Goal: Complete application form

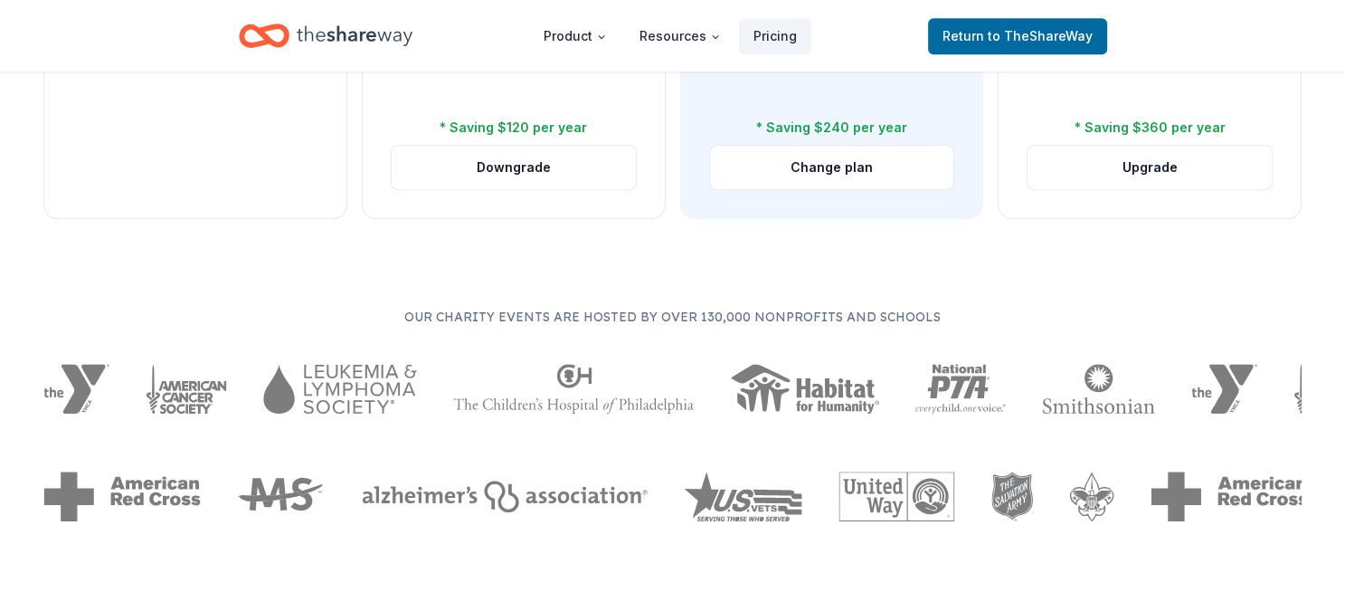
scroll to position [908, 0]
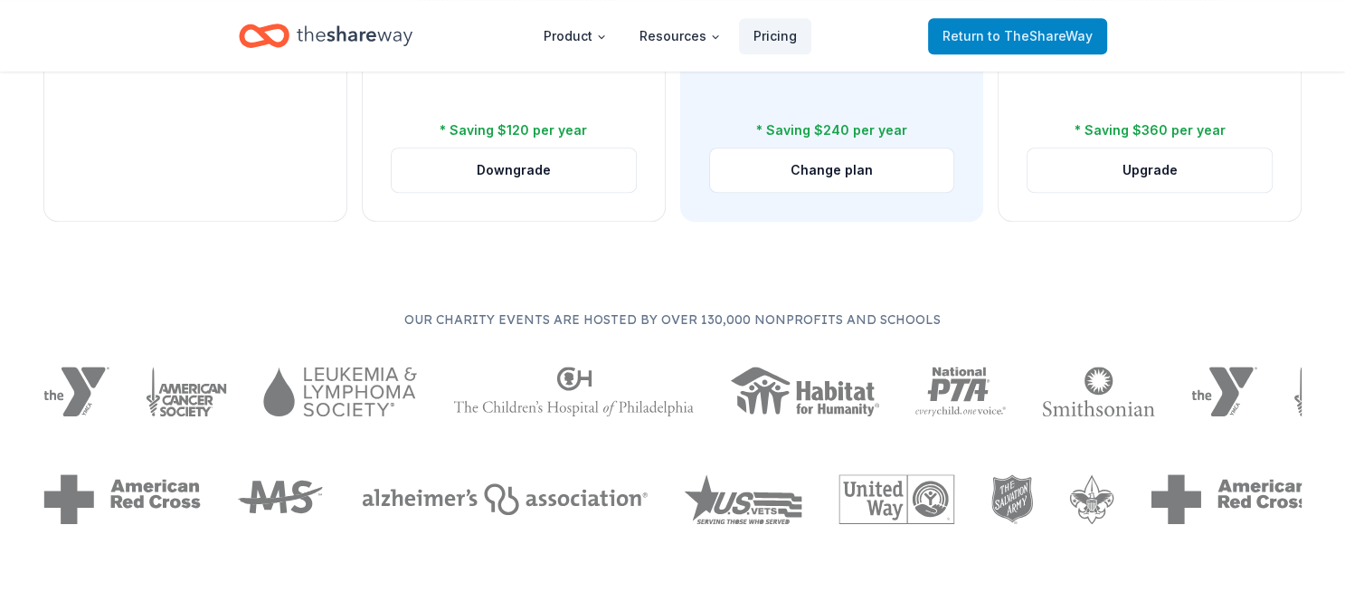
click at [1007, 37] on span "to TheShareWay" at bounding box center [1040, 35] width 105 height 15
click at [356, 34] on icon "Home" at bounding box center [355, 35] width 116 height 37
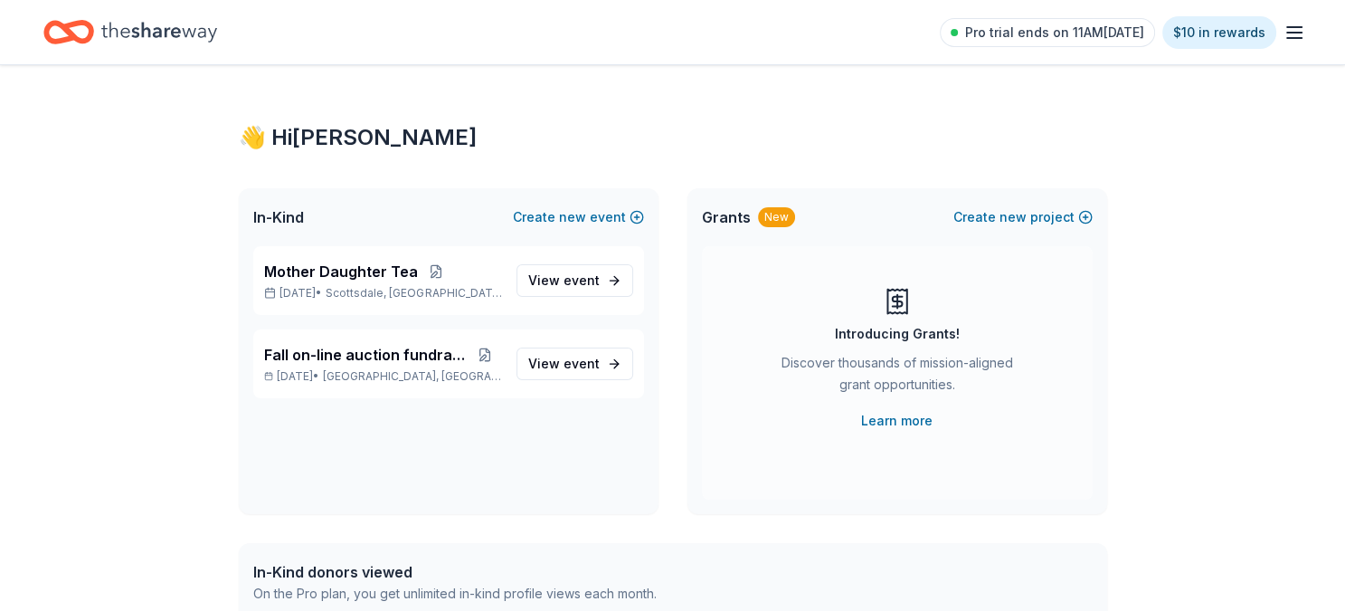
click at [356, 34] on div "Pro trial ends on 11AM, 8/18 $10 in rewards" at bounding box center [672, 32] width 1258 height 43
click at [373, 356] on span "Fall on-line auction fundraiser" at bounding box center [366, 355] width 204 height 22
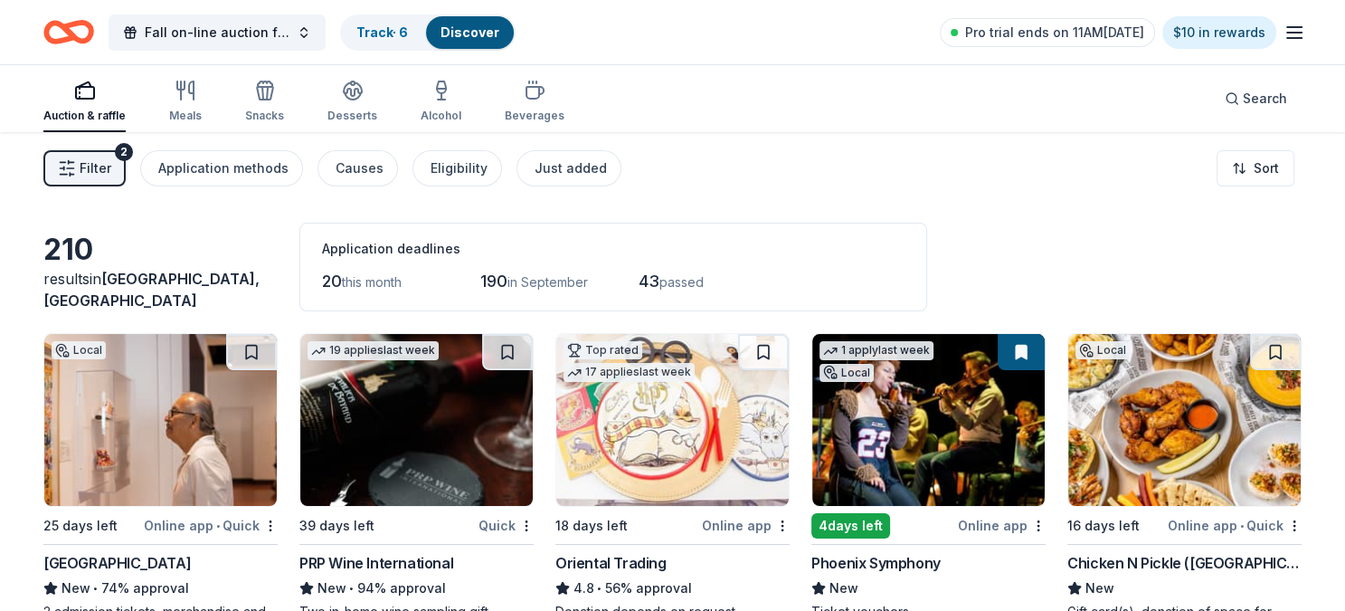
click at [100, 158] on span "Filter" at bounding box center [96, 168] width 32 height 22
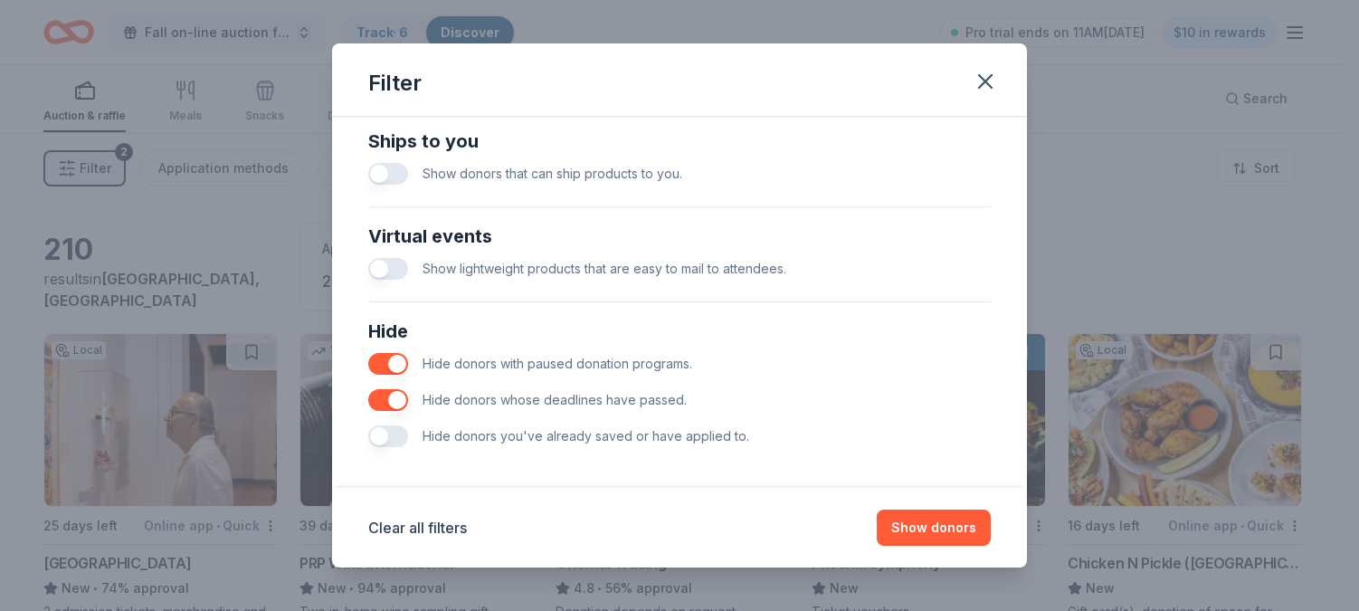
scroll to position [820, 0]
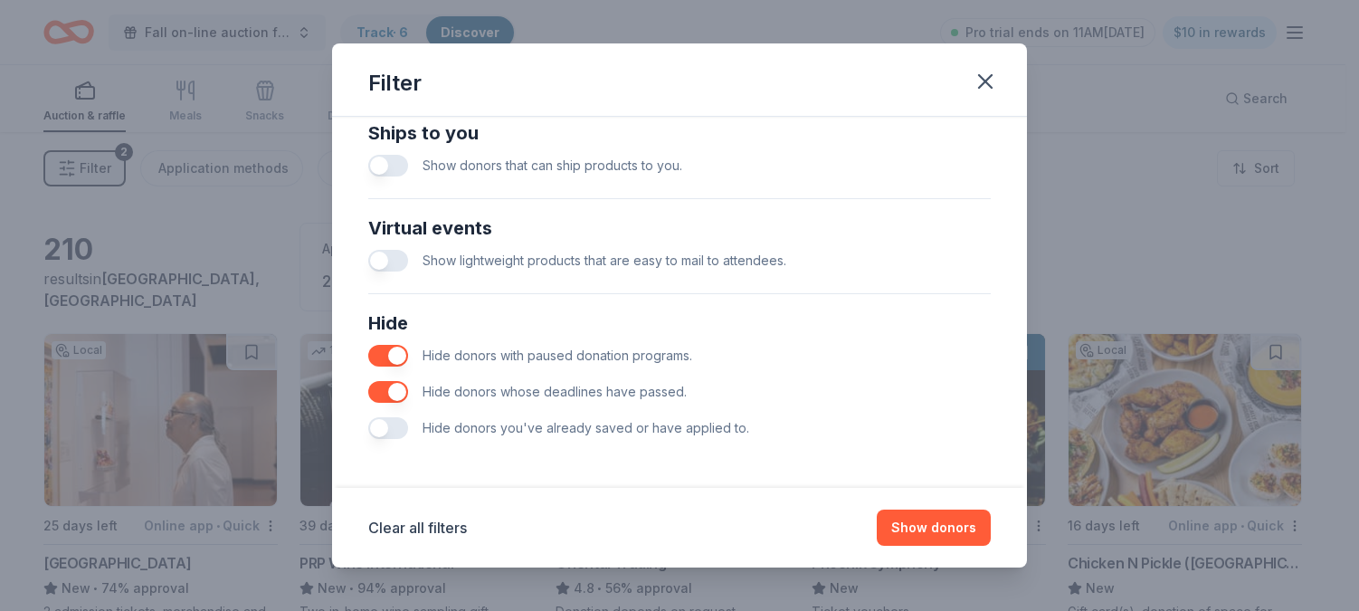
click at [394, 423] on button "button" at bounding box center [388, 428] width 40 height 22
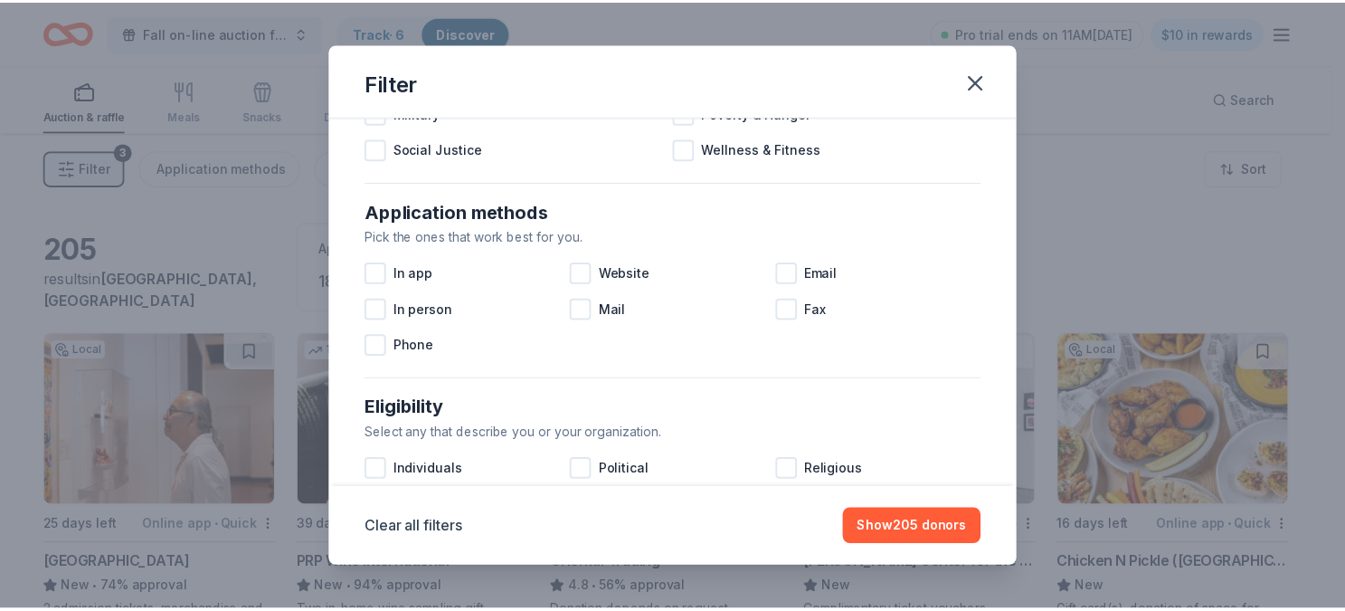
scroll to position [263, 0]
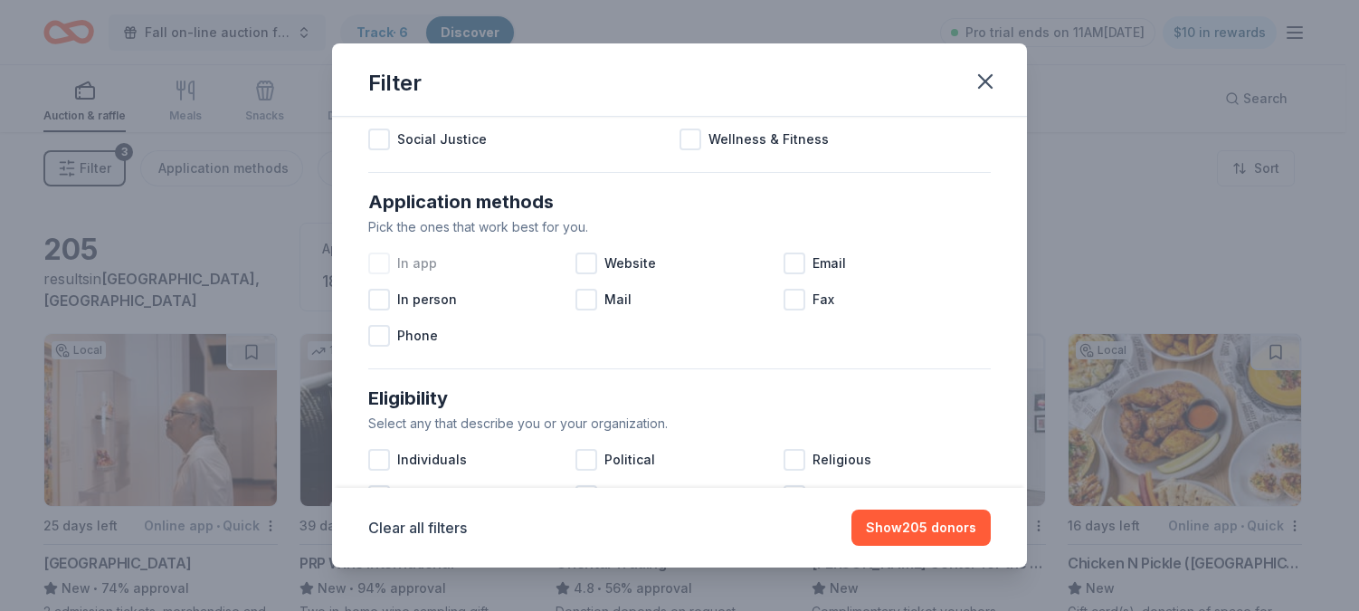
click at [378, 266] on div at bounding box center [379, 263] width 22 height 22
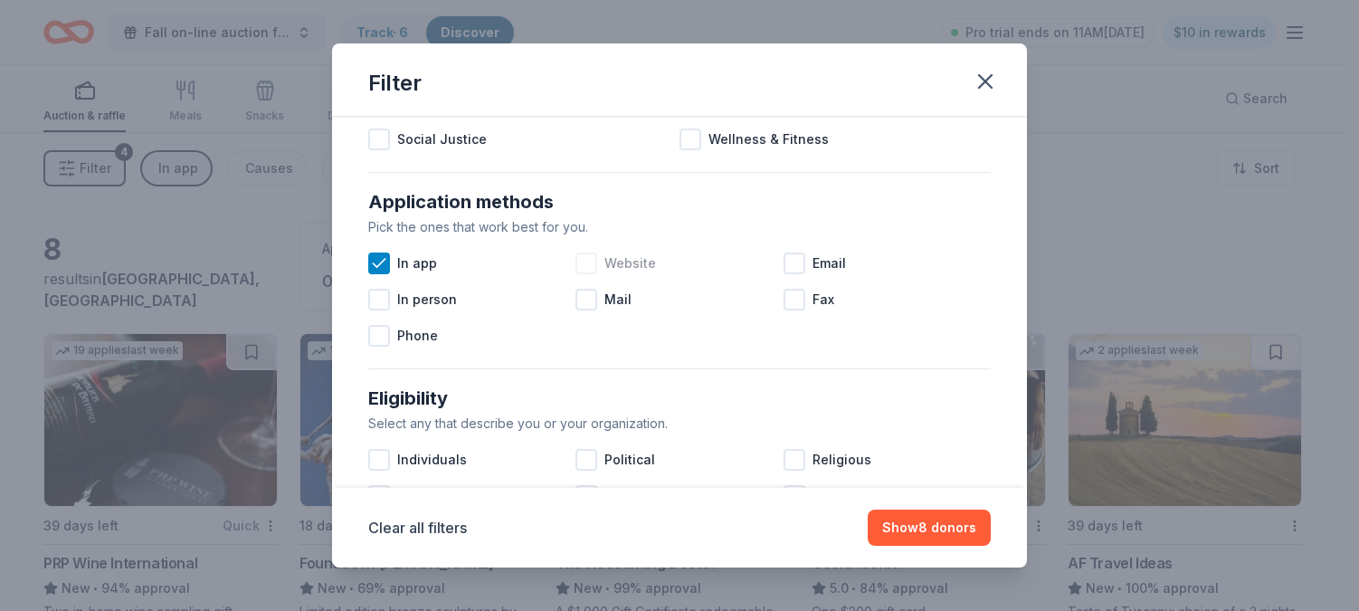
click at [583, 263] on div at bounding box center [586, 263] width 22 height 22
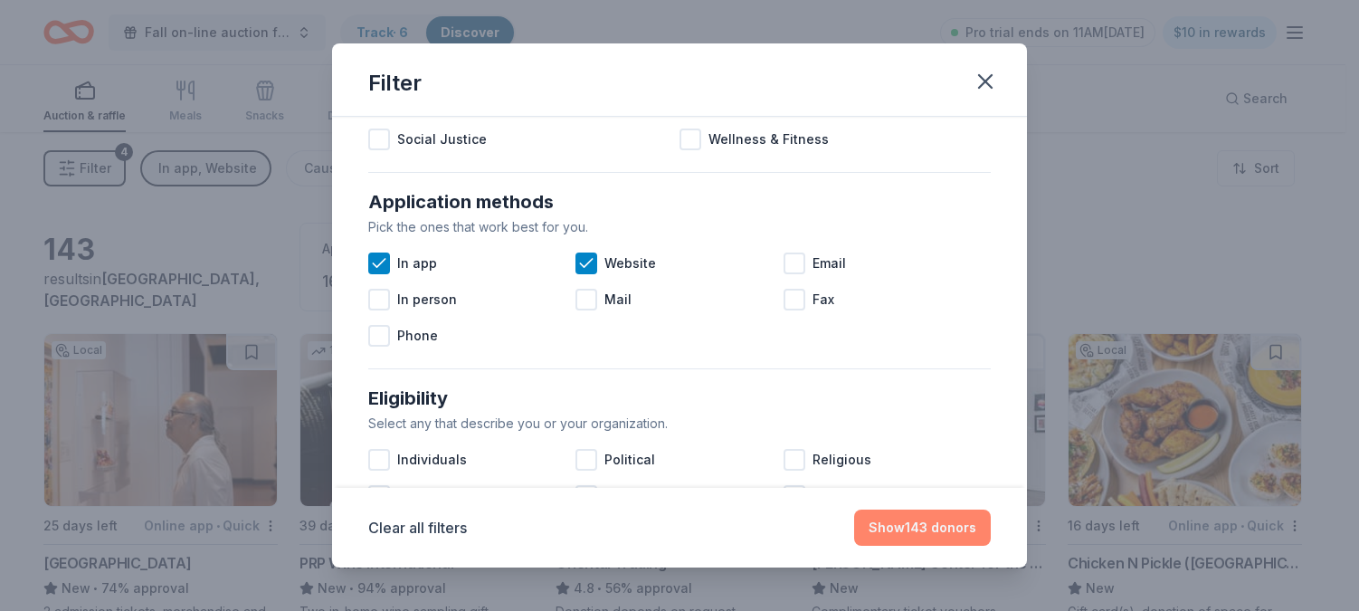
click at [933, 526] on button "Show 143 donors" at bounding box center [922, 527] width 137 height 36
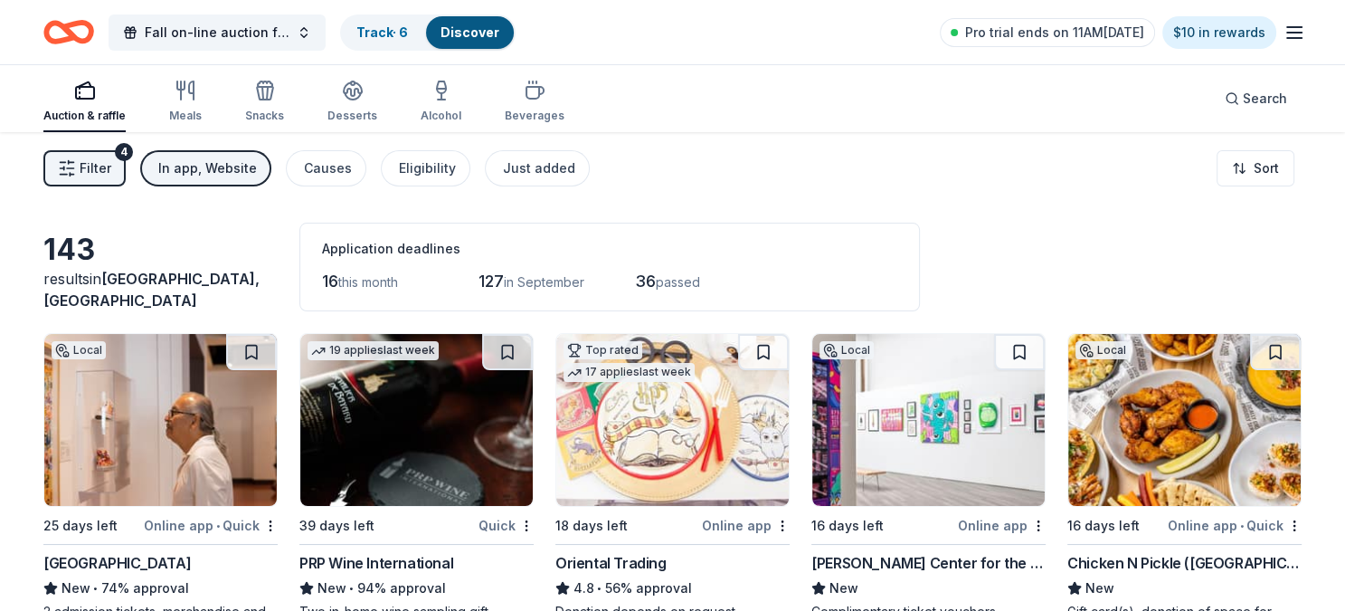
drag, startPoint x: 933, startPoint y: 526, endPoint x: 933, endPoint y: 542, distance: 16.3
click at [933, 542] on div "Local 16 days left Online app Chandler Center for the Arts New Complimentary ti…" at bounding box center [928, 477] width 234 height 288
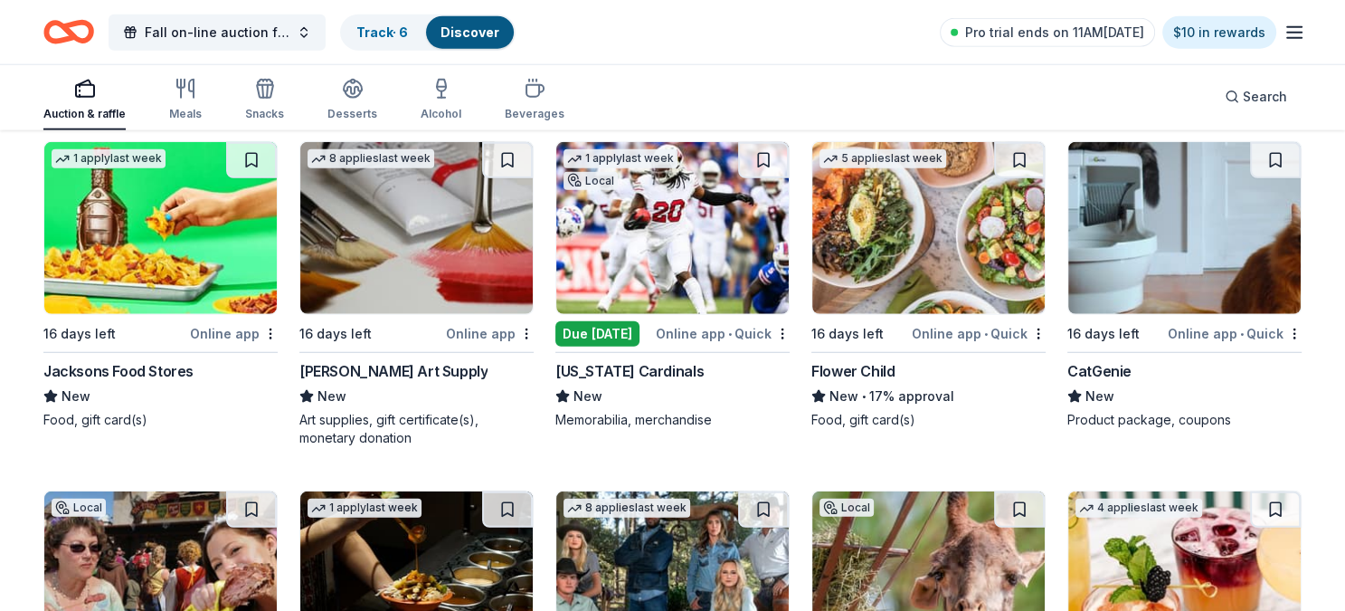
scroll to position [4654, 0]
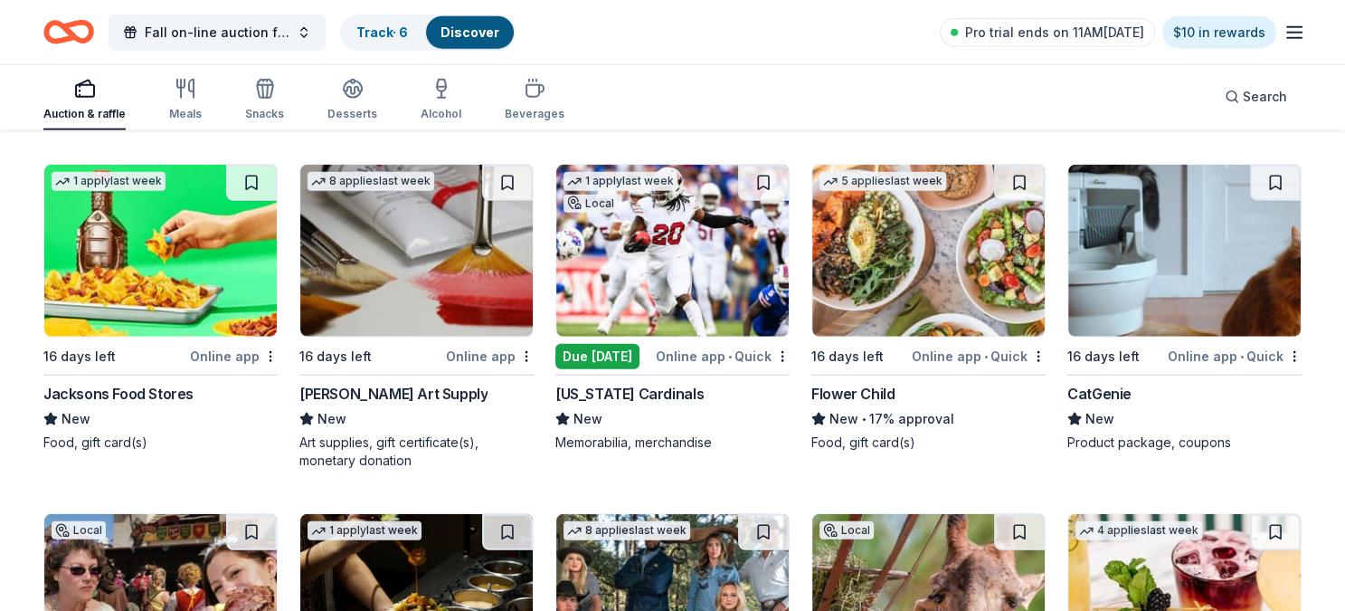
click at [1149, 292] on img at bounding box center [1184, 251] width 232 height 172
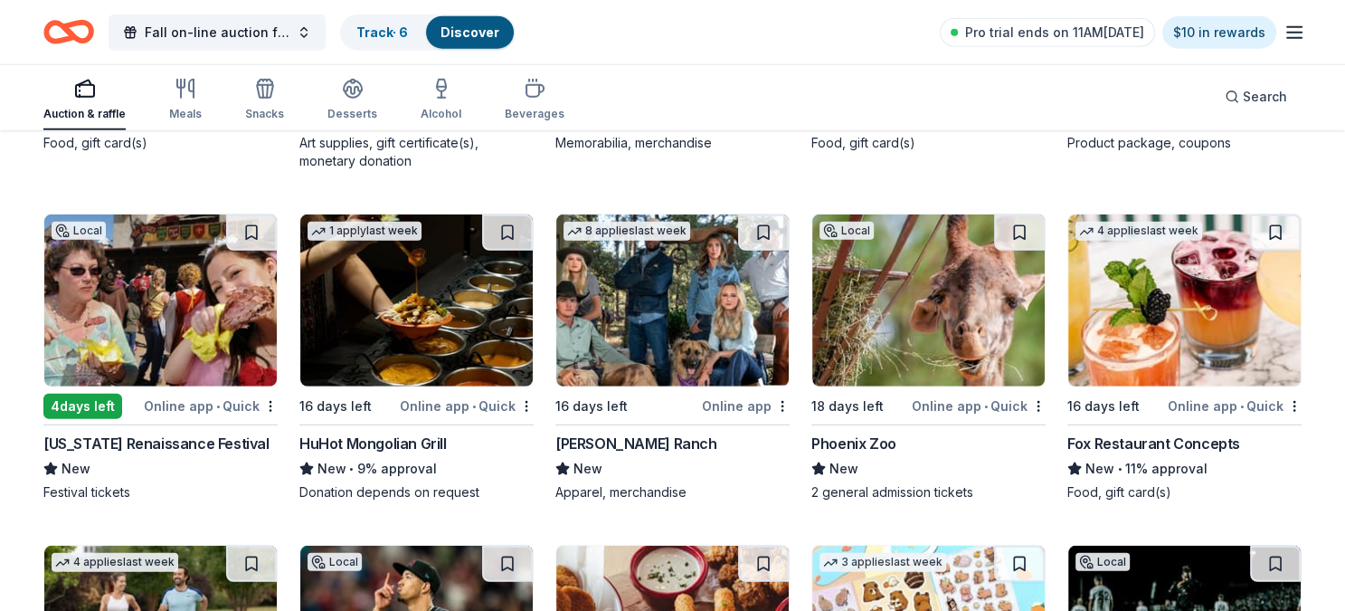
scroll to position [4957, 0]
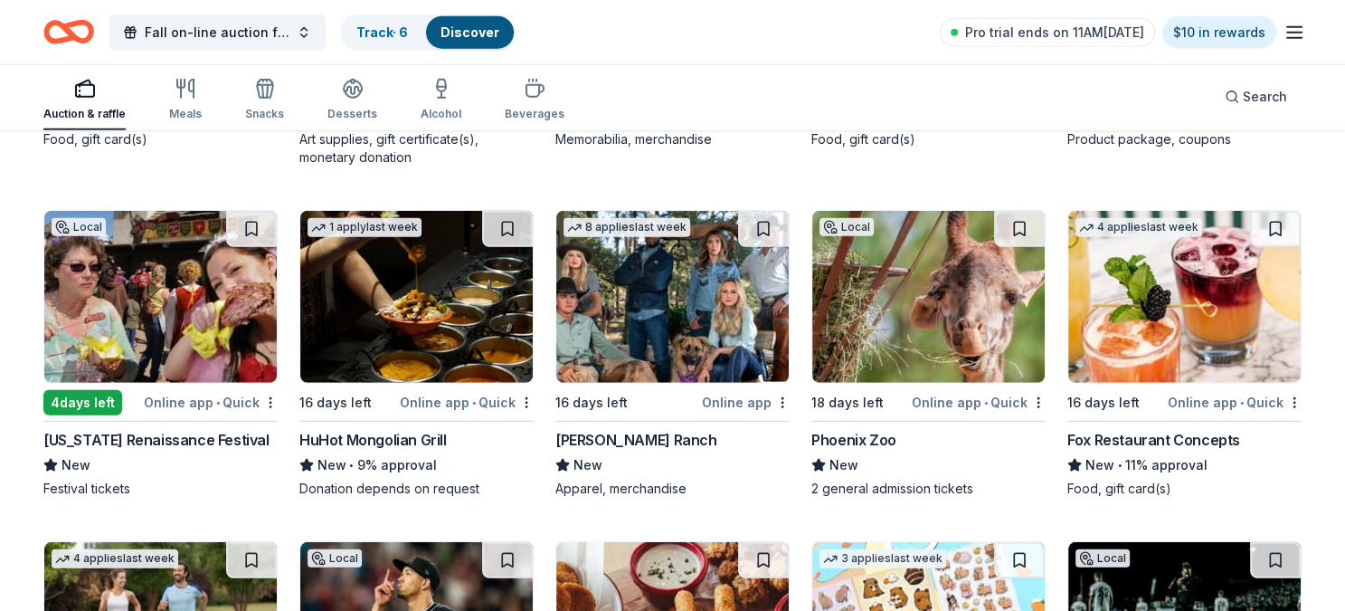
click at [669, 303] on img at bounding box center [672, 297] width 232 height 172
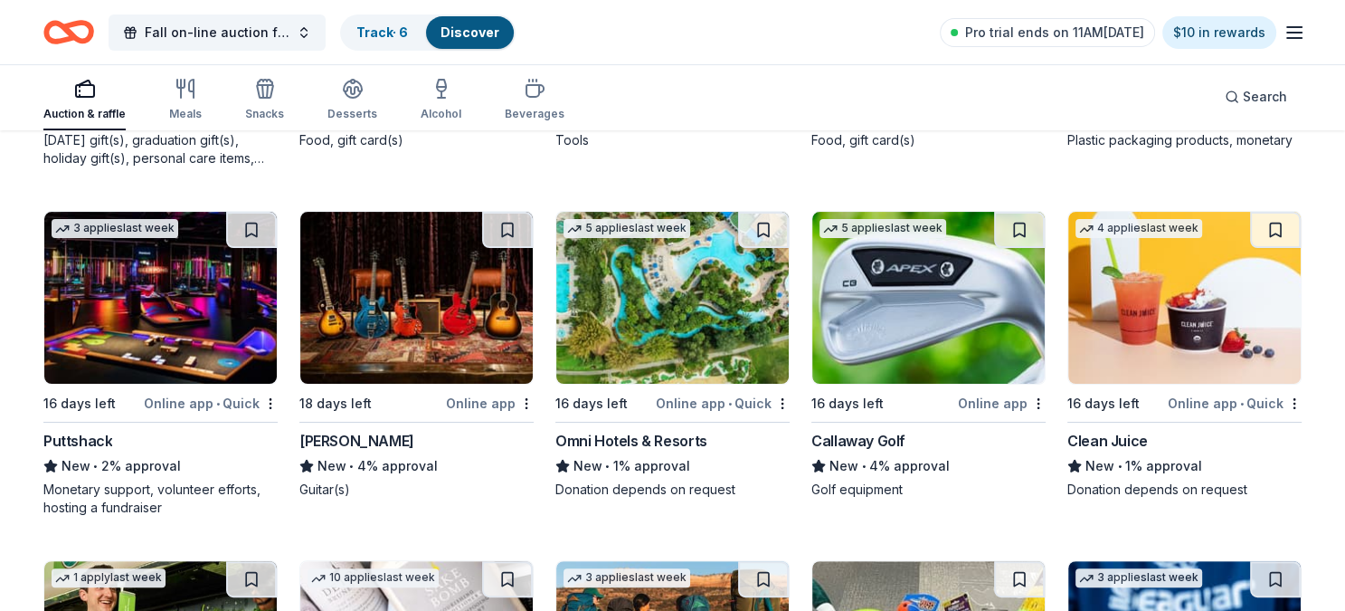
scroll to position [7043, 0]
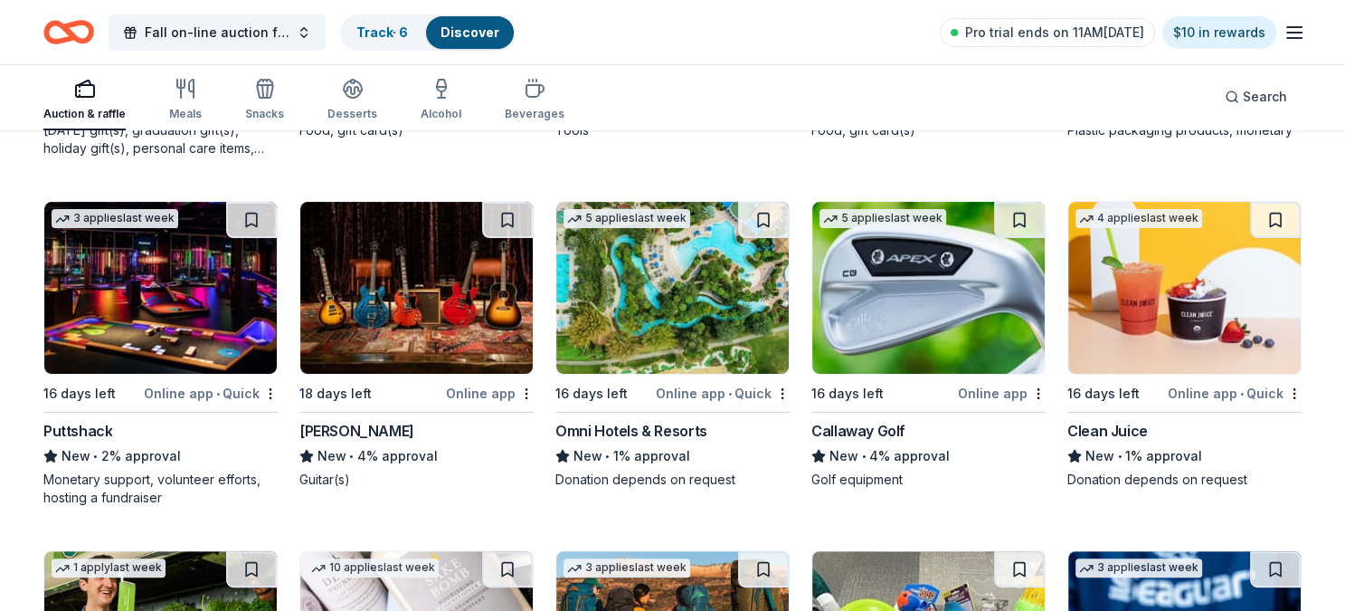
click at [872, 294] on img at bounding box center [928, 288] width 232 height 172
click at [161, 307] on img at bounding box center [160, 288] width 232 height 172
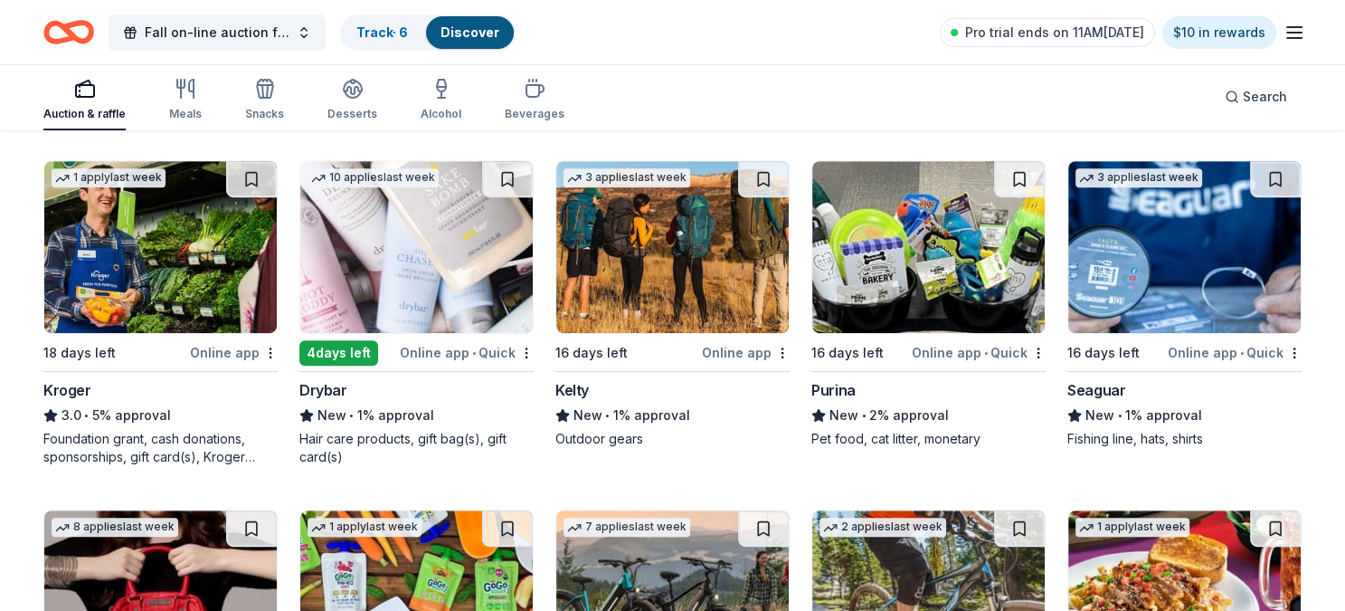
scroll to position [7438, 0]
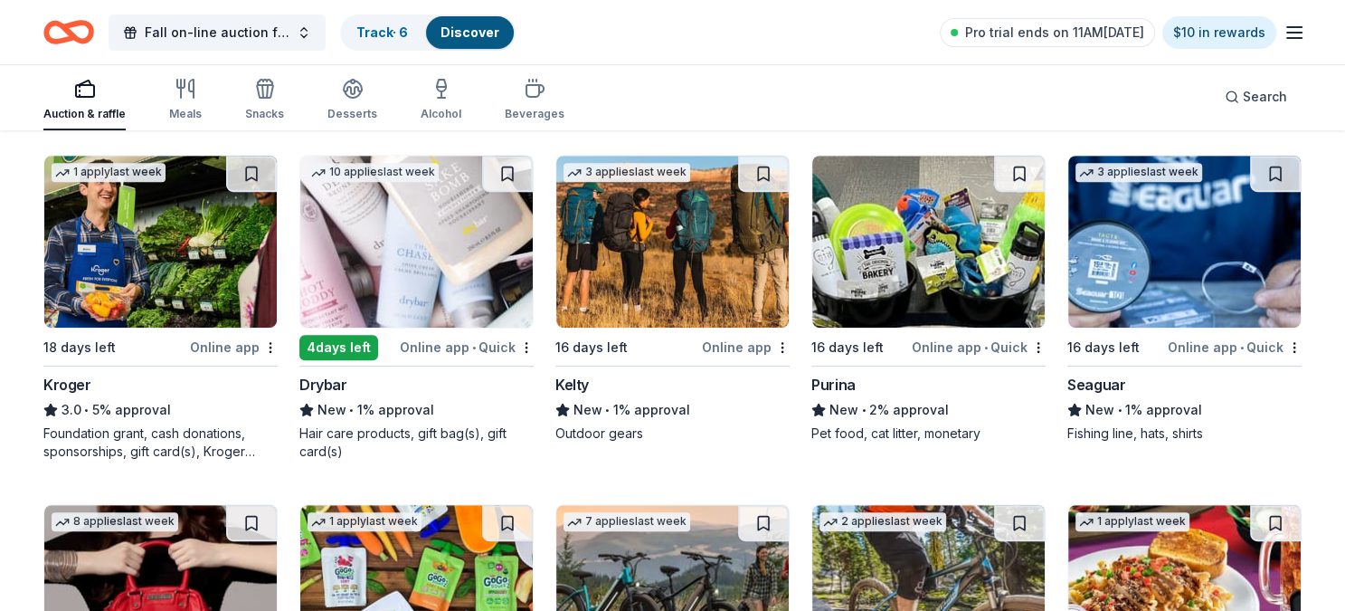
click at [943, 251] on img at bounding box center [928, 242] width 232 height 172
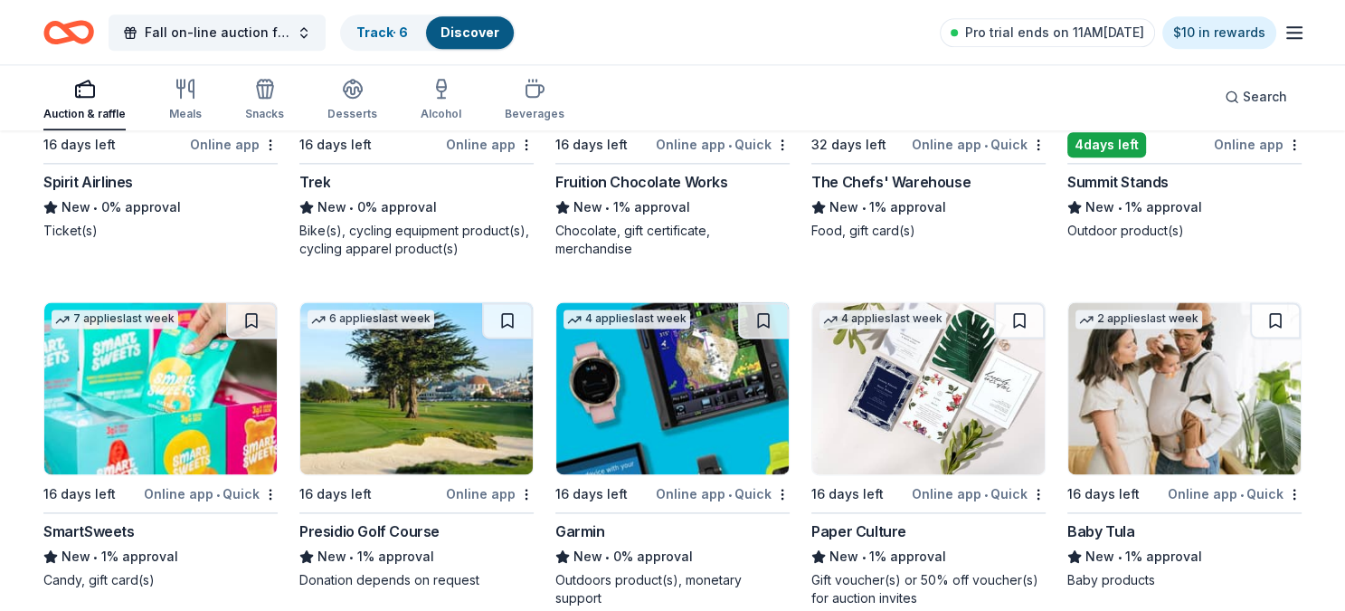
scroll to position [8942, 0]
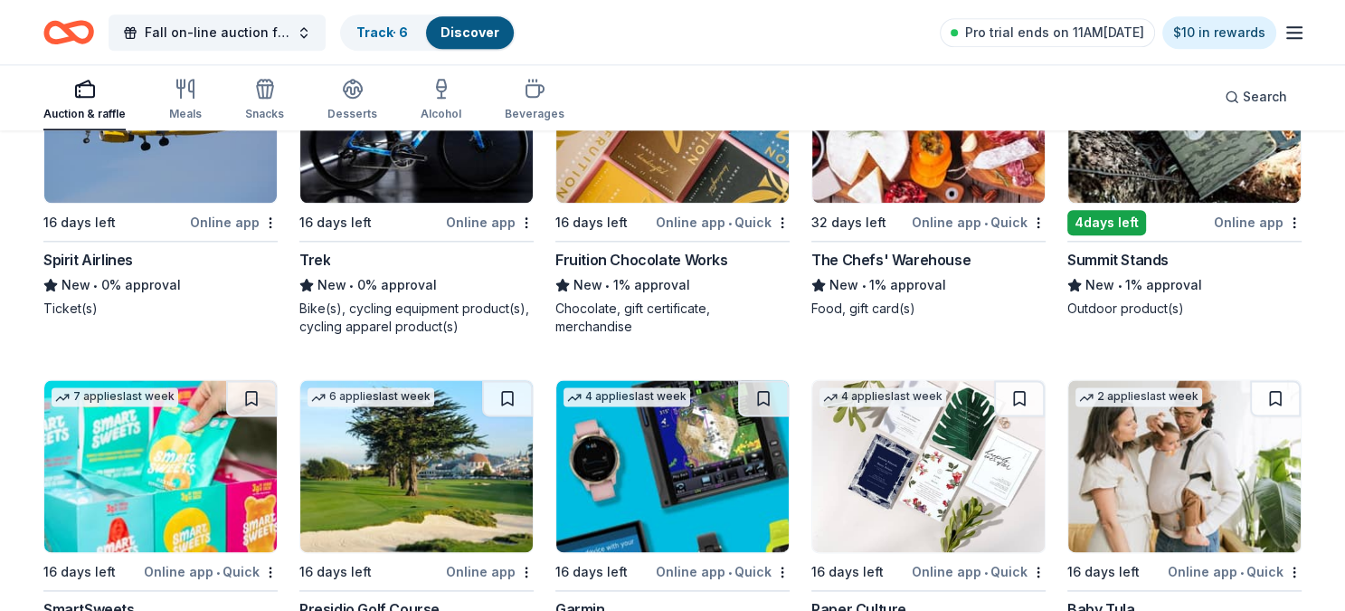
click at [659, 487] on img at bounding box center [672, 466] width 232 height 172
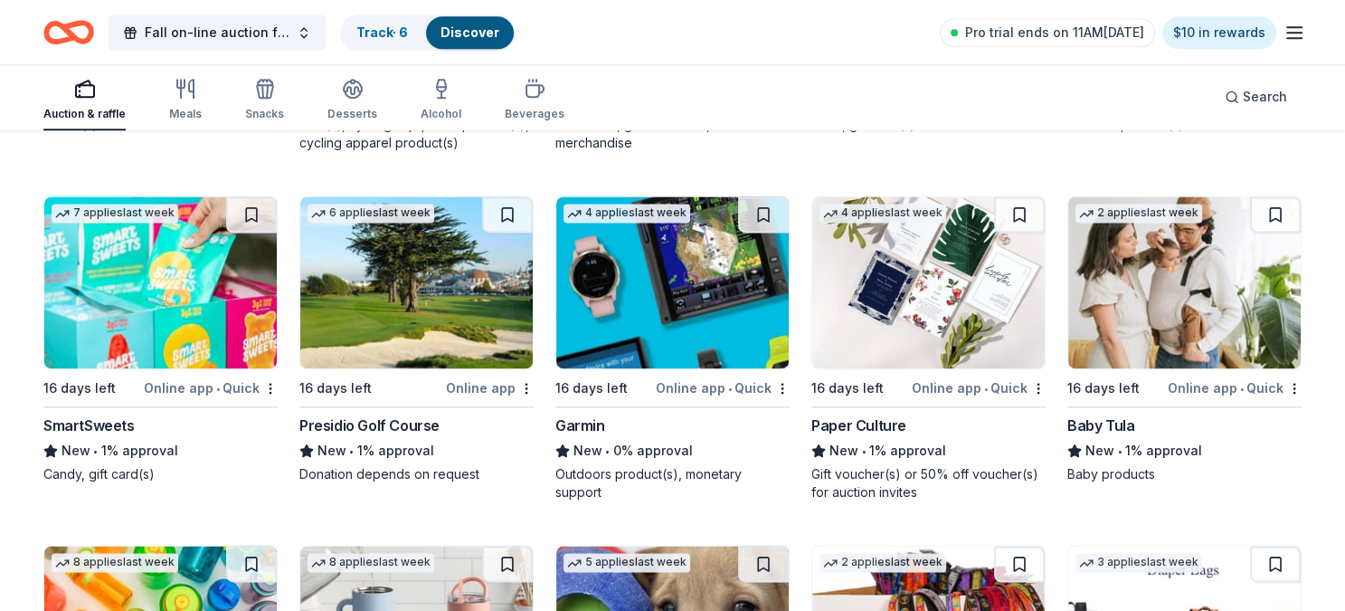
scroll to position [9171, 0]
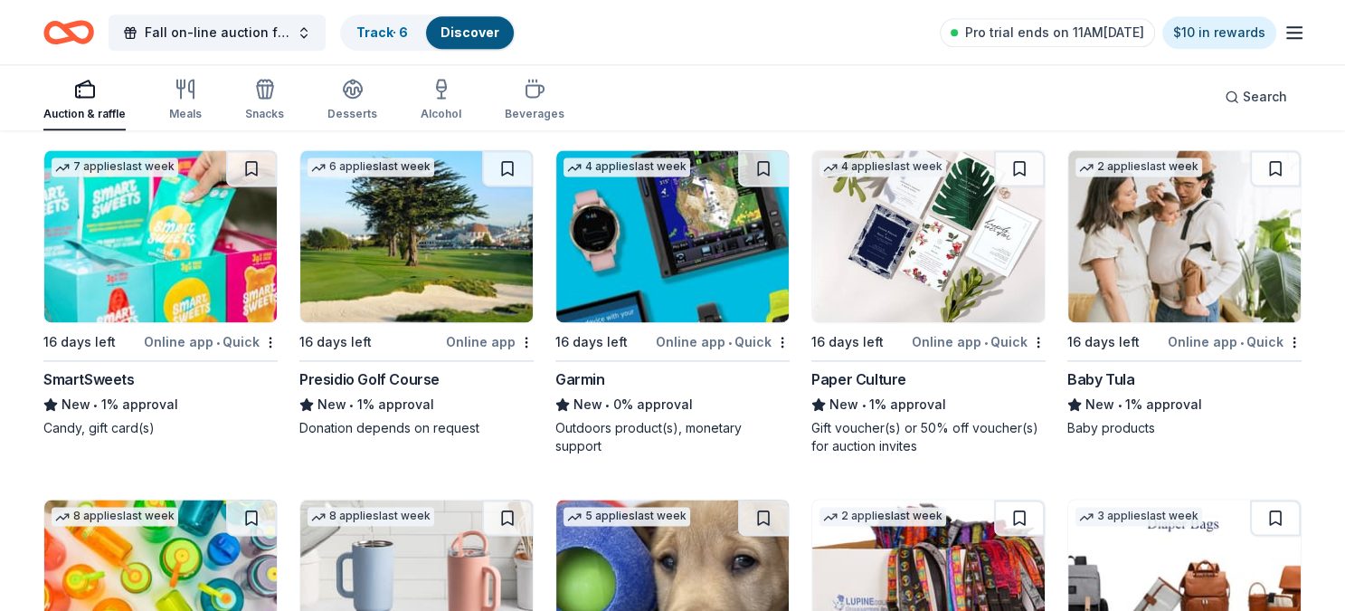
click at [944, 194] on img at bounding box center [928, 236] width 232 height 172
click at [174, 254] on img at bounding box center [160, 236] width 232 height 172
click at [365, 368] on div "Presidio Golf Course" at bounding box center [369, 379] width 140 height 22
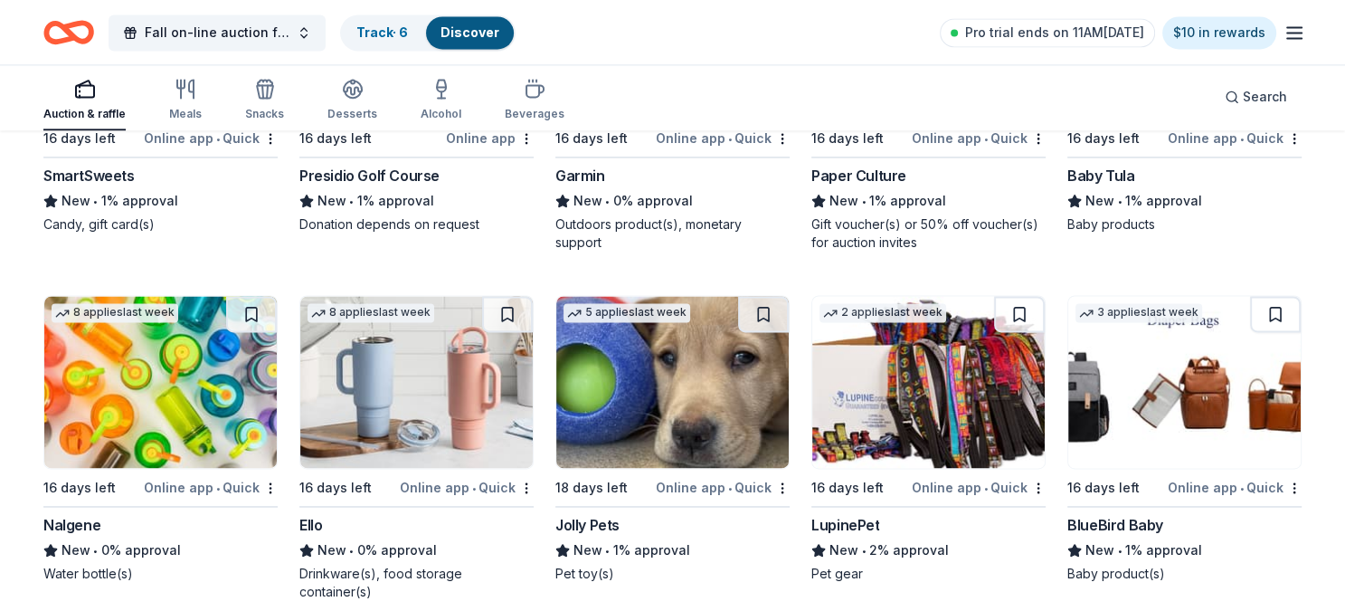
scroll to position [9381, 0]
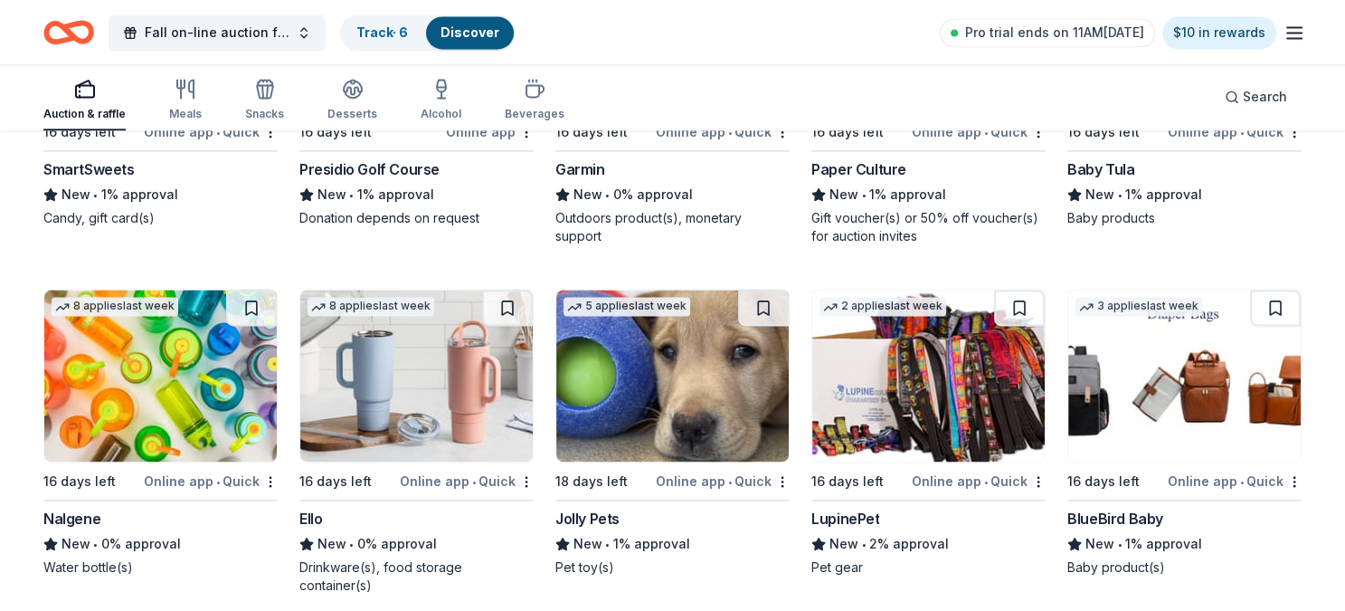
click at [1212, 393] on img at bounding box center [1184, 375] width 232 height 172
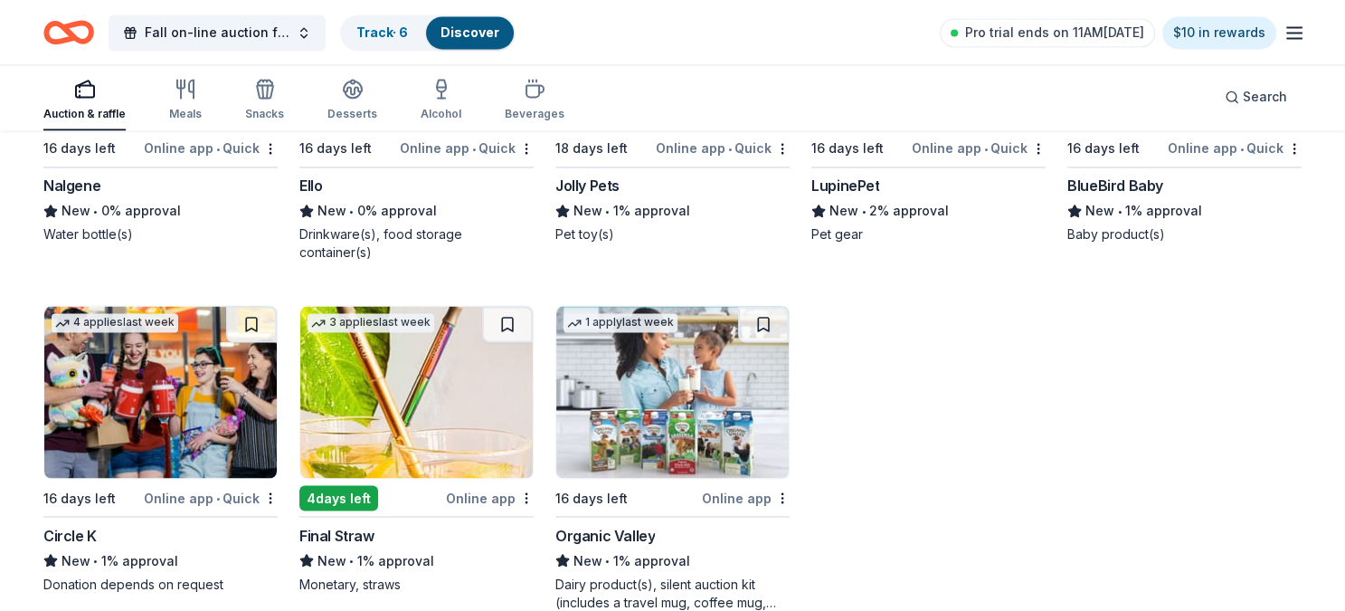
scroll to position [9726, 0]
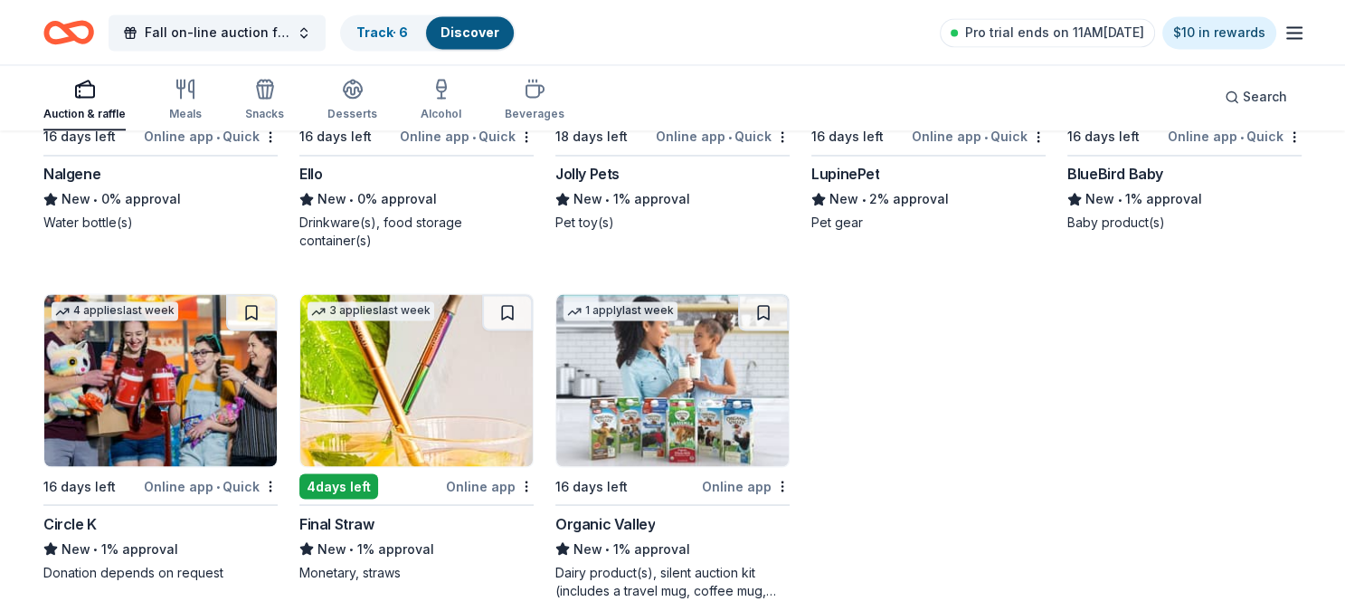
click at [666, 401] on img at bounding box center [672, 380] width 232 height 172
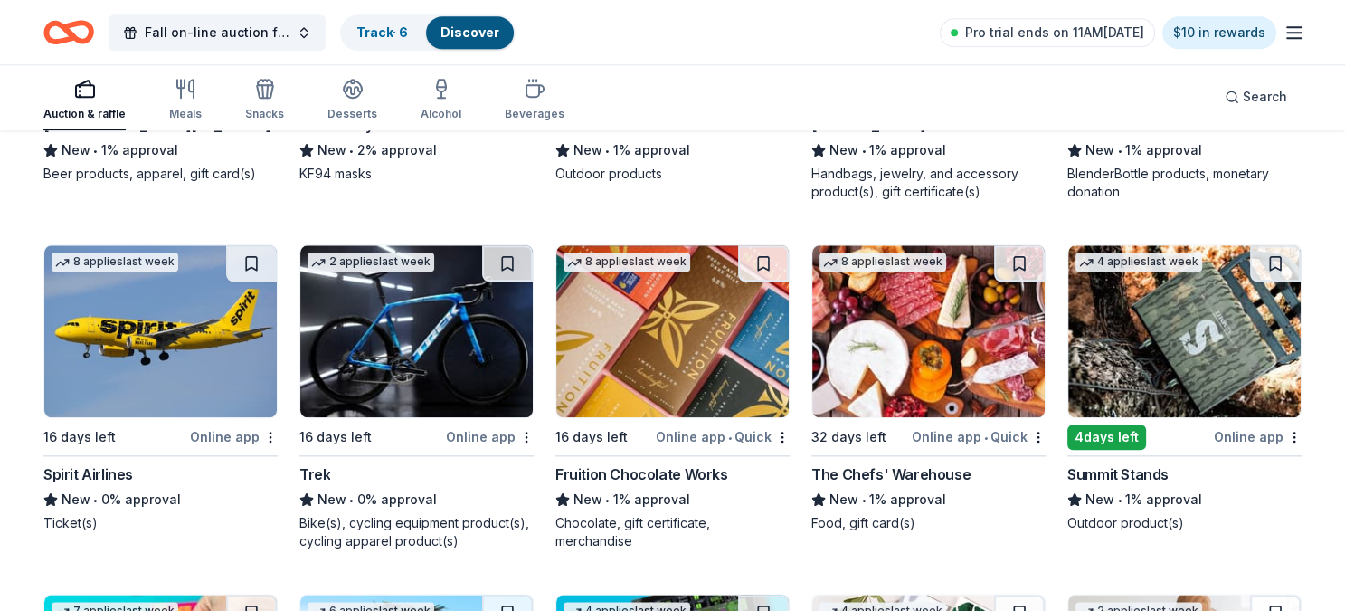
scroll to position [8753, 0]
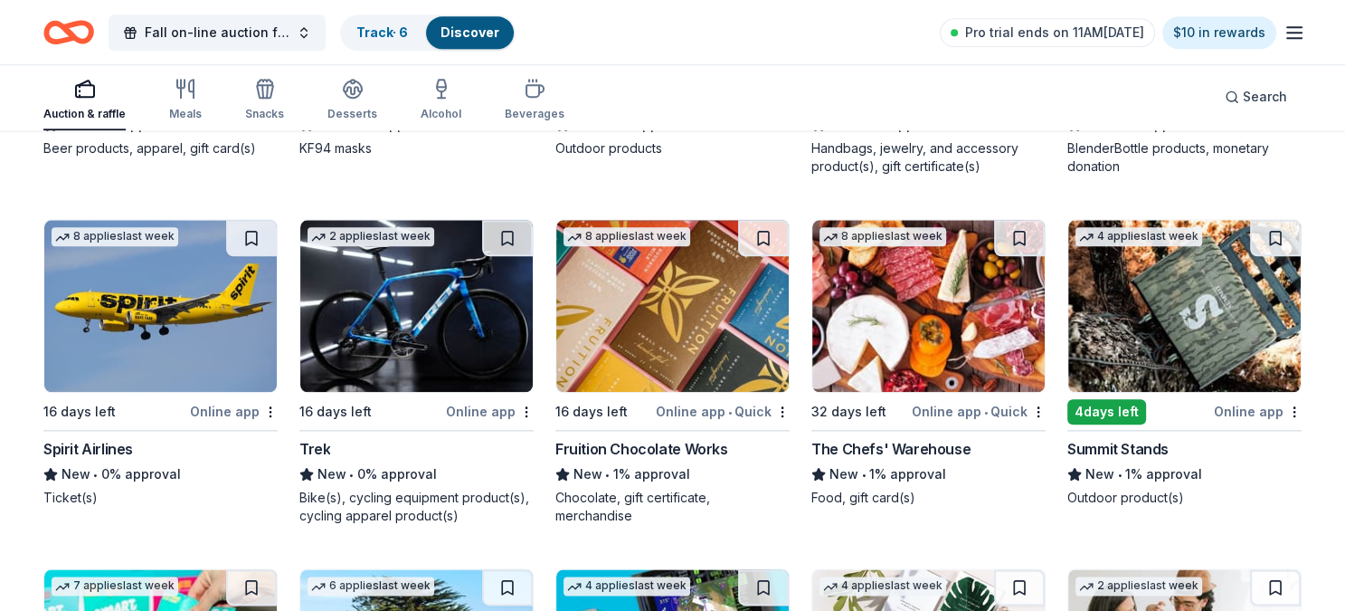
click at [417, 264] on img at bounding box center [416, 306] width 232 height 172
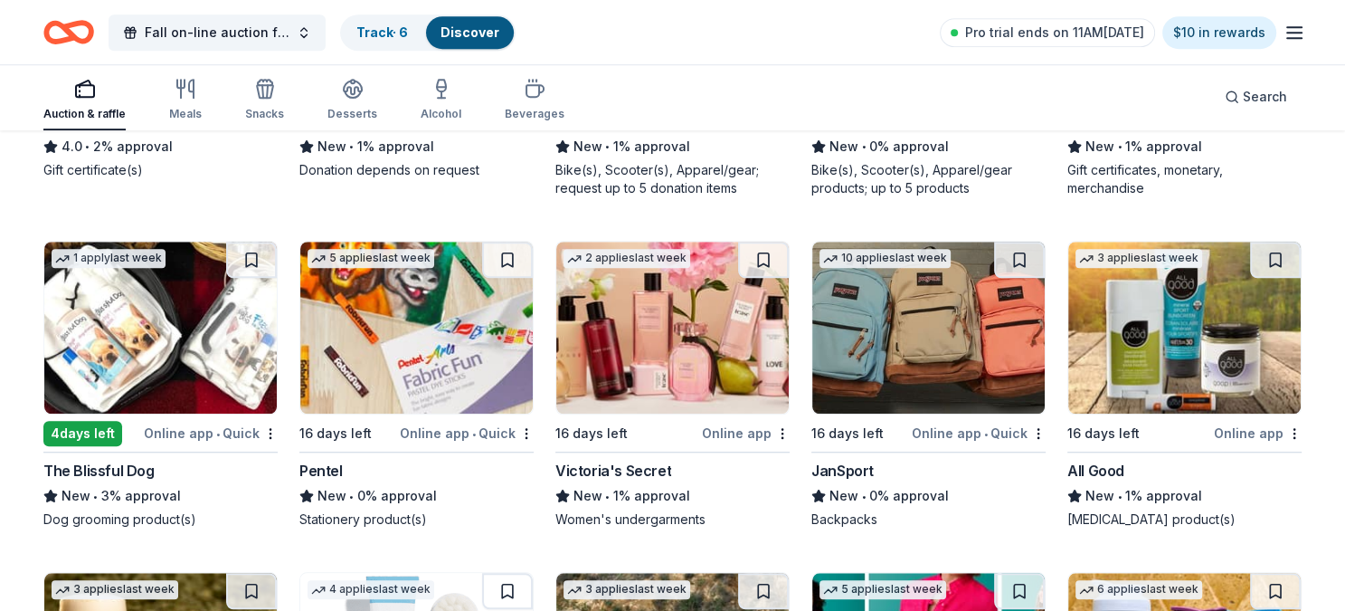
scroll to position [8038, 0]
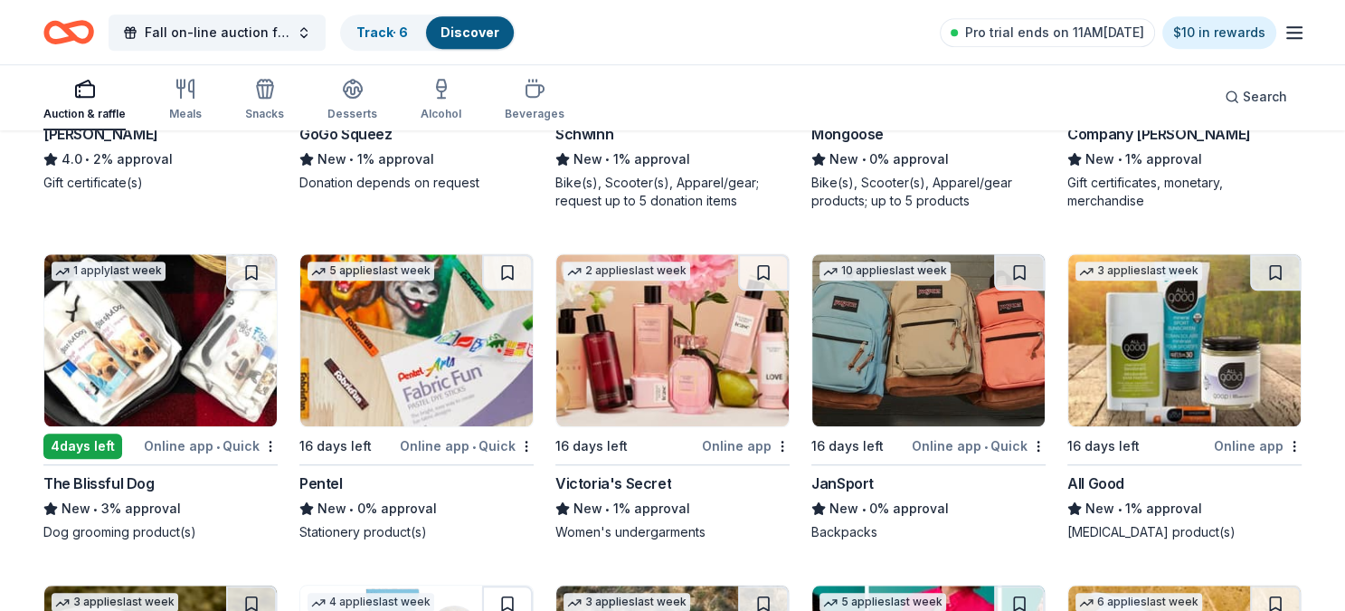
click at [940, 314] on img at bounding box center [928, 340] width 232 height 172
click at [681, 329] on img at bounding box center [672, 340] width 232 height 172
click at [422, 321] on img at bounding box center [416, 340] width 232 height 172
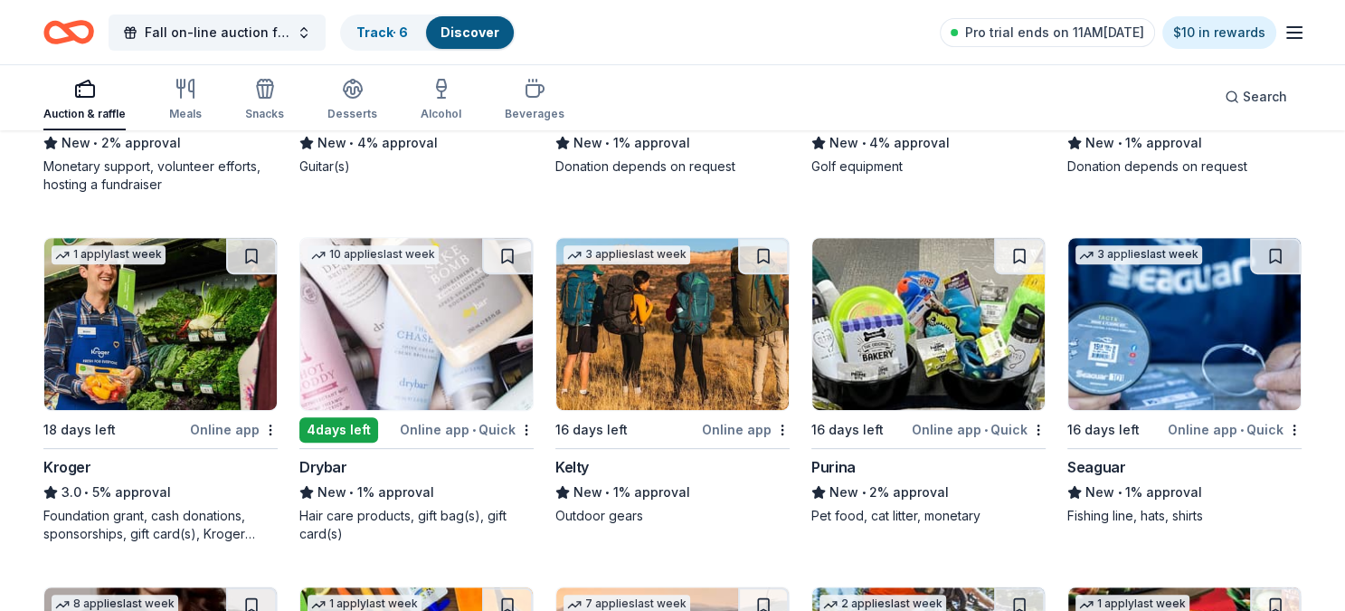
scroll to position [7350, 0]
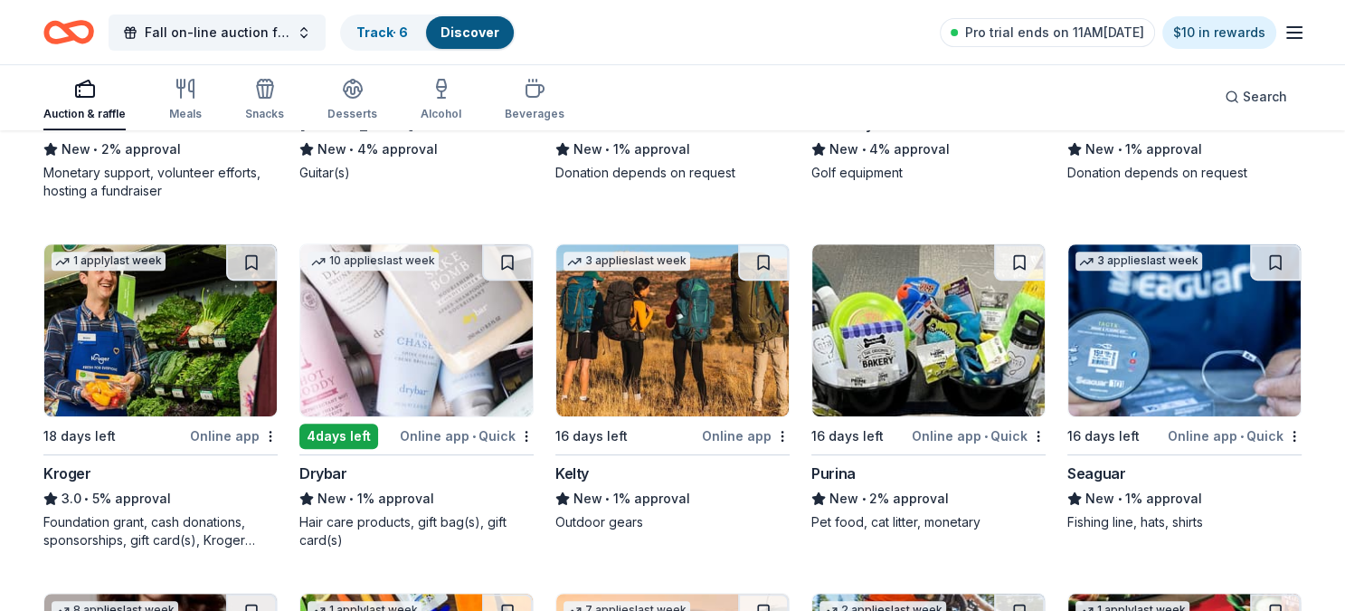
click at [1165, 301] on img at bounding box center [1184, 330] width 232 height 172
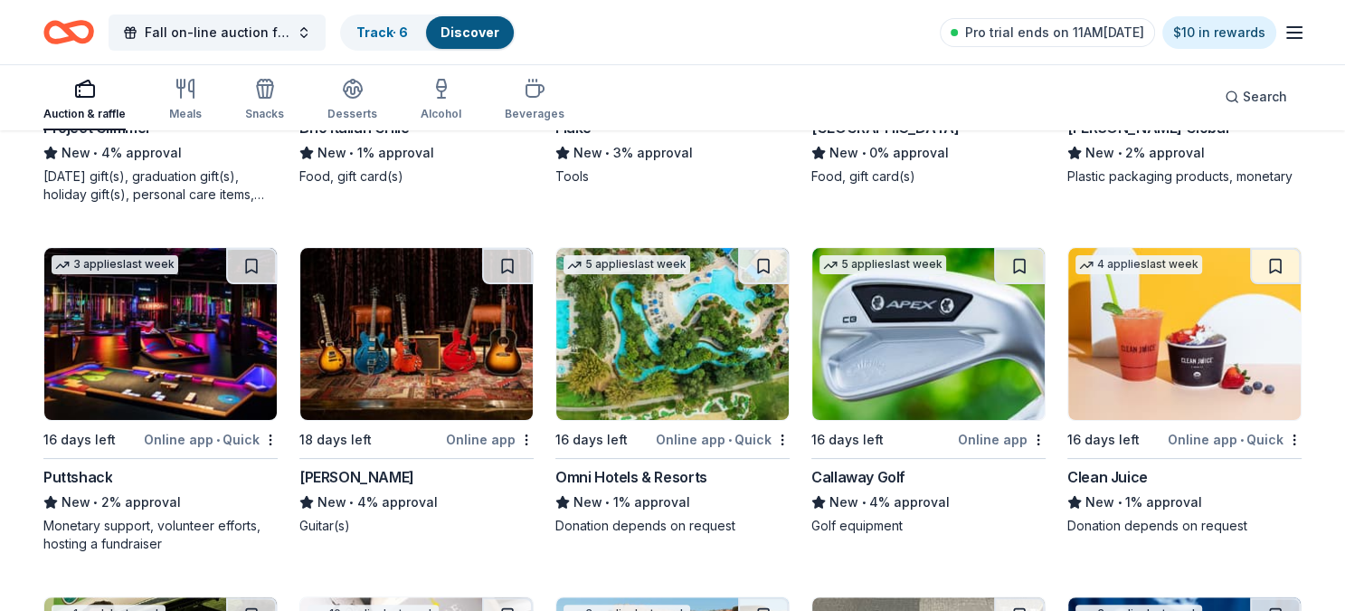
scroll to position [6990, 0]
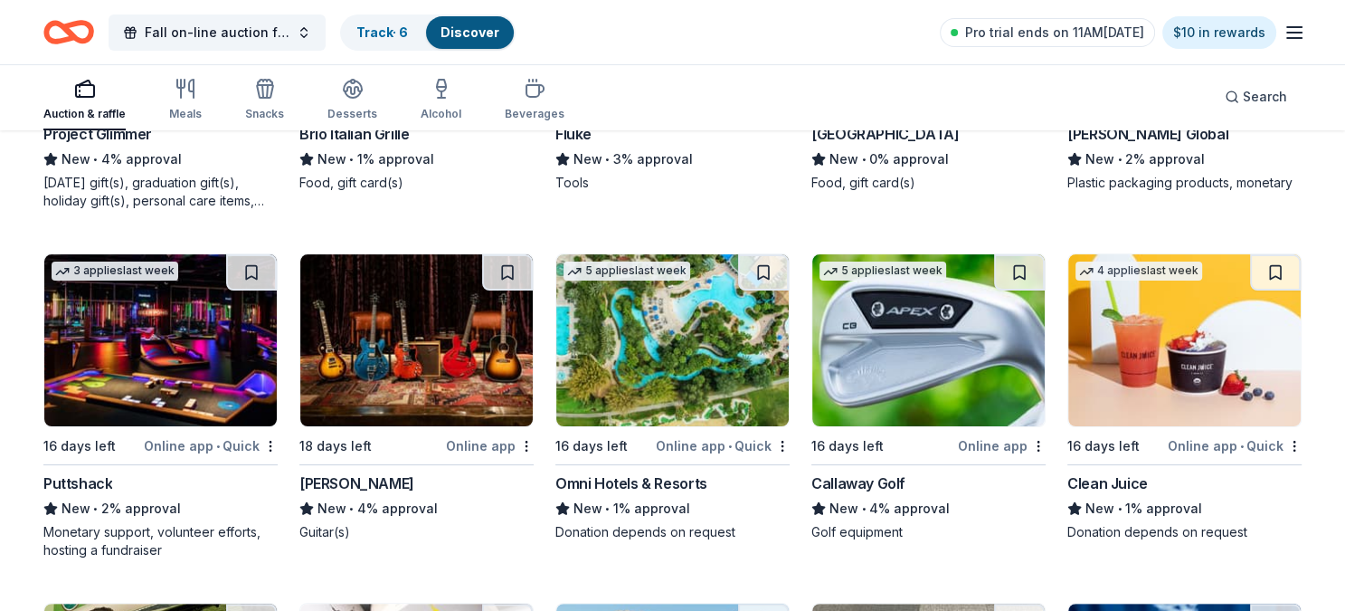
click at [1161, 349] on img at bounding box center [1184, 340] width 232 height 172
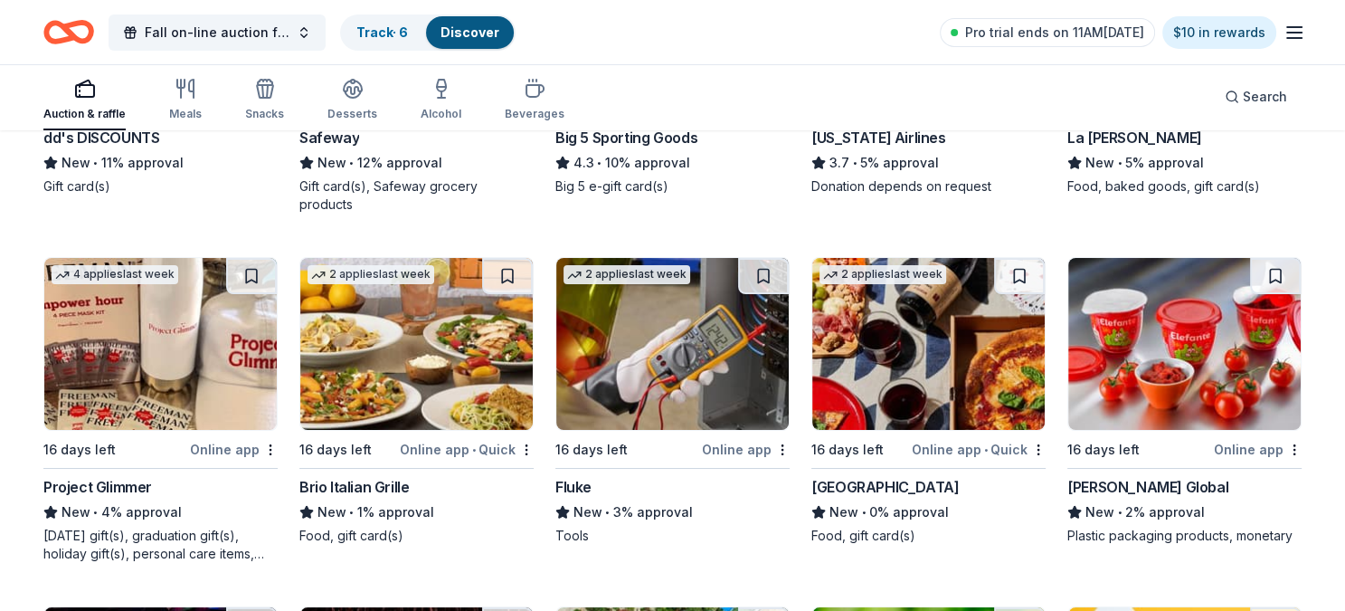
scroll to position [6631, 0]
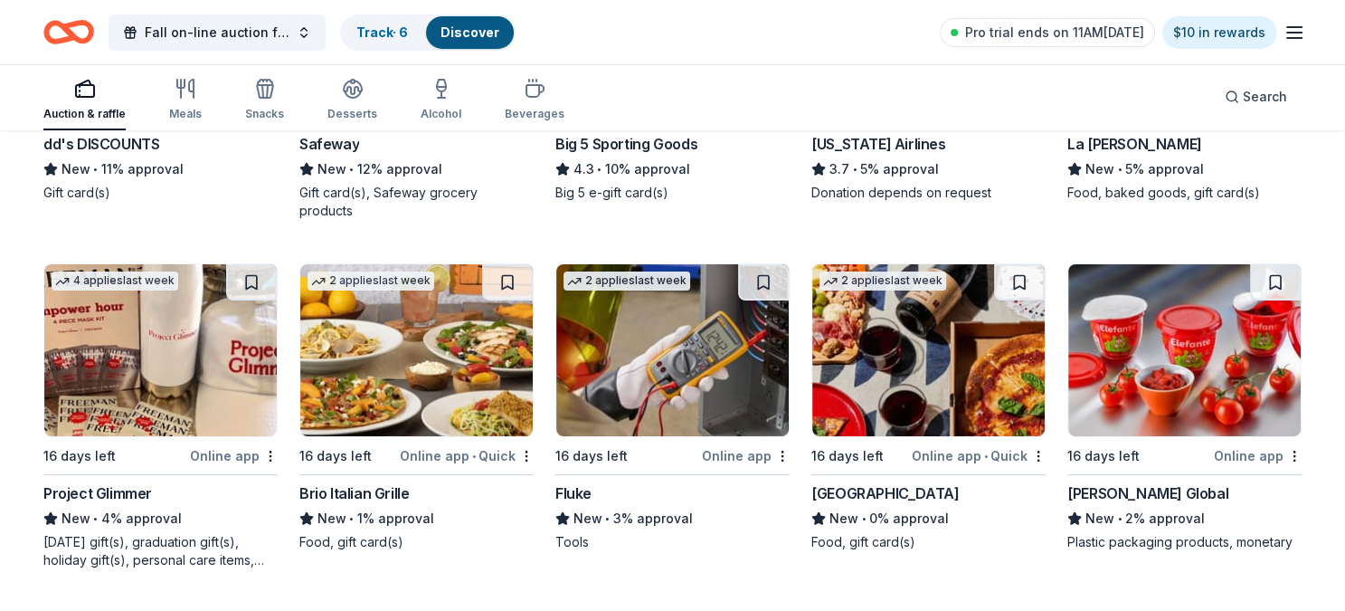
click at [1189, 337] on img at bounding box center [1184, 350] width 232 height 172
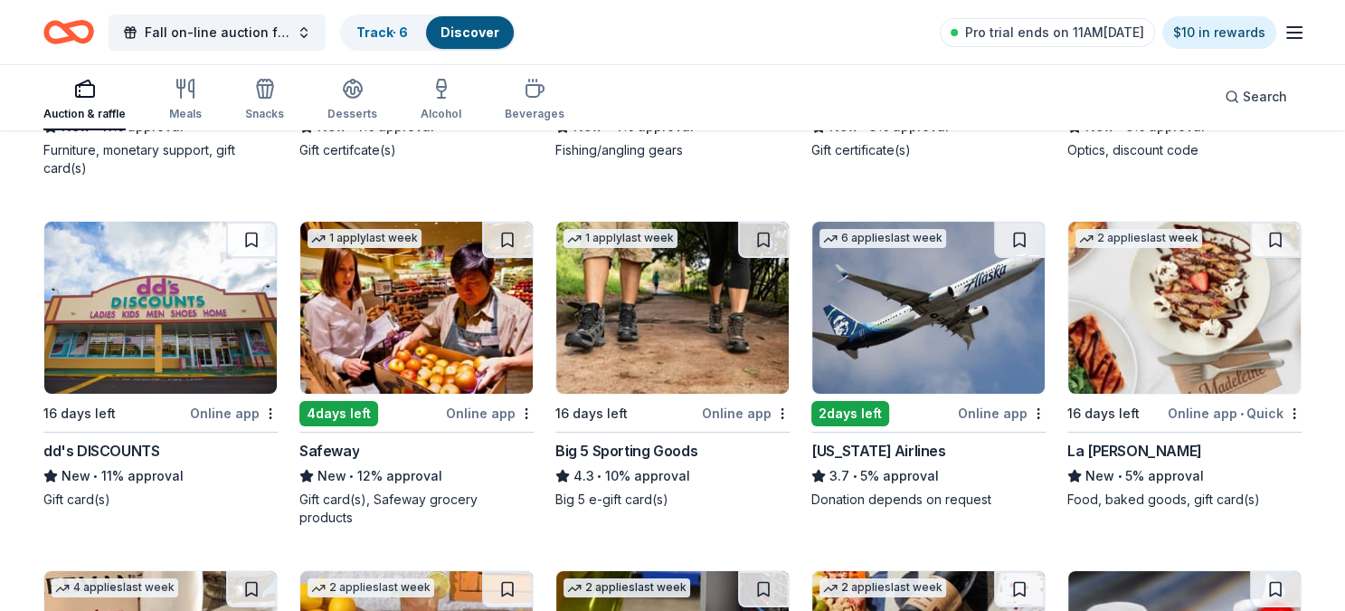
scroll to position [6317, 0]
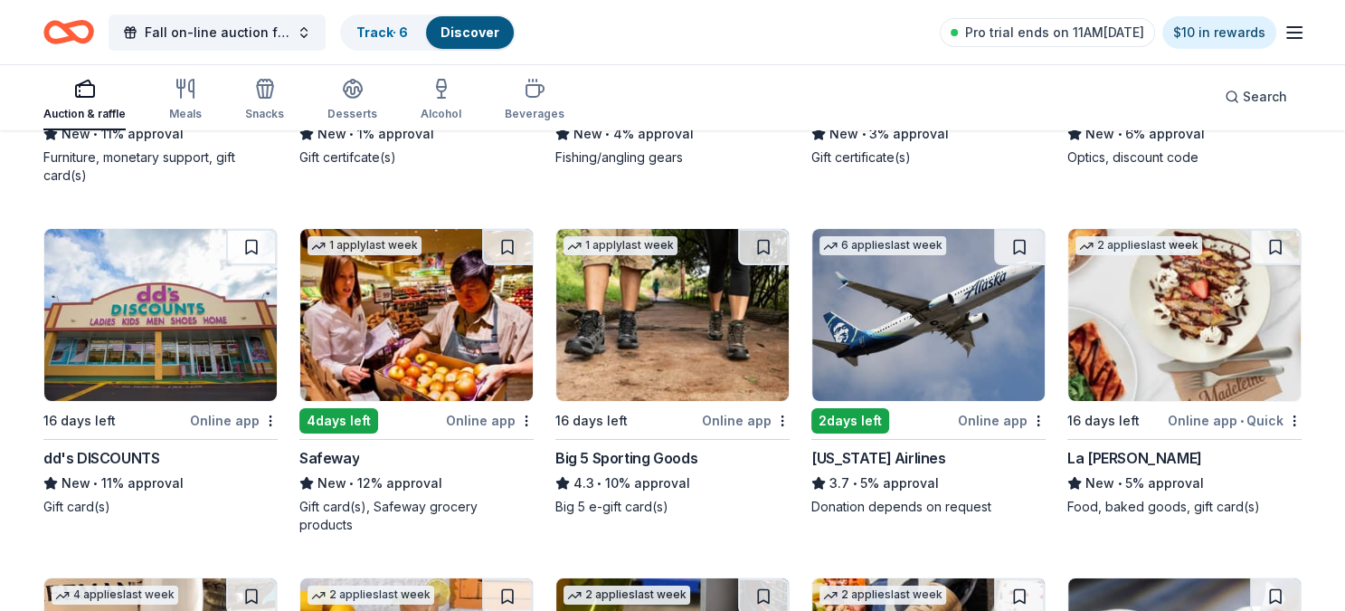
click at [654, 324] on img at bounding box center [672, 315] width 232 height 172
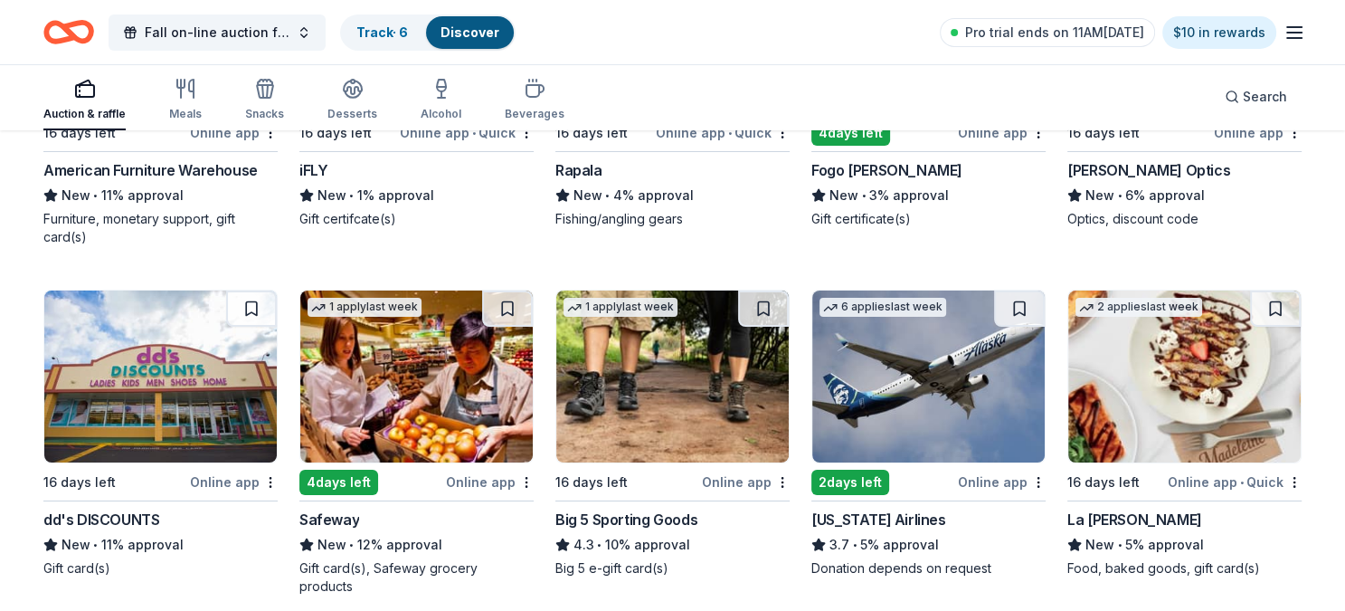
scroll to position [6250, 0]
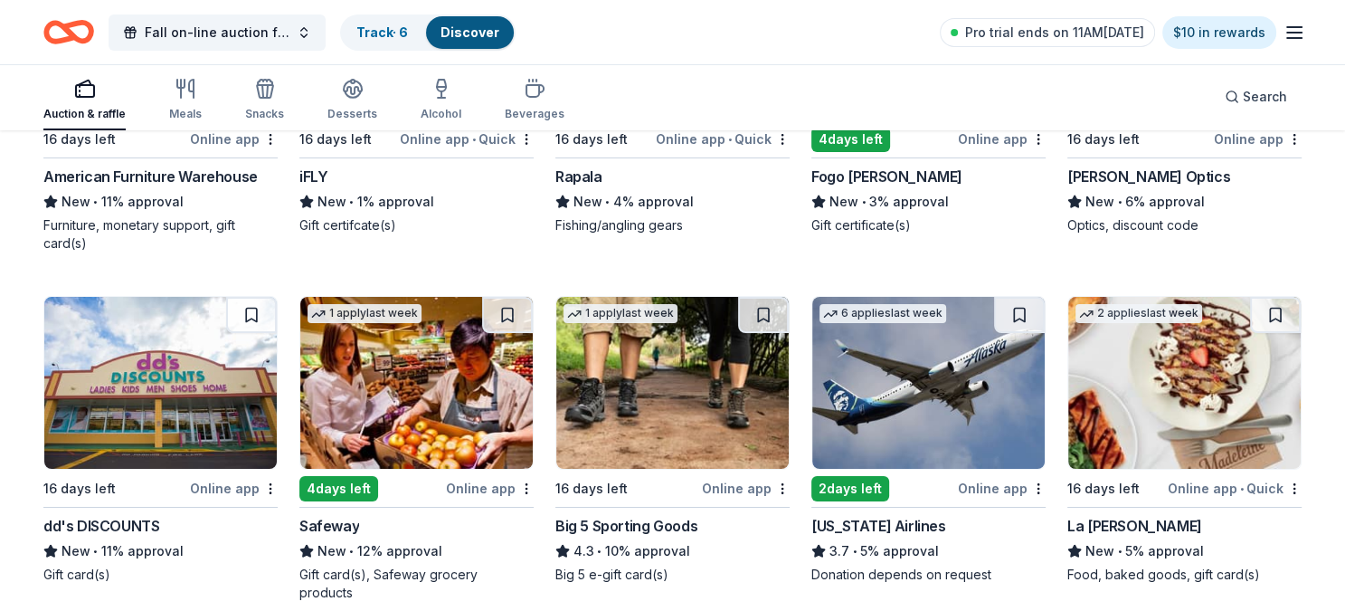
click at [1180, 377] on img at bounding box center [1184, 383] width 232 height 172
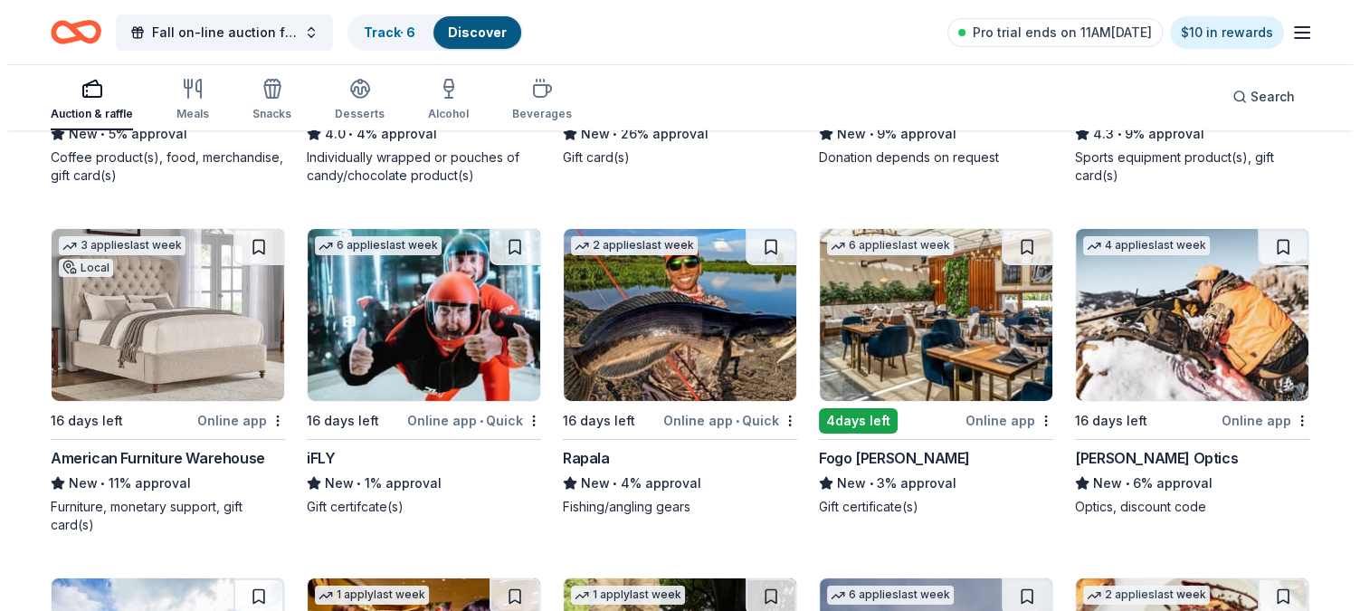
scroll to position [5976, 0]
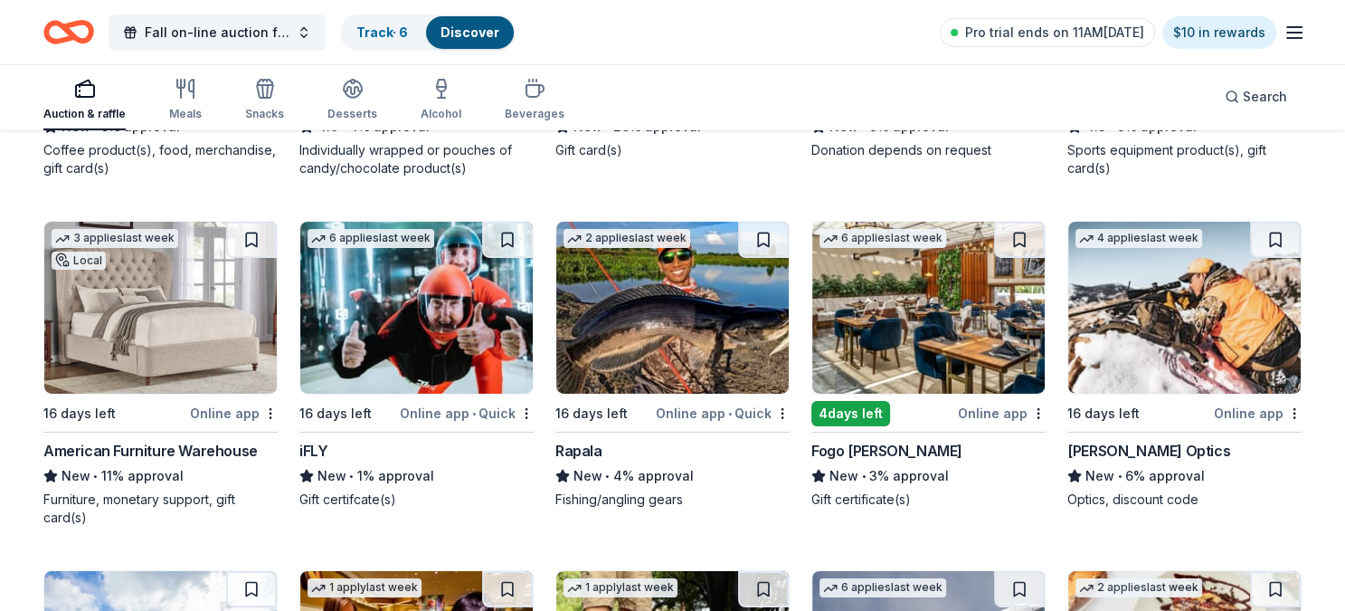
click at [900, 321] on img at bounding box center [928, 308] width 232 height 172
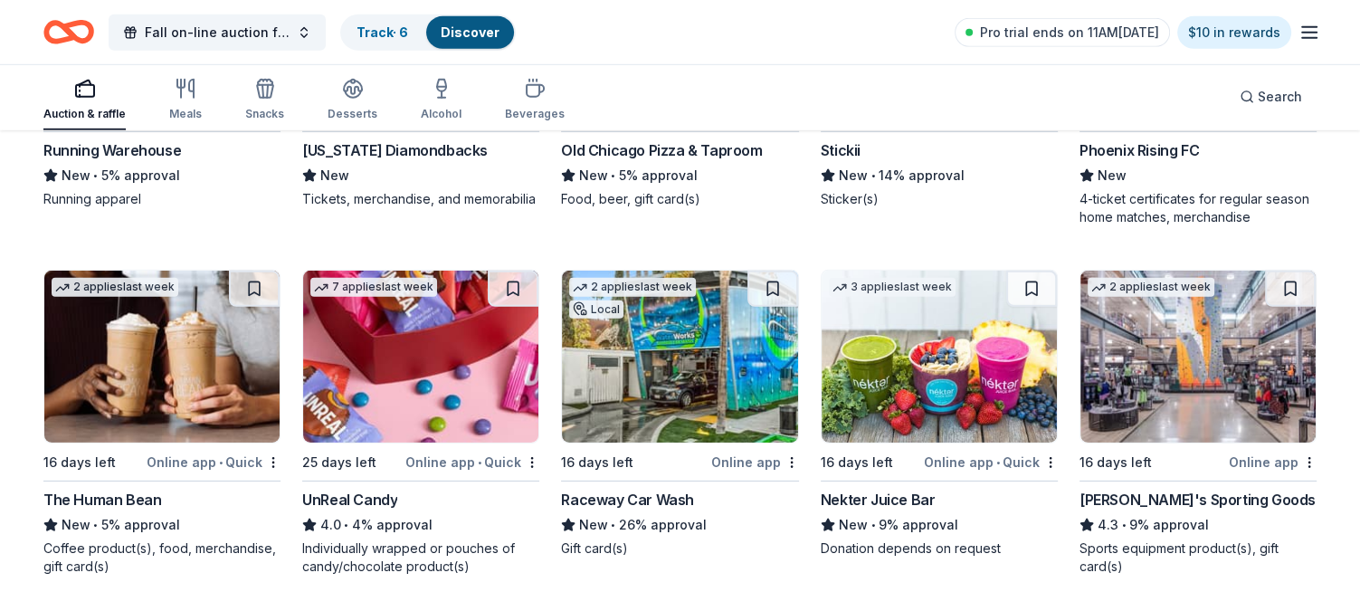
scroll to position [5571, 0]
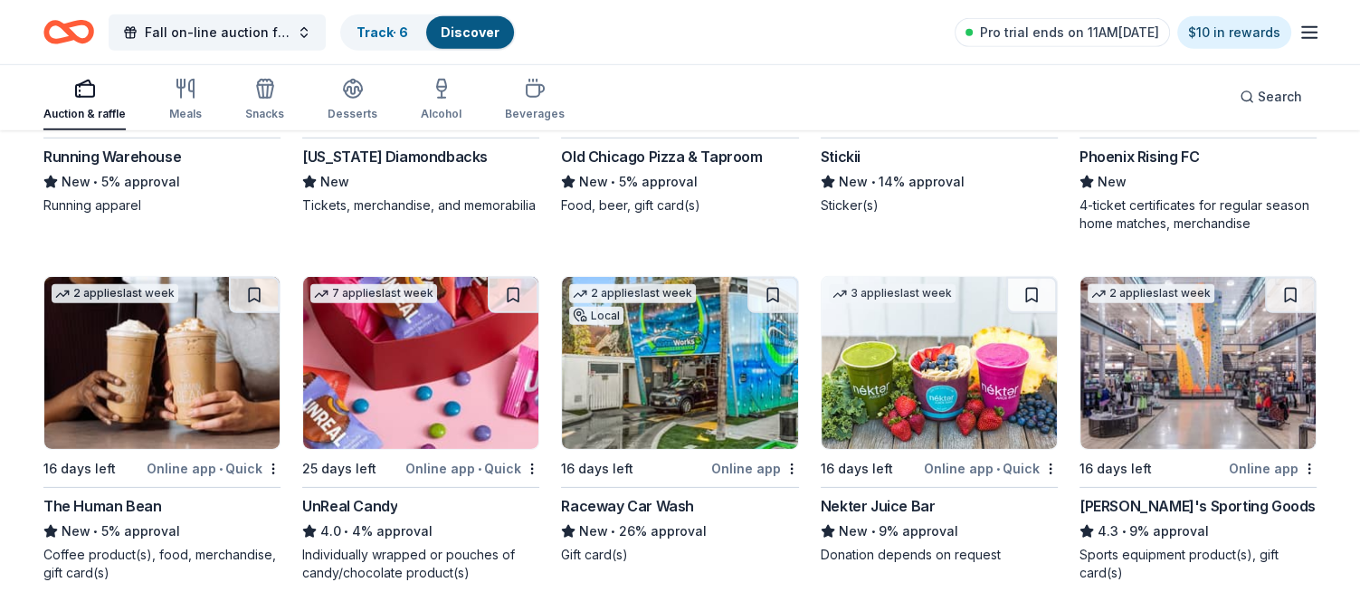
click at [936, 372] on img at bounding box center [938, 363] width 235 height 172
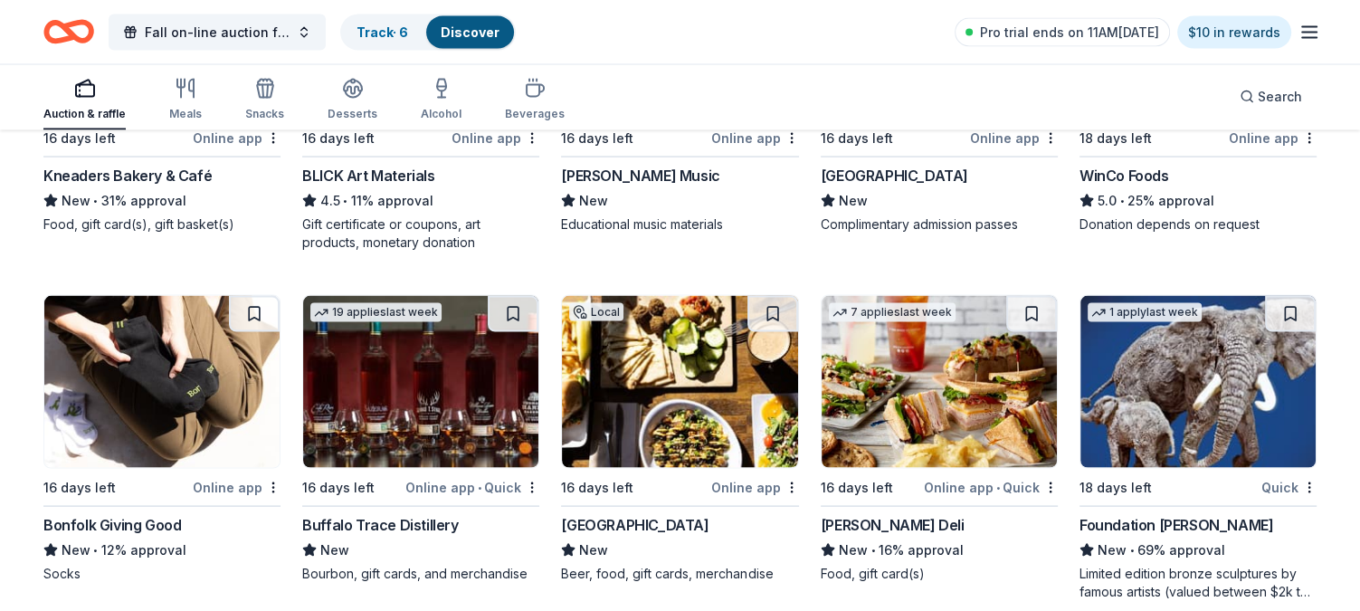
scroll to position [3463, 0]
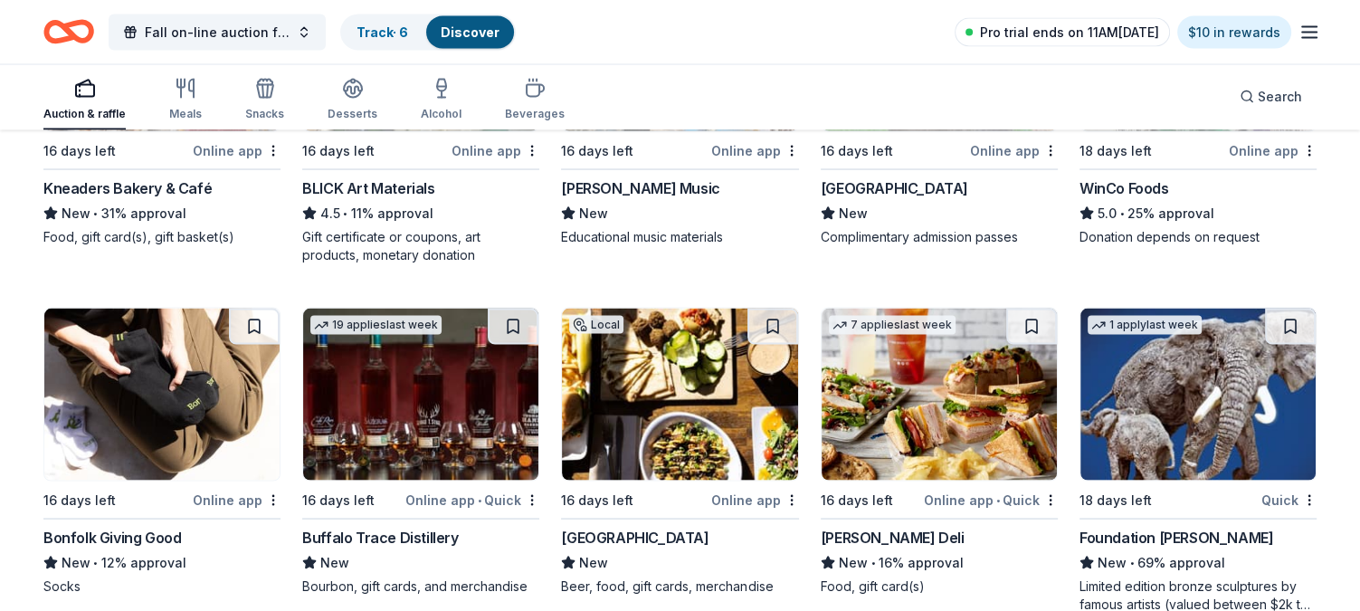
click at [1070, 31] on span "Pro trial ends on 11AM[DATE]" at bounding box center [1069, 33] width 179 height 22
click at [1071, 30] on span "Pro trial ends on 11AM[DATE]" at bounding box center [1069, 33] width 179 height 22
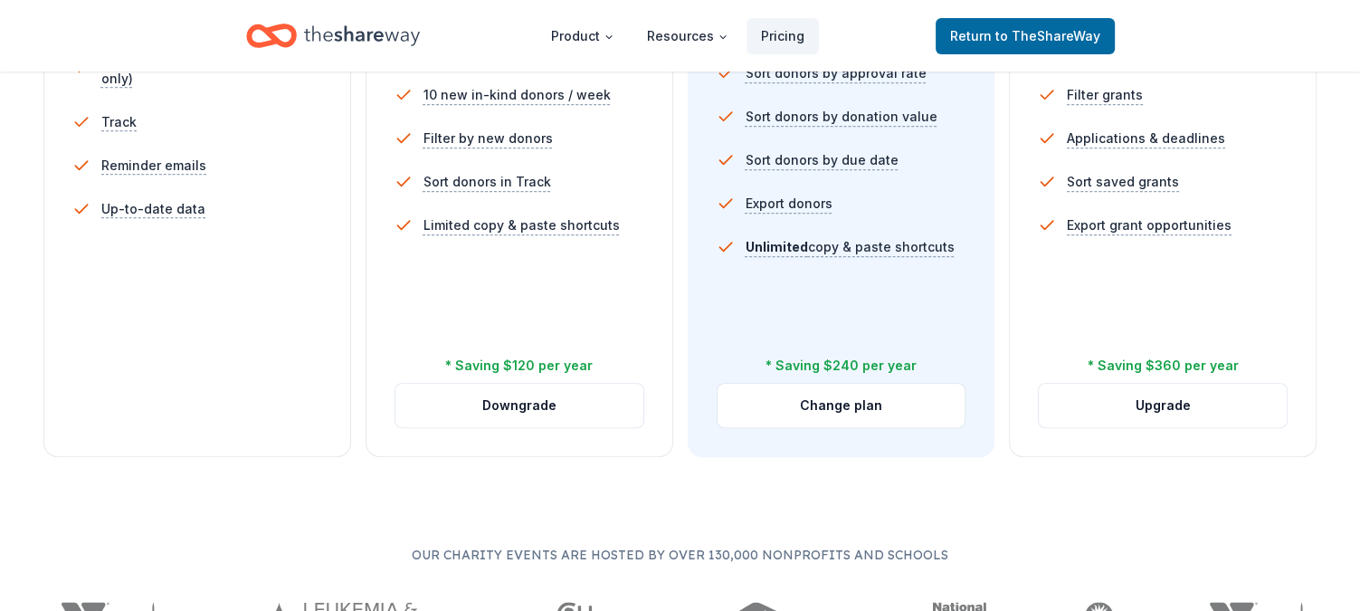
scroll to position [681, 0]
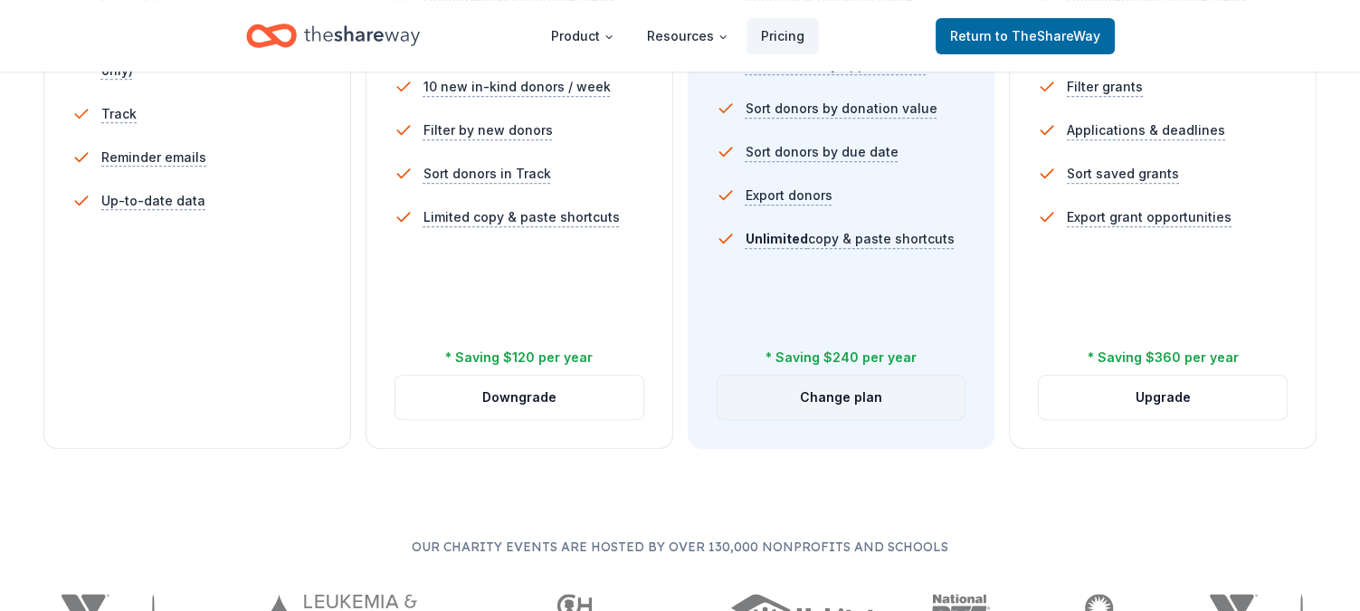
click at [858, 385] on button "Change plan" at bounding box center [841, 396] width 248 height 43
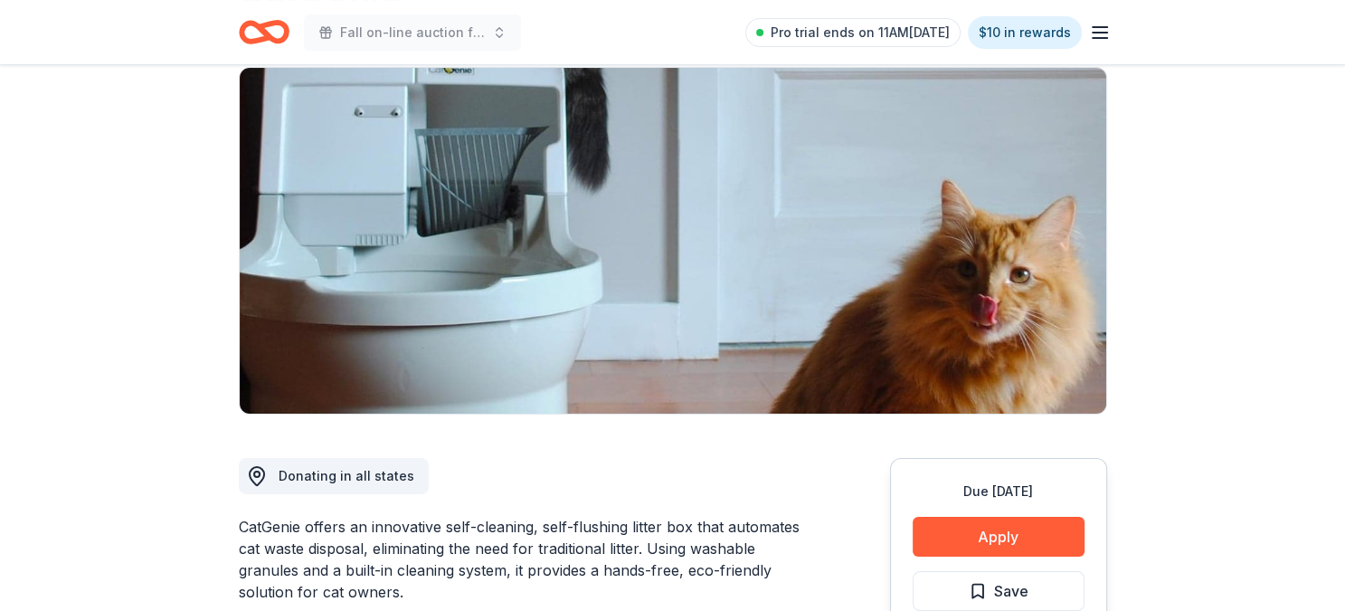
scroll to position [116, 0]
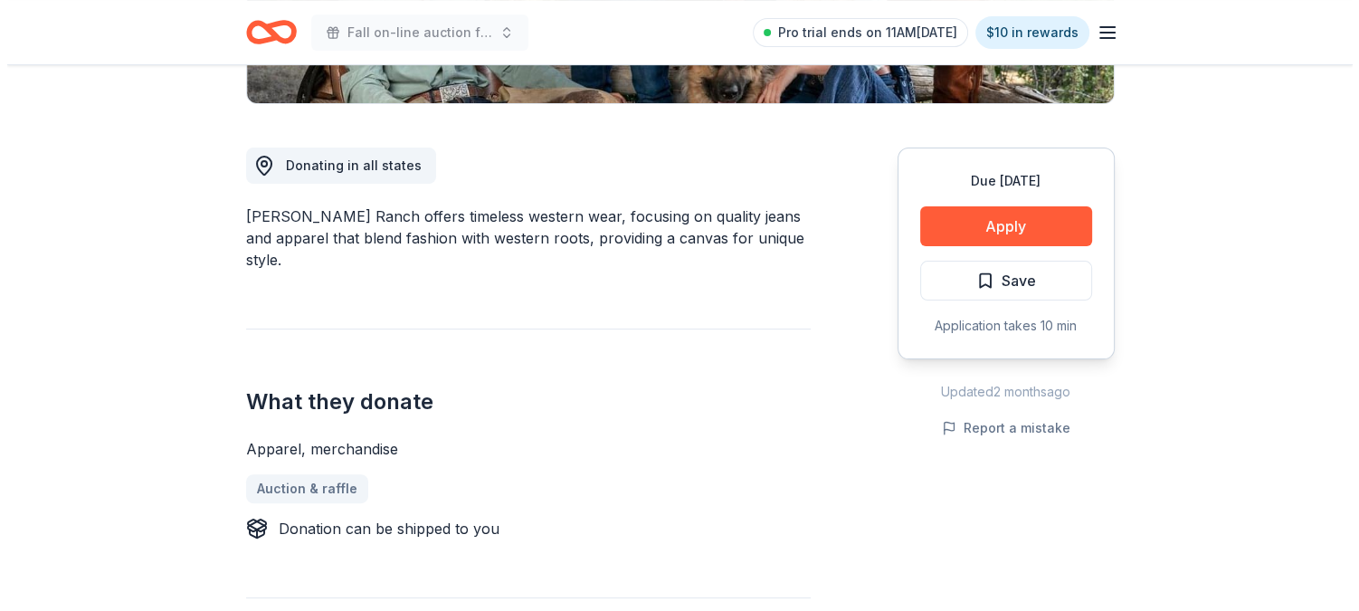
scroll to position [467, 0]
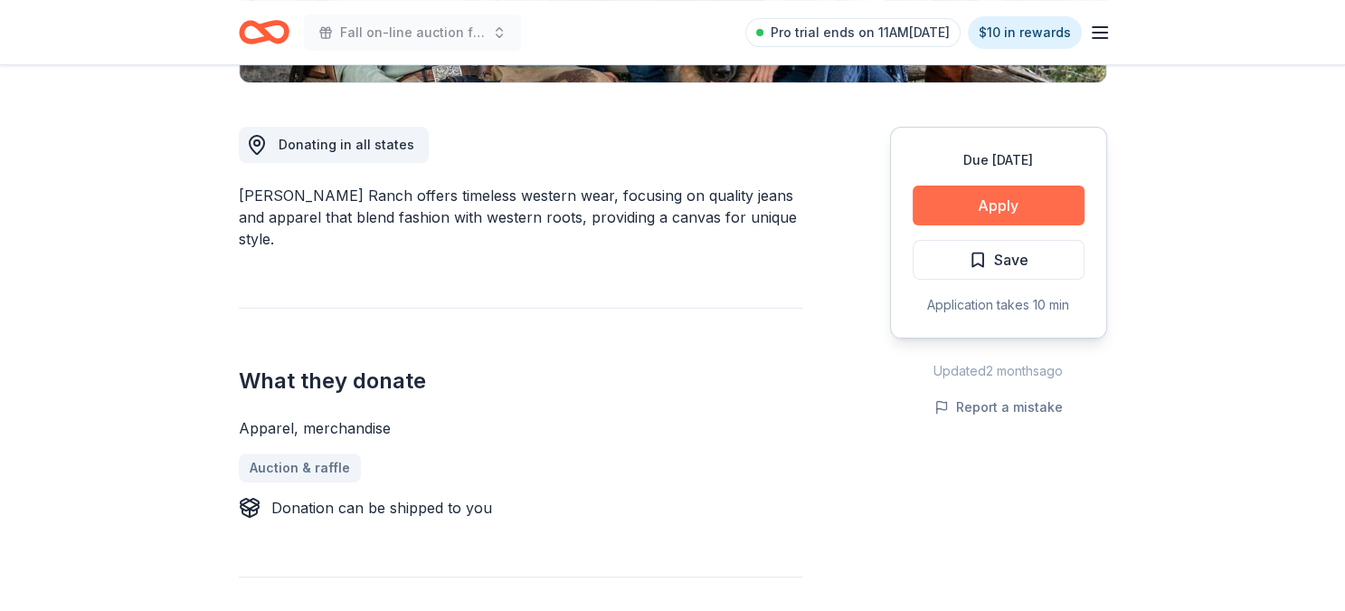
click at [989, 198] on button "Apply" at bounding box center [999, 205] width 172 height 40
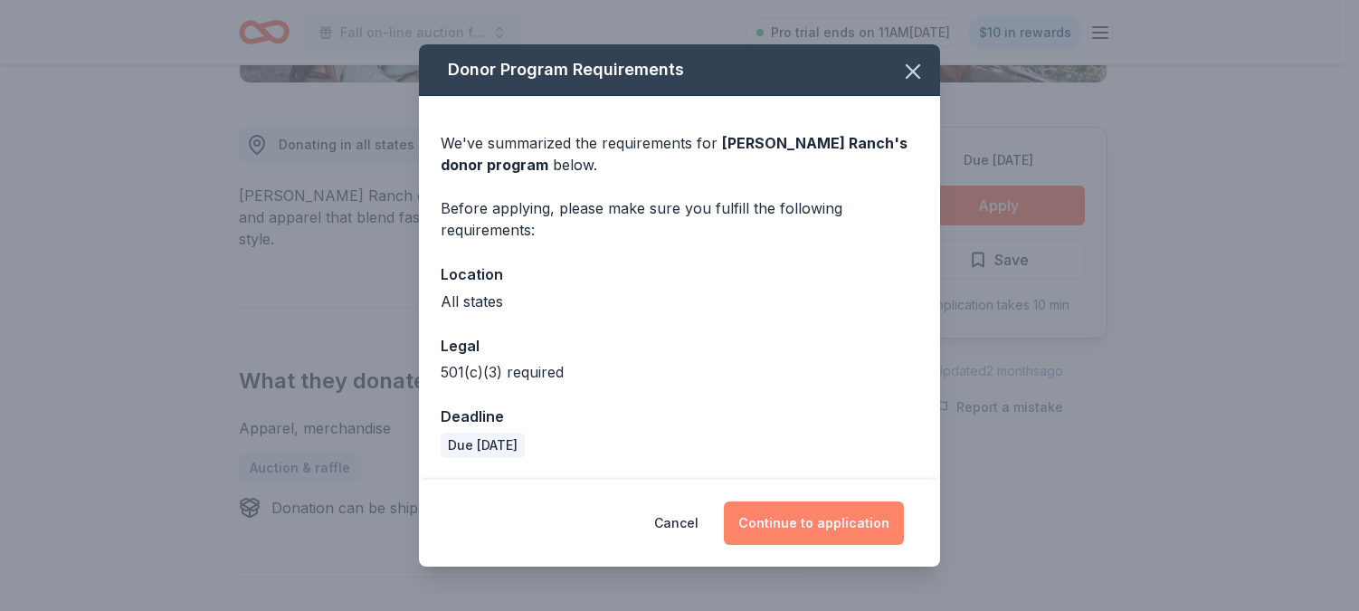
click at [801, 517] on button "Continue to application" at bounding box center [814, 522] width 180 height 43
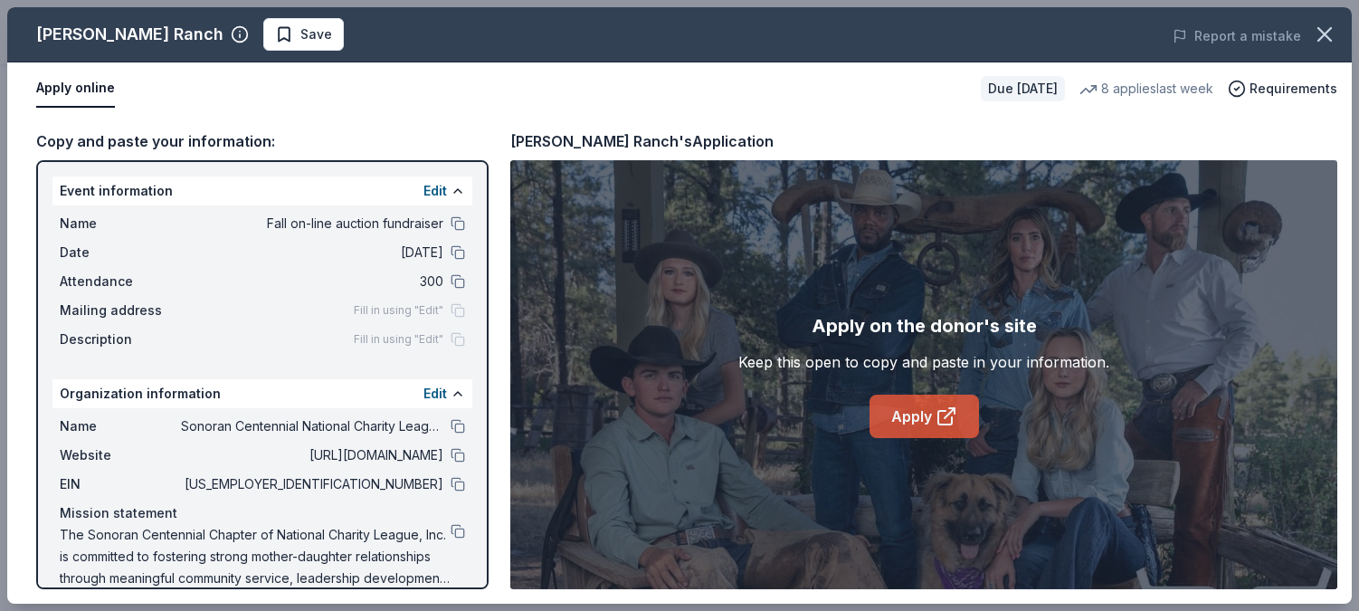
click at [915, 426] on link "Apply" at bounding box center [923, 415] width 109 height 43
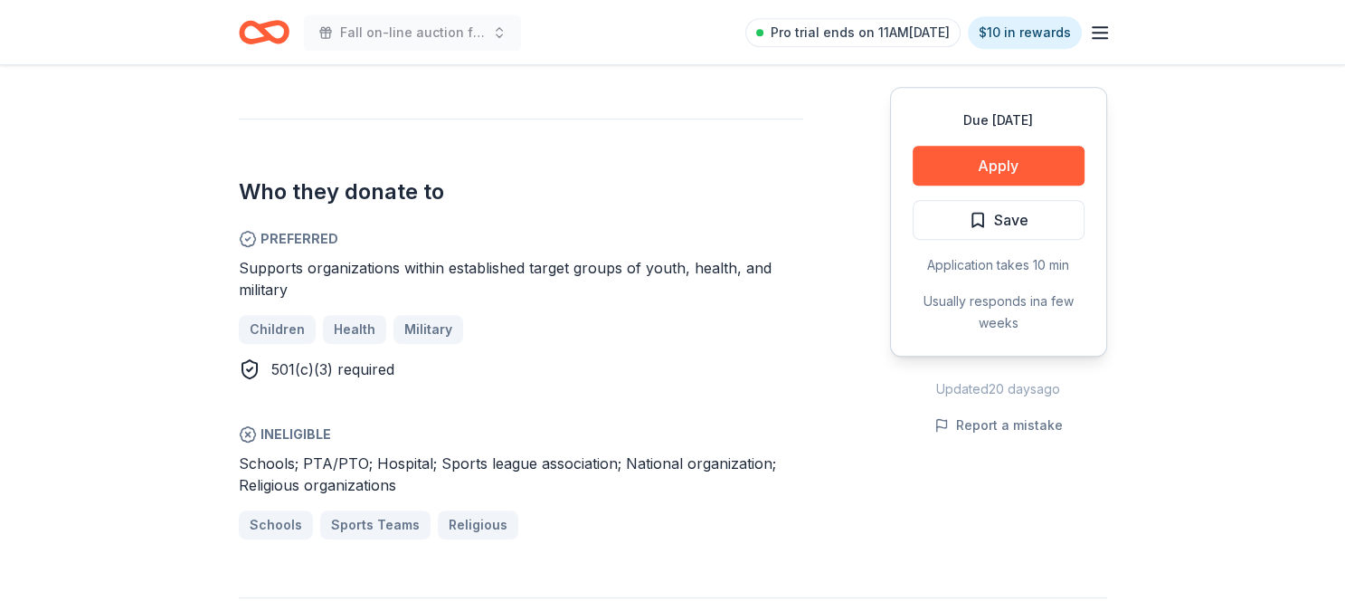
scroll to position [894, 0]
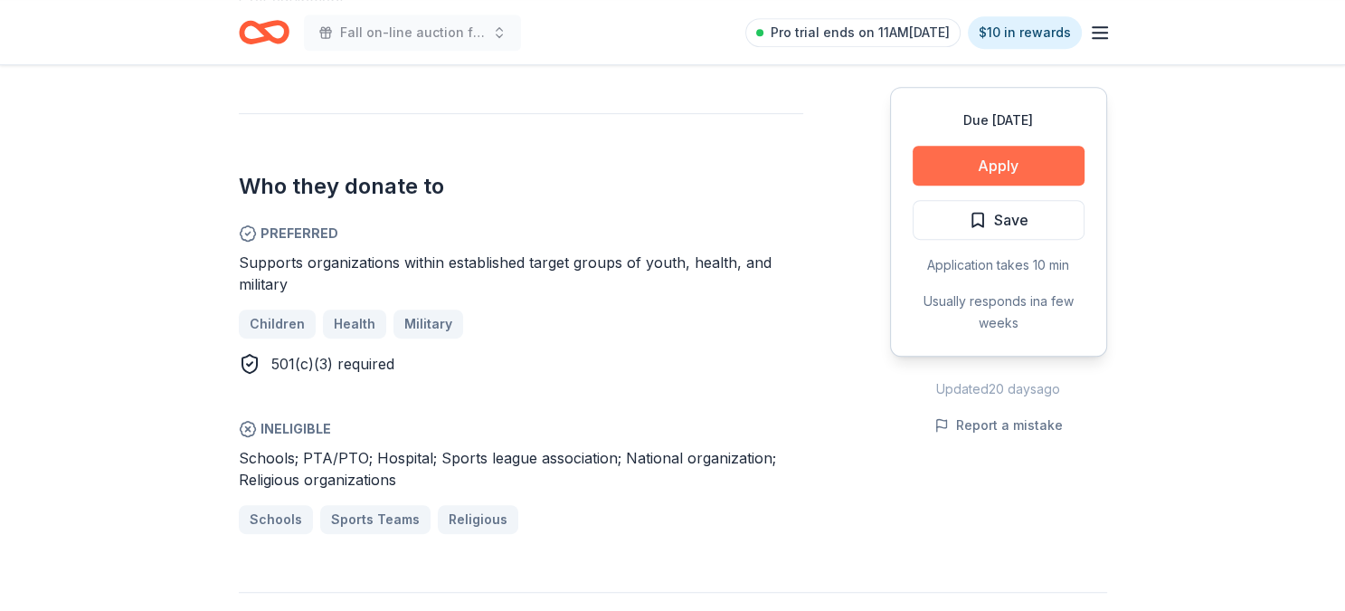
click at [988, 165] on button "Apply" at bounding box center [999, 166] width 172 height 40
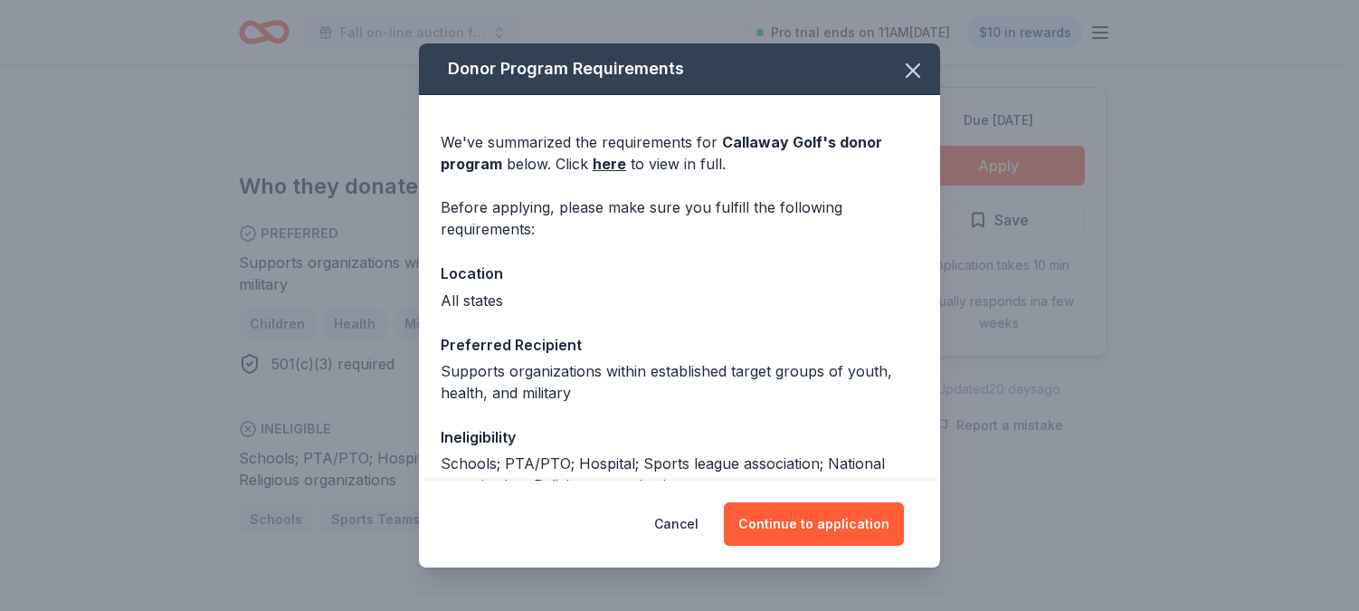
drag, startPoint x: 896, startPoint y: 76, endPoint x: 788, endPoint y: 53, distance: 110.0
click at [900, 76] on icon "button" at bounding box center [912, 70] width 25 height 25
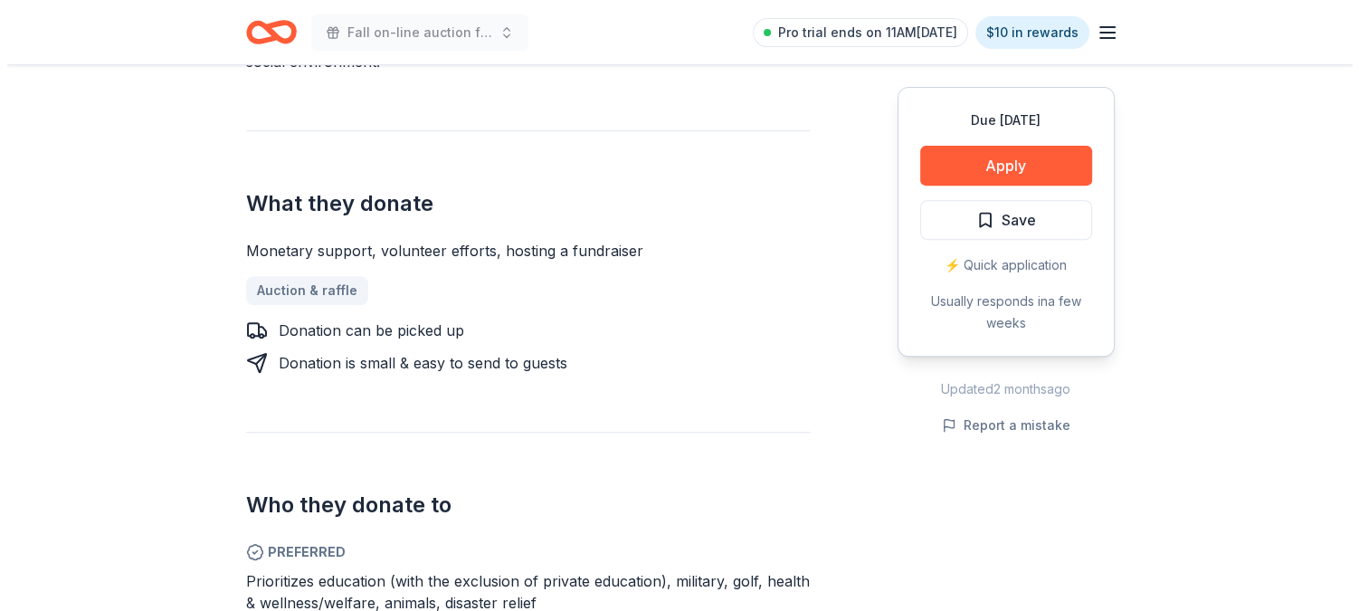
scroll to position [684, 0]
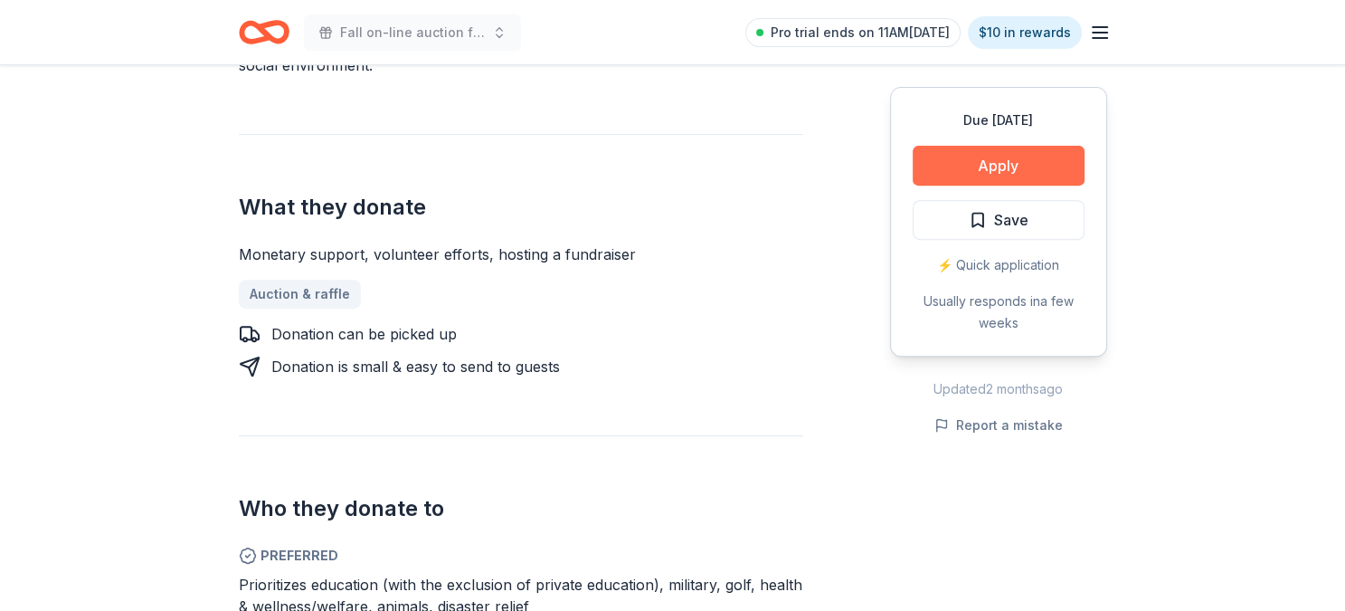
click at [993, 166] on button "Apply" at bounding box center [999, 166] width 172 height 40
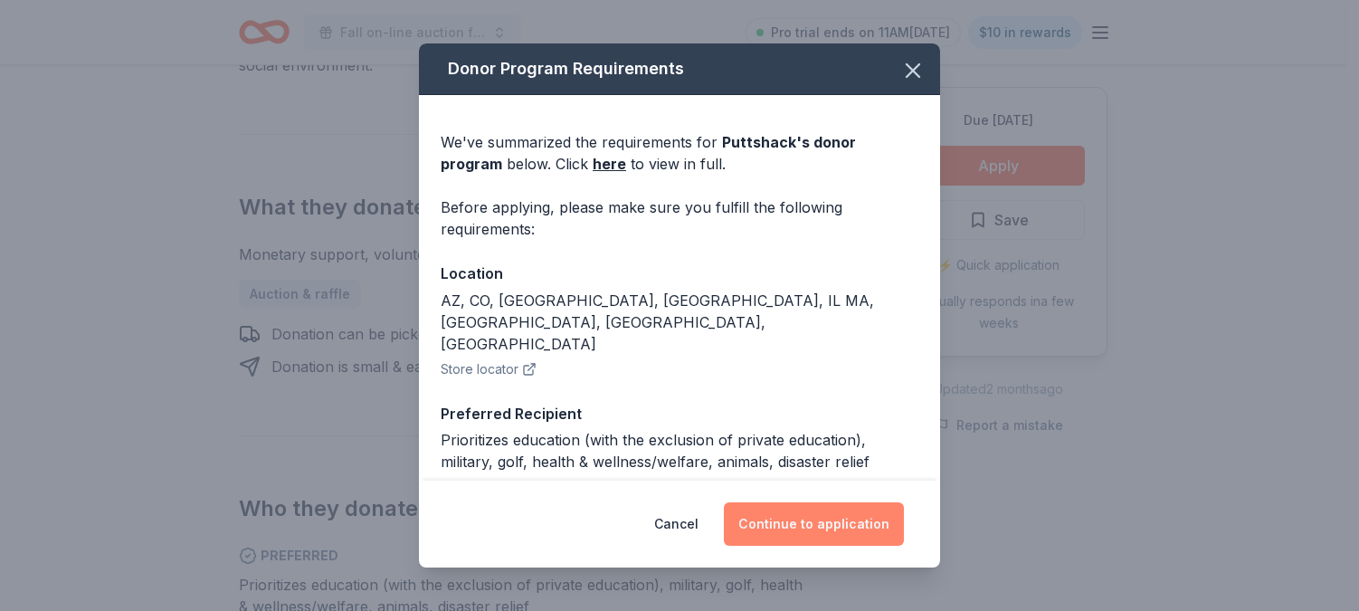
click at [833, 524] on button "Continue to application" at bounding box center [814, 523] width 180 height 43
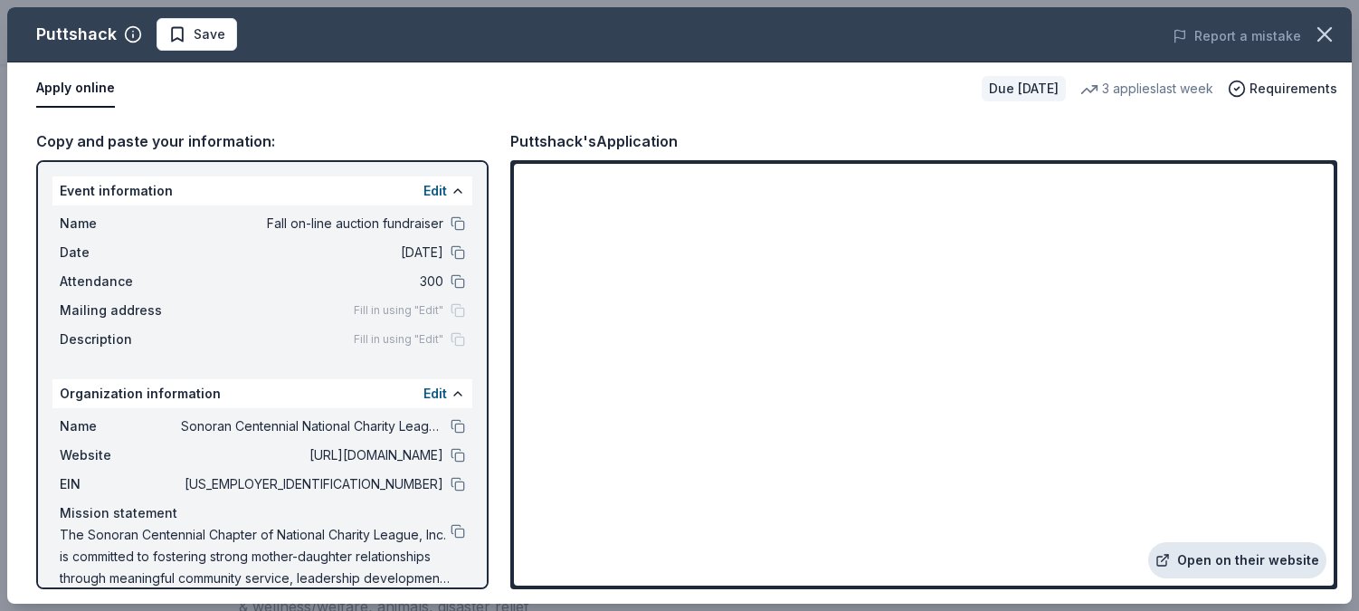
click at [1245, 556] on link "Open on their website" at bounding box center [1237, 560] width 178 height 36
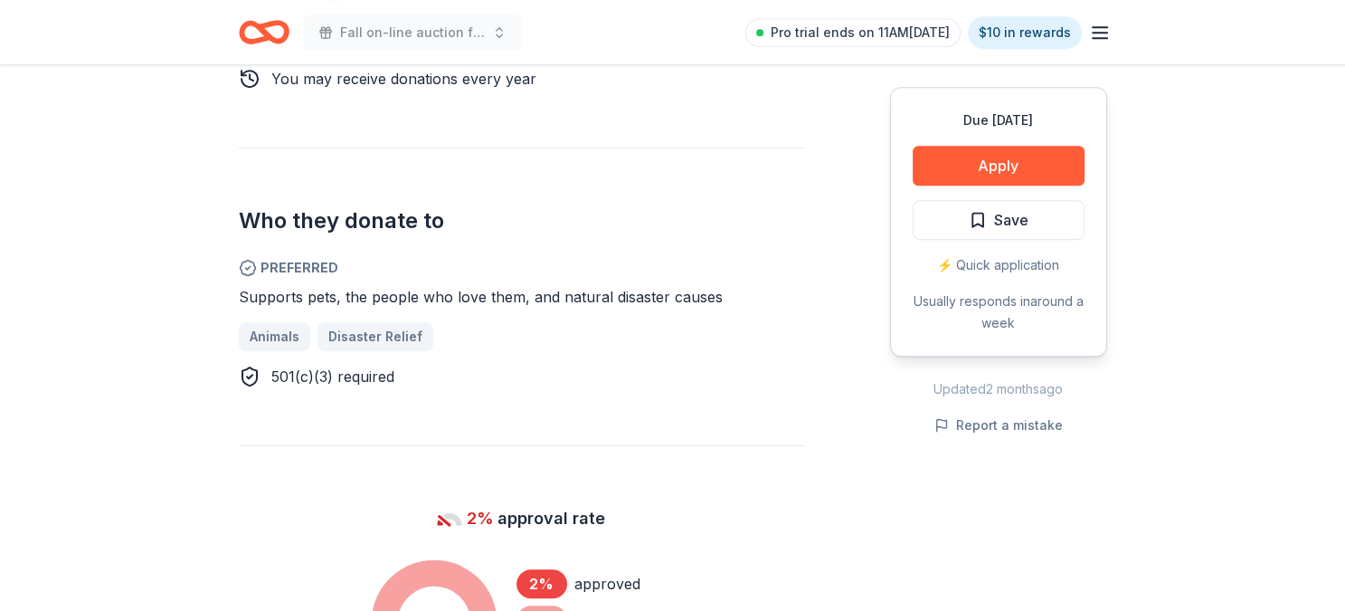
scroll to position [927, 0]
drag, startPoint x: 1339, startPoint y: 246, endPoint x: 1329, endPoint y: 247, distance: 10.0
click at [1329, 247] on div "Due [DATE] Share Purina New 2% approval rate Share Donating in all states Purin…" at bounding box center [672, 401] width 1345 height 2526
click at [1321, 243] on div "Due [DATE] Share Purina New 2% approval rate Share Donating in all states Purin…" at bounding box center [672, 401] width 1345 height 2526
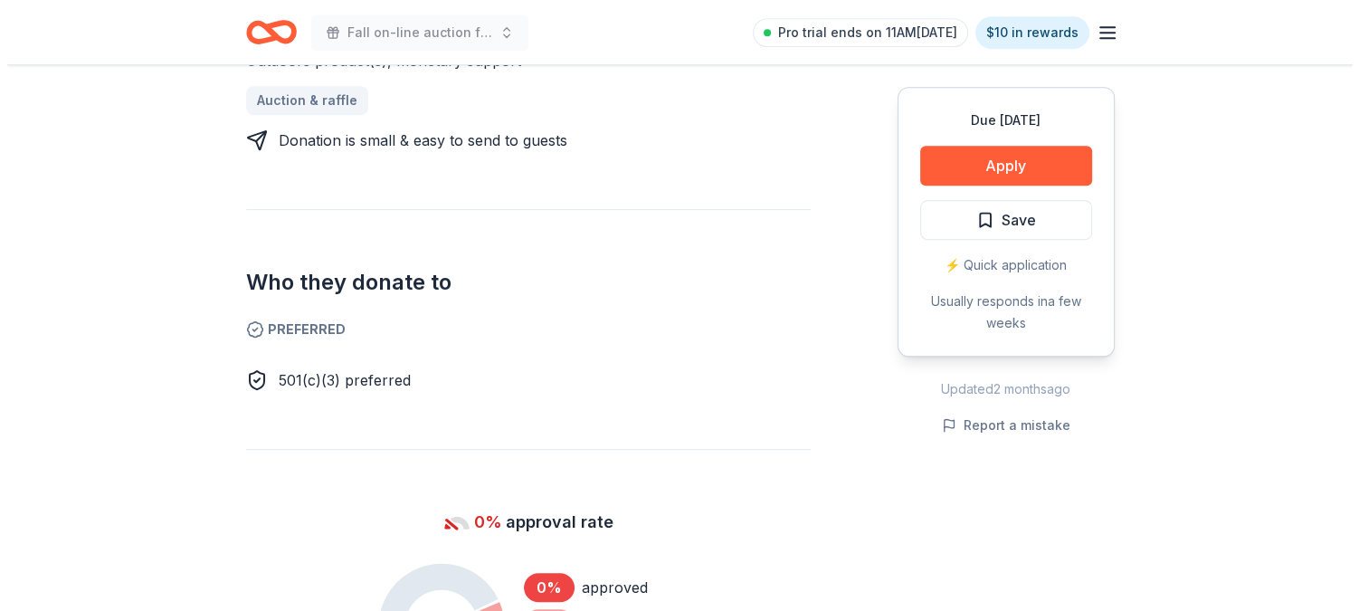
scroll to position [835, 0]
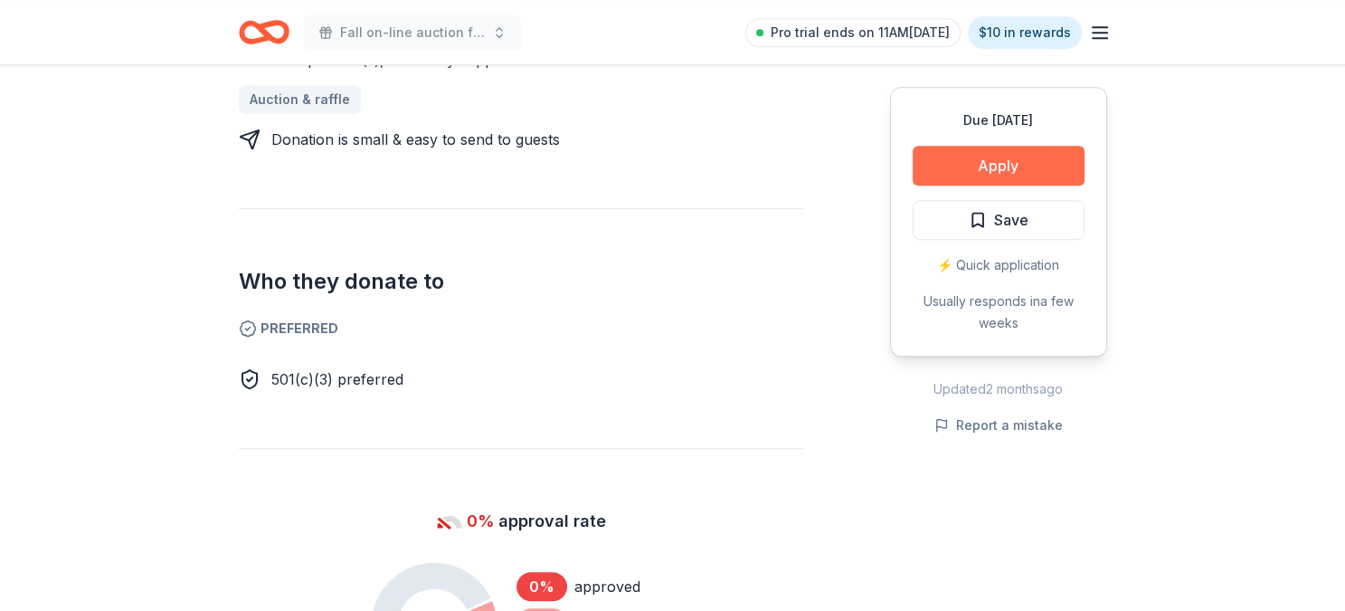
click at [984, 169] on button "Apply" at bounding box center [999, 166] width 172 height 40
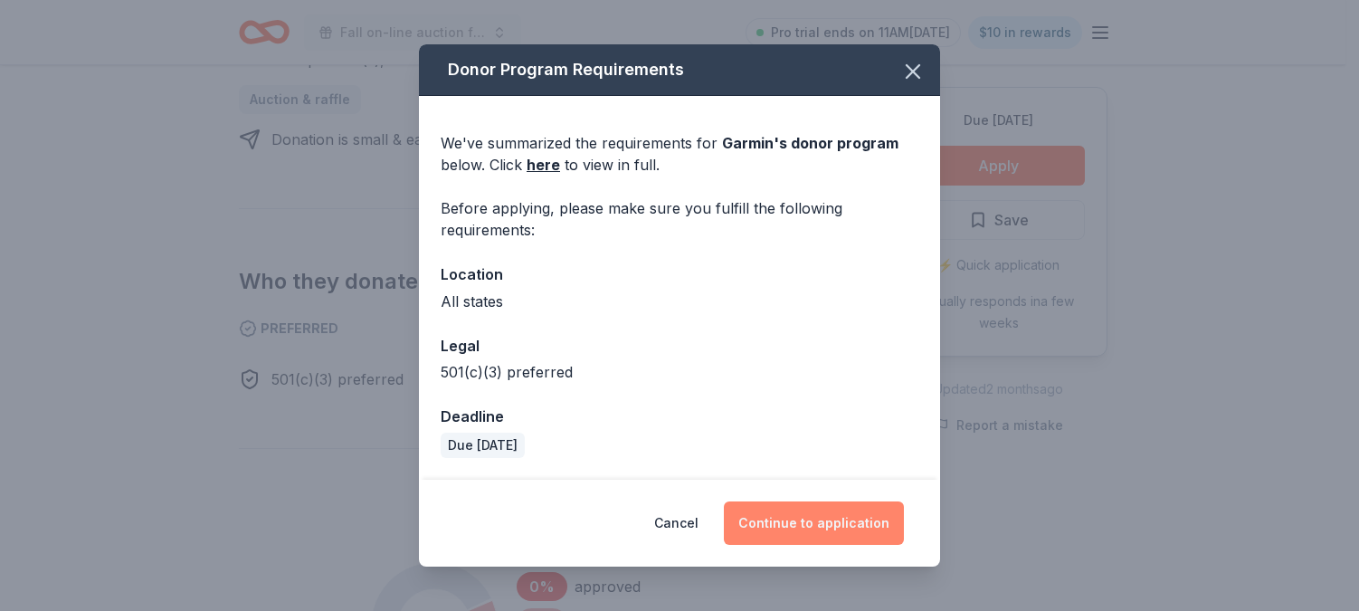
click at [818, 524] on button "Continue to application" at bounding box center [814, 522] width 180 height 43
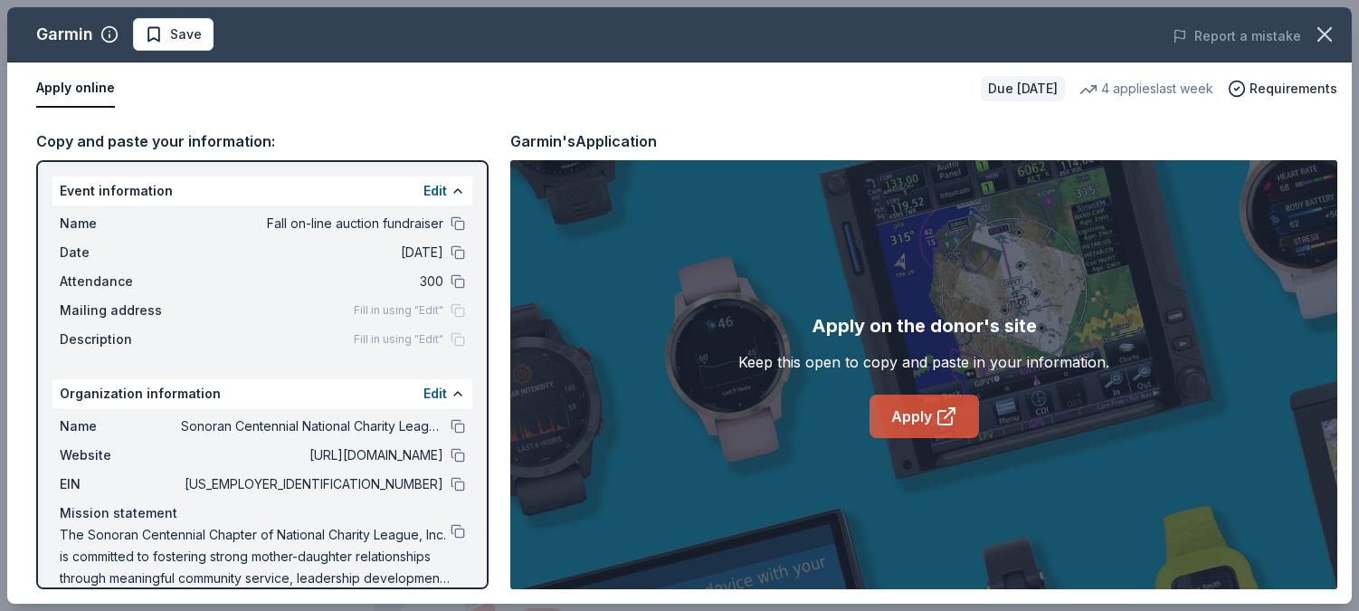
click at [942, 415] on icon at bounding box center [946, 416] width 22 height 22
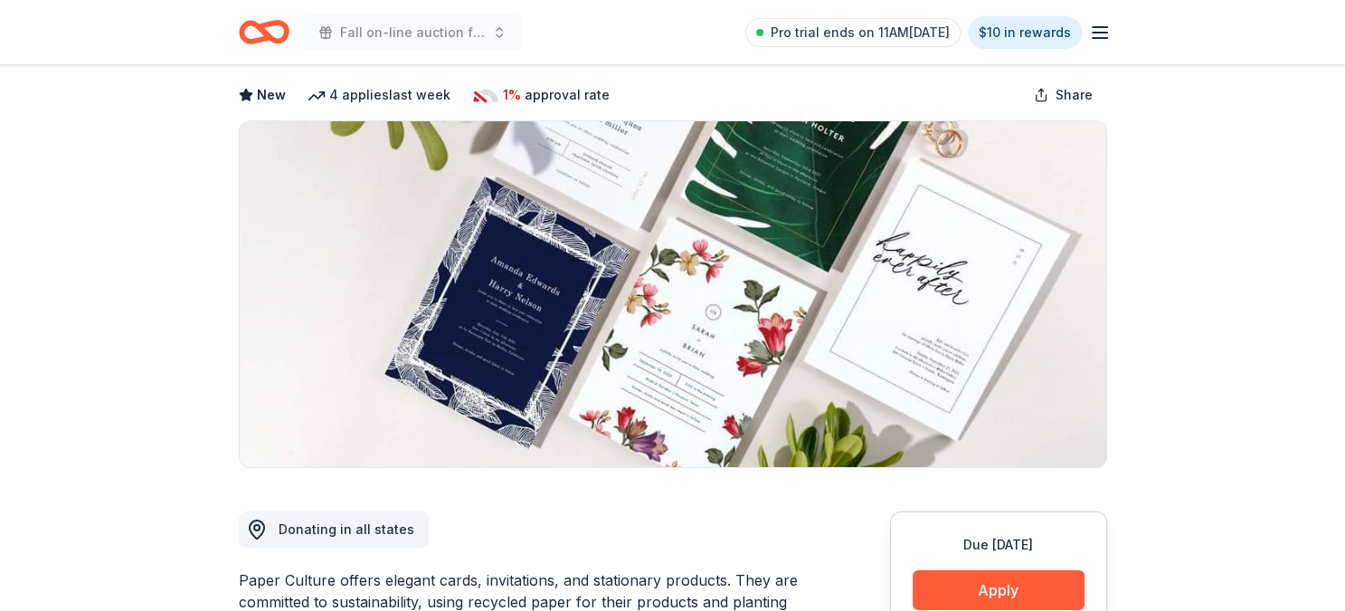
scroll to position [21, 0]
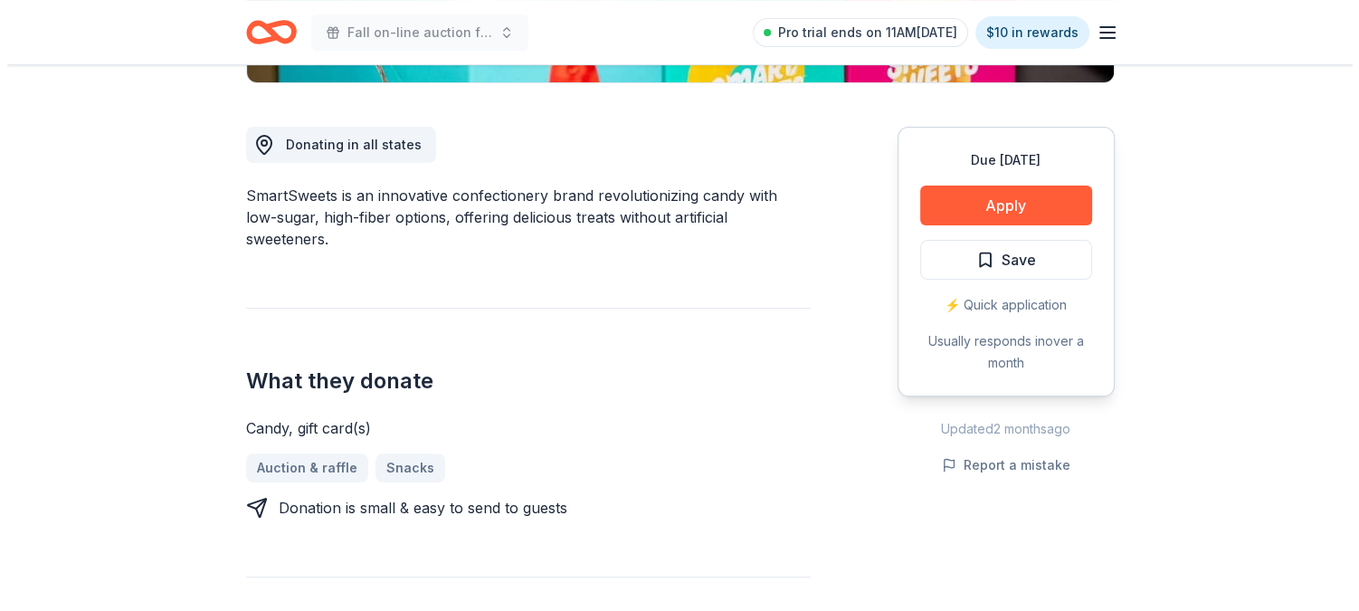
scroll to position [463, 0]
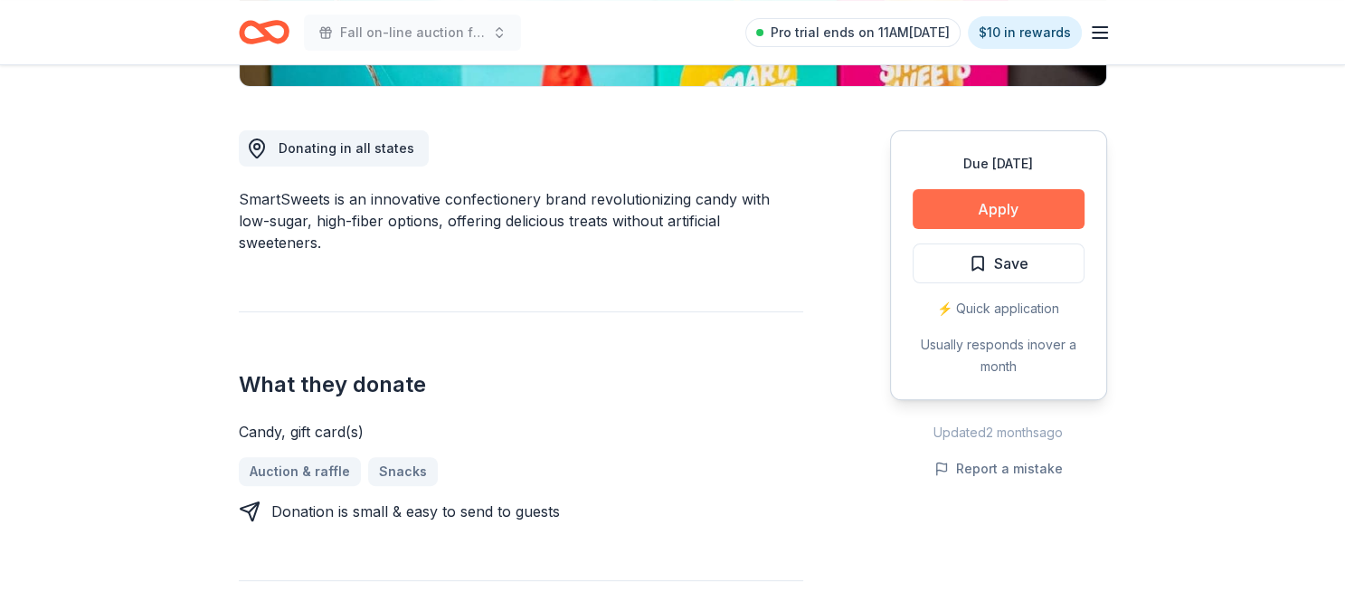
click at [997, 204] on button "Apply" at bounding box center [999, 209] width 172 height 40
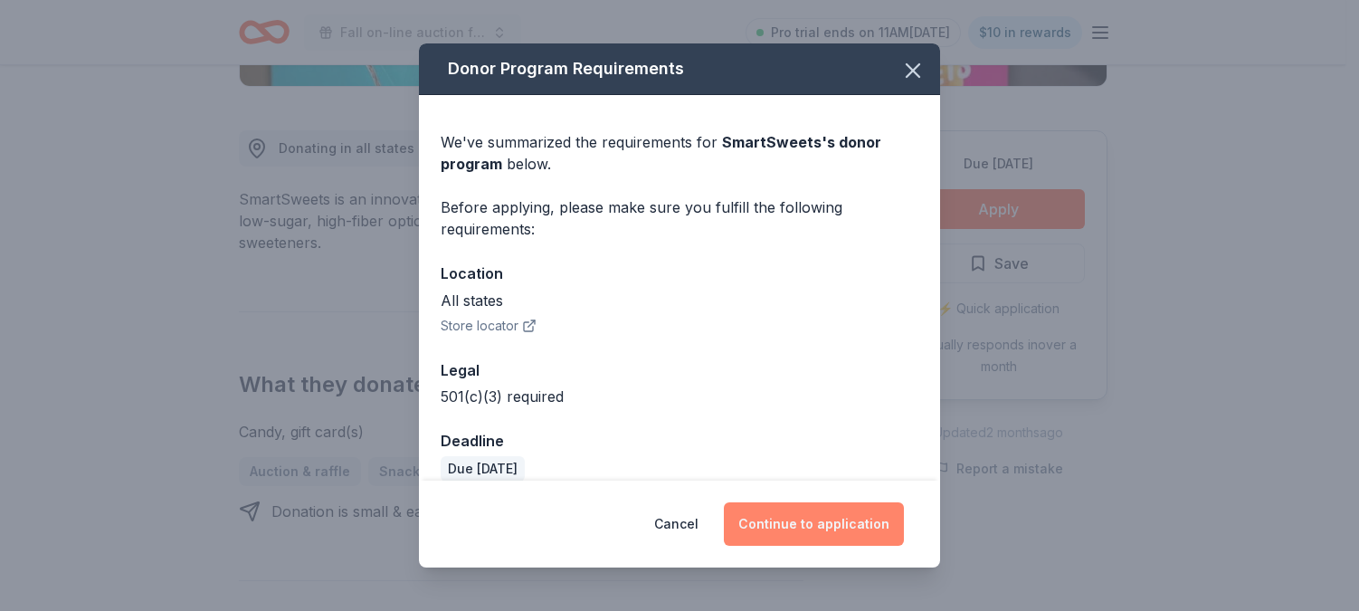
click at [826, 526] on button "Continue to application" at bounding box center [814, 523] width 180 height 43
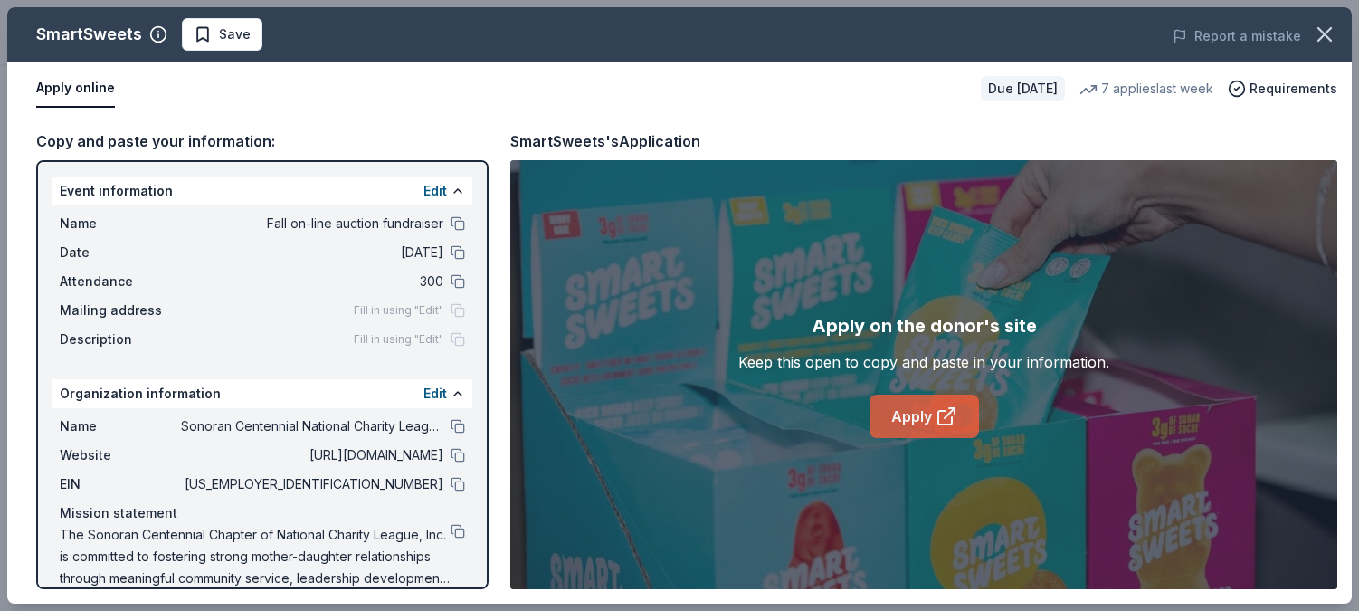
click at [925, 426] on link "Apply" at bounding box center [923, 415] width 109 height 43
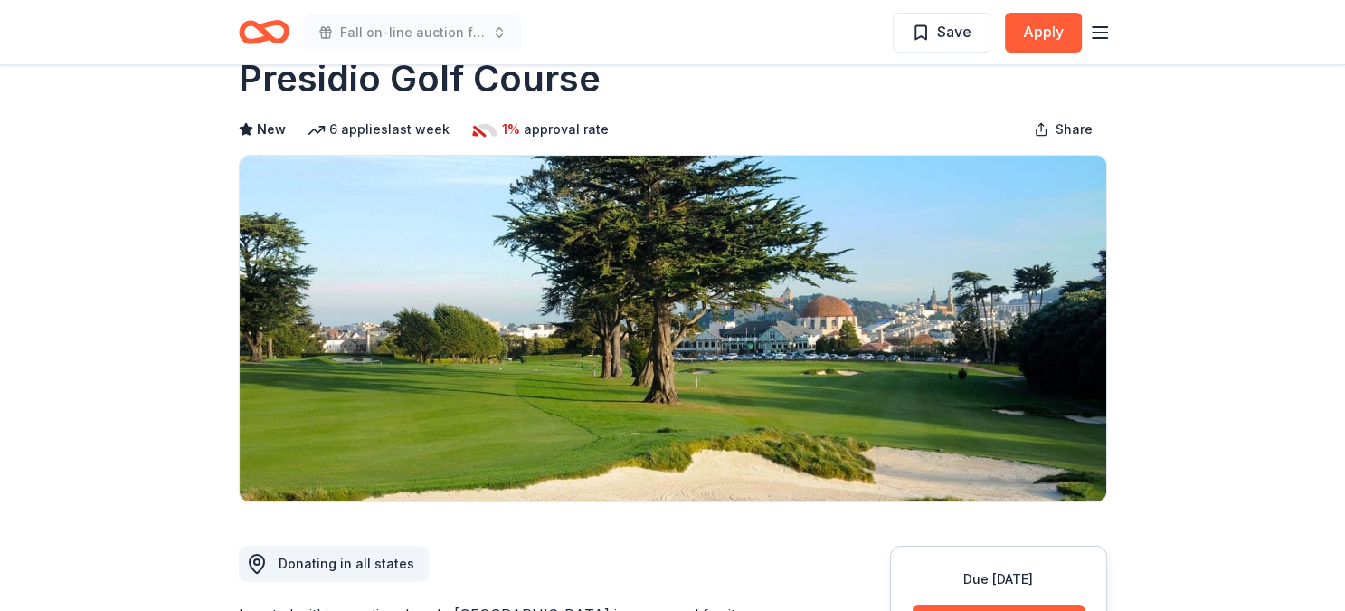
scroll to position [52, 0]
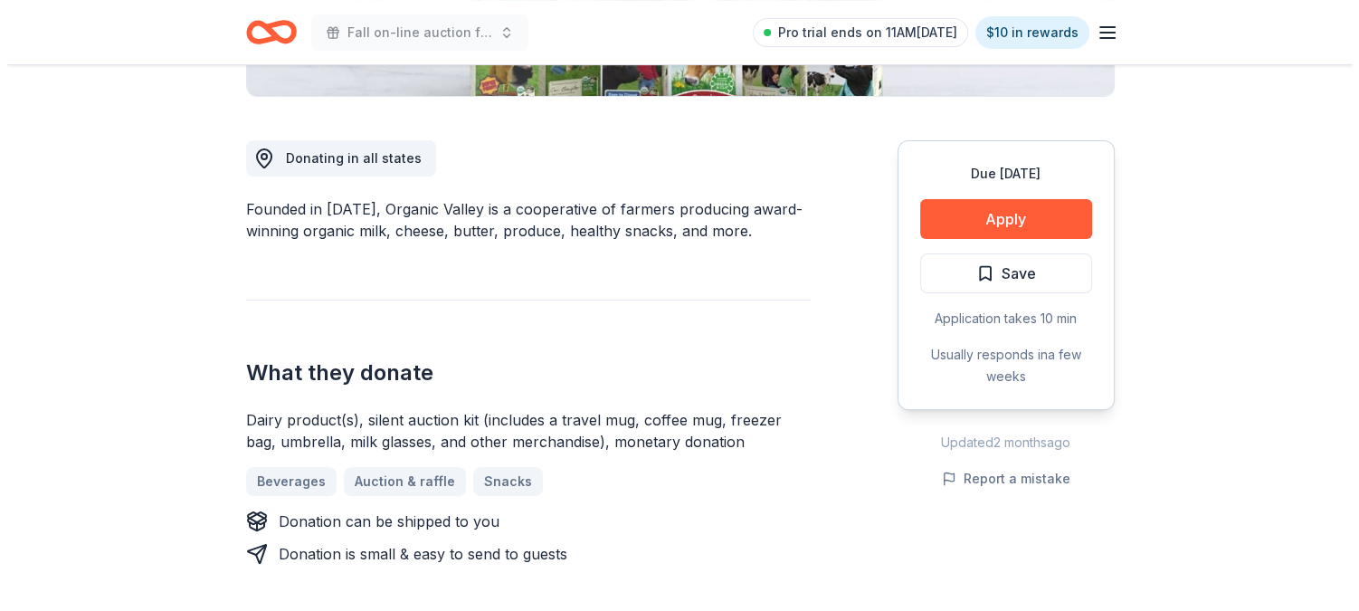
scroll to position [451, 0]
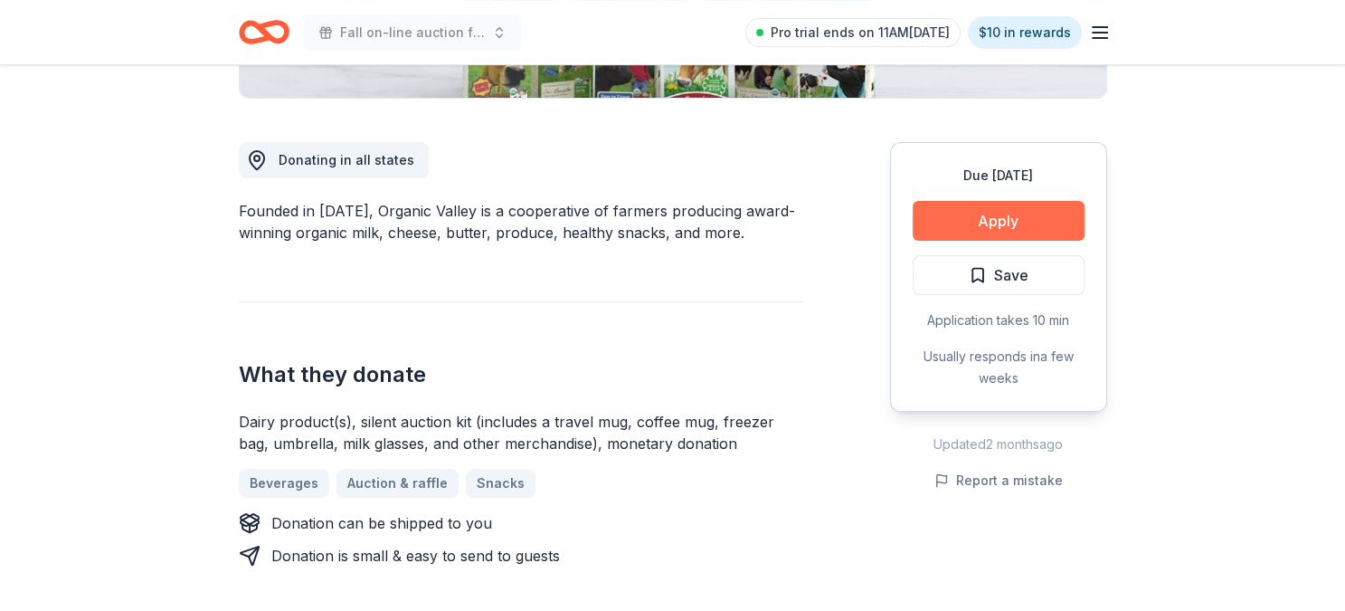
click at [992, 213] on button "Apply" at bounding box center [999, 221] width 172 height 40
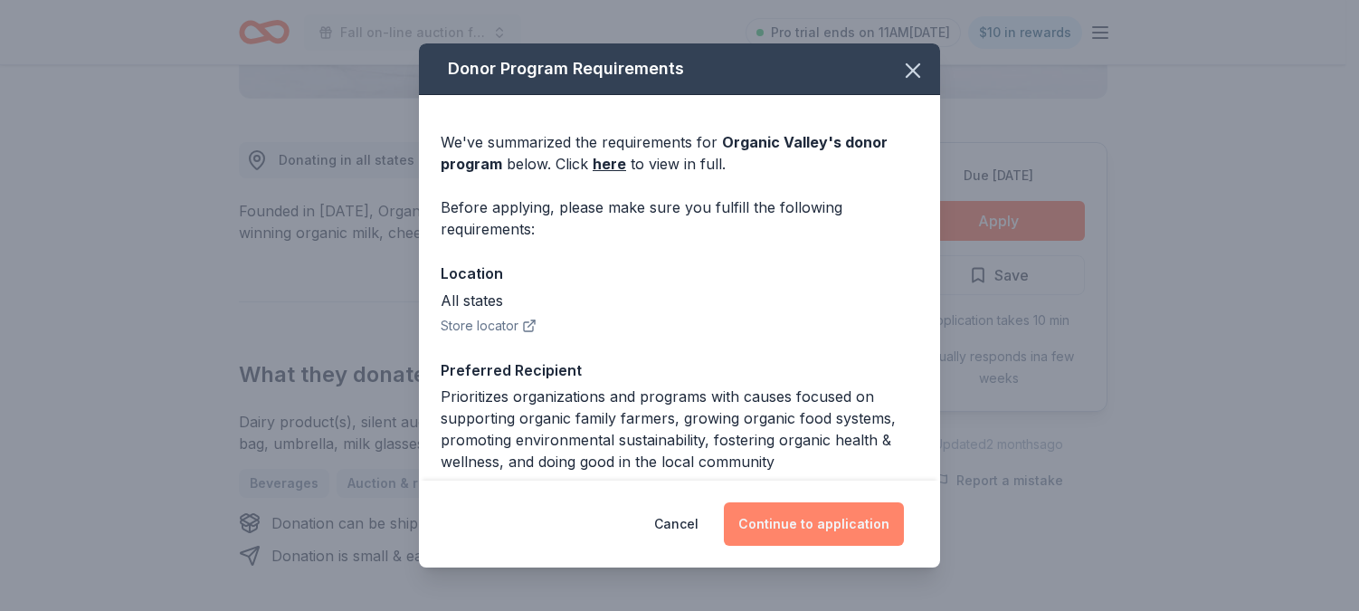
click at [801, 520] on button "Continue to application" at bounding box center [814, 523] width 180 height 43
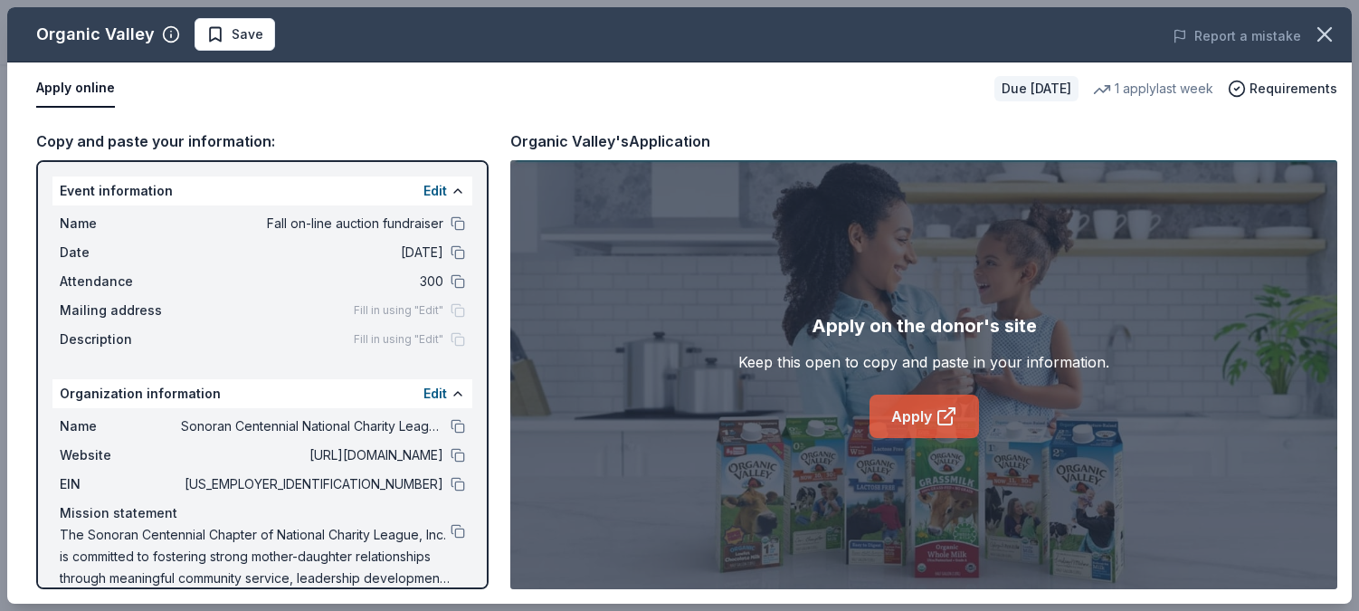
click at [911, 414] on link "Apply" at bounding box center [923, 415] width 109 height 43
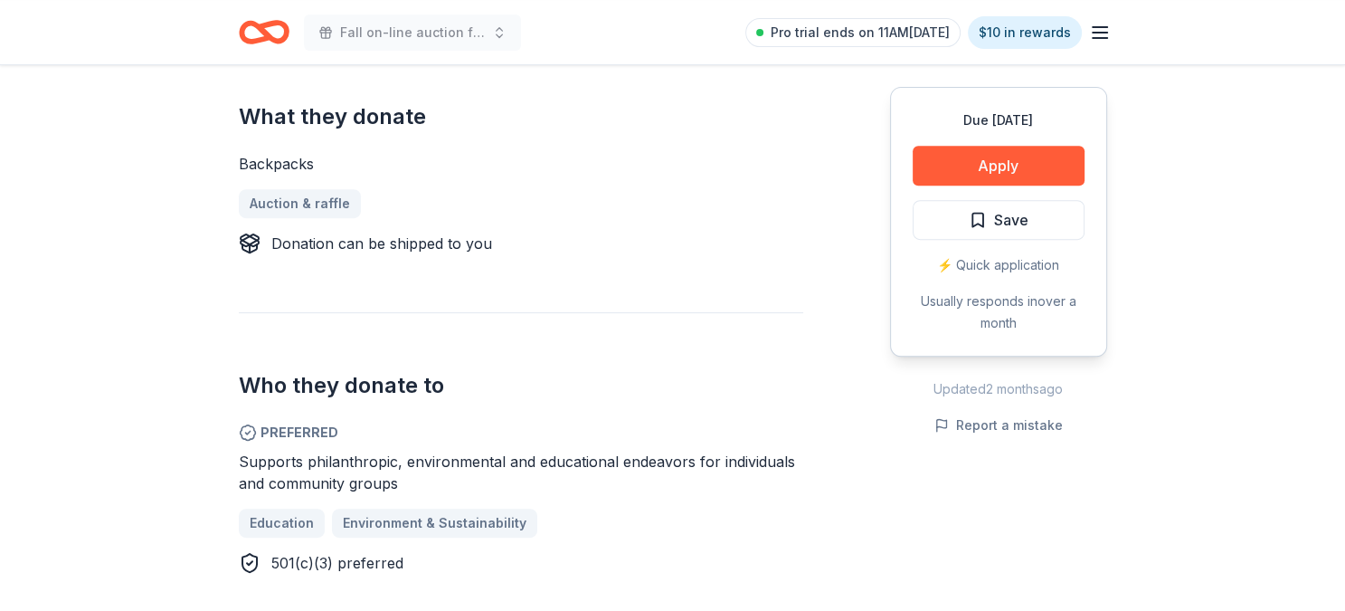
scroll to position [699, 0]
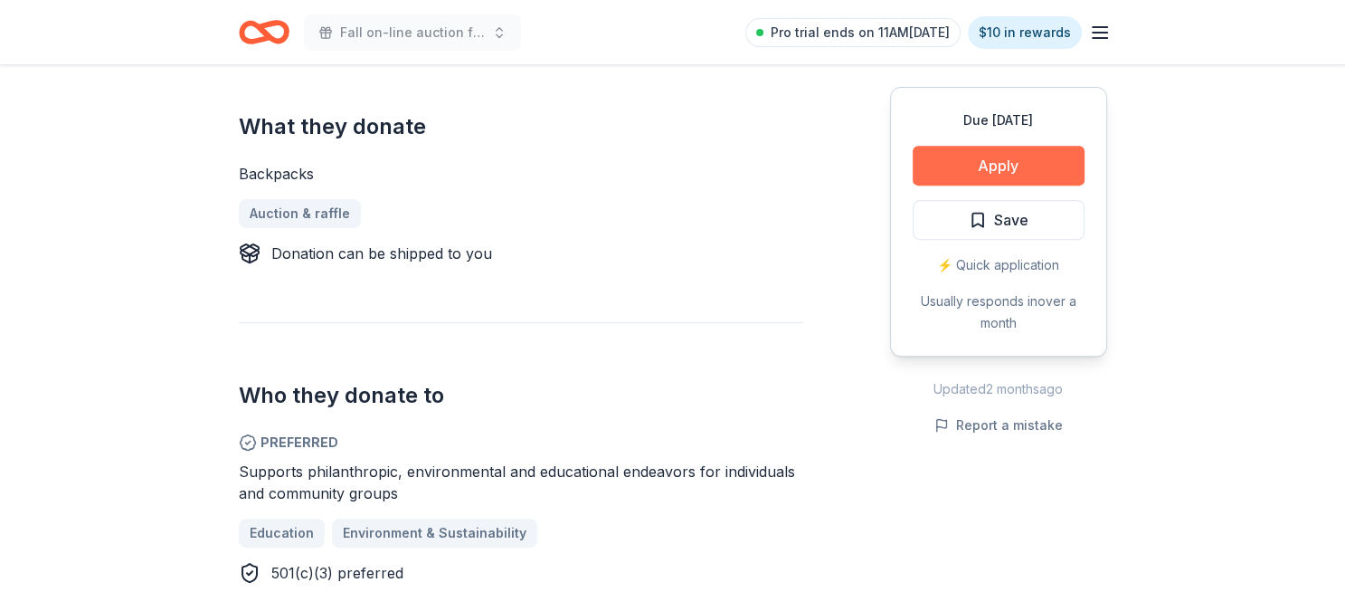
click at [990, 166] on button "Apply" at bounding box center [999, 166] width 172 height 40
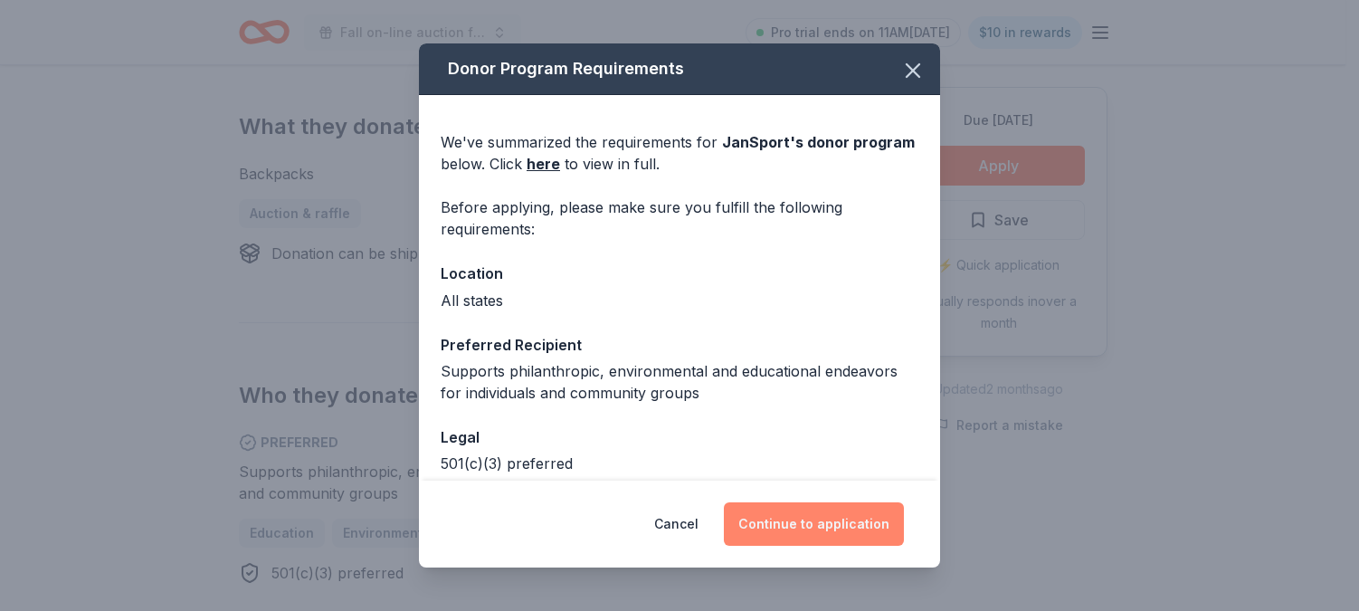
click at [809, 526] on button "Continue to application" at bounding box center [814, 523] width 180 height 43
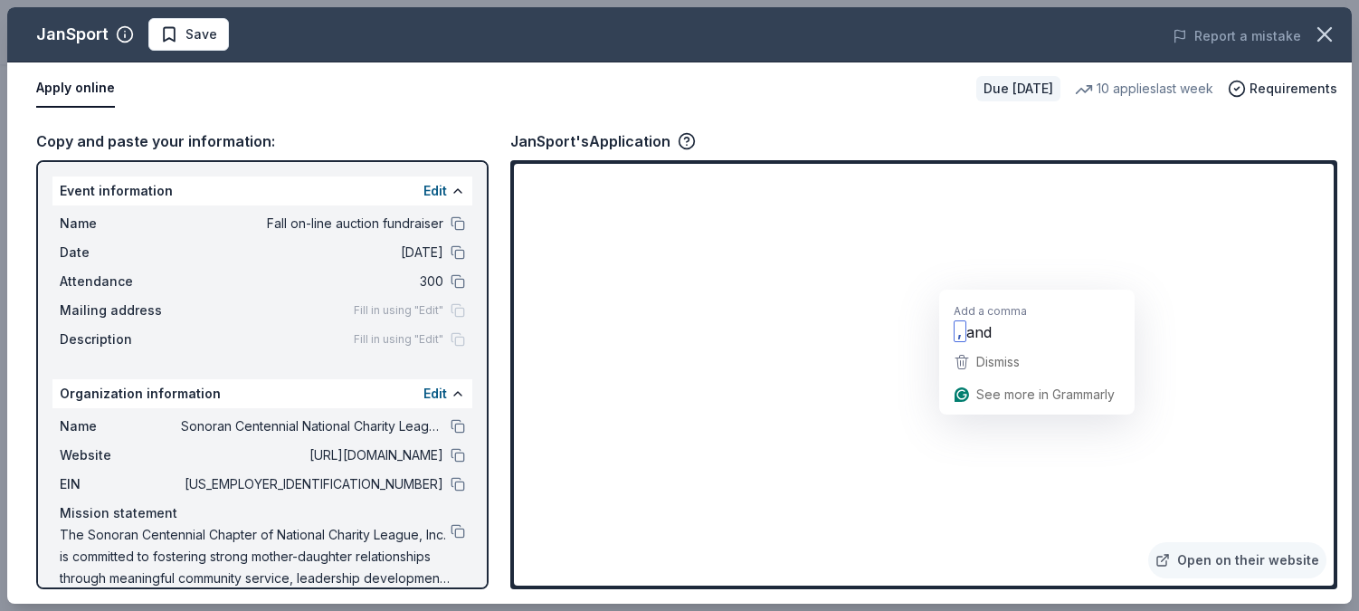
click at [981, 325] on span "and" at bounding box center [978, 331] width 25 height 23
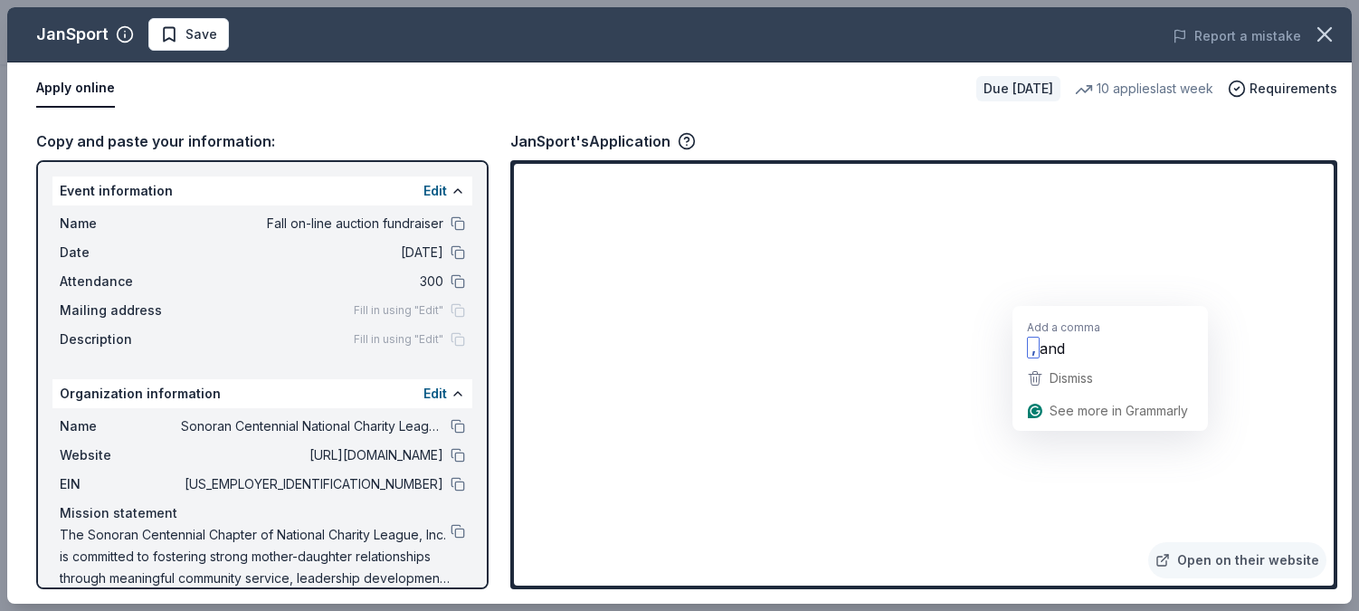
click at [1057, 337] on span "and" at bounding box center [1051, 347] width 25 height 23
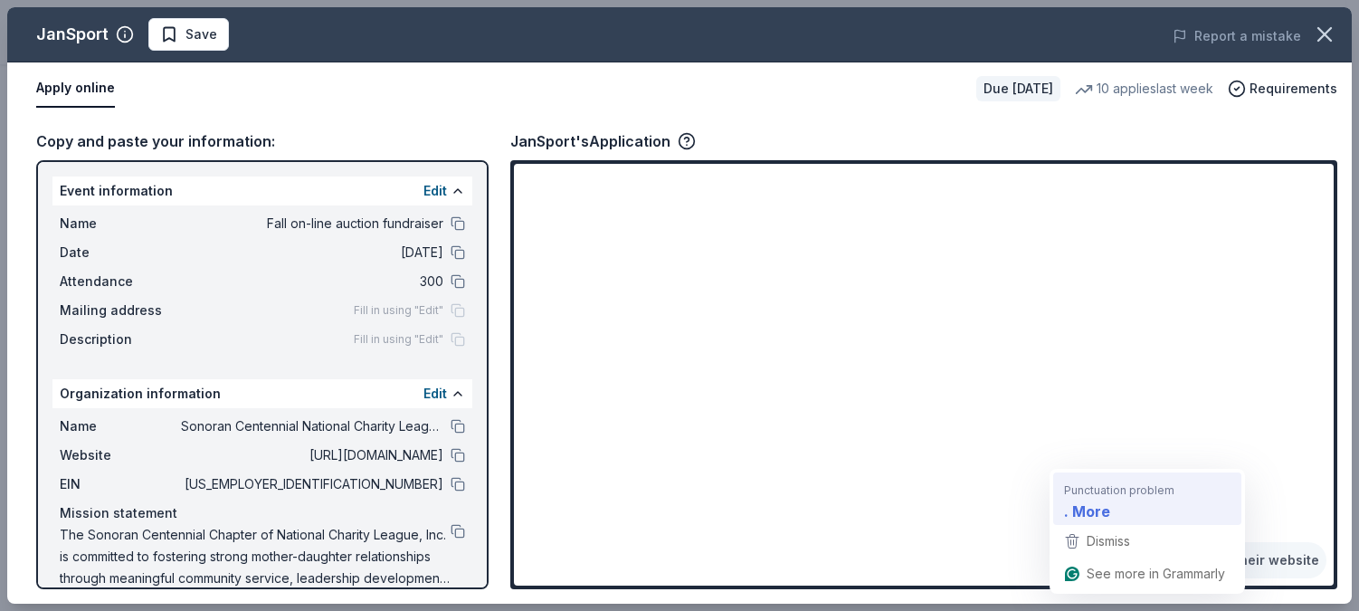
click at [1089, 496] on div "Punctuation problem . More" at bounding box center [1147, 498] width 174 height 52
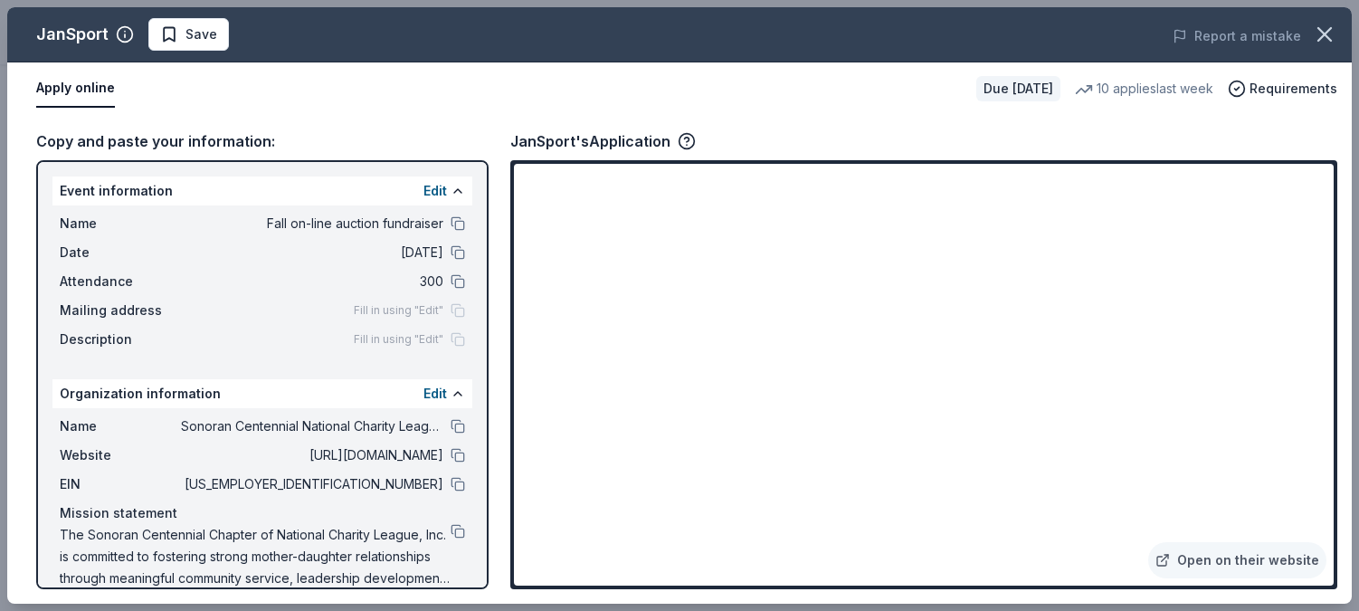
drag, startPoint x: 1356, startPoint y: 431, endPoint x: 1355, endPoint y: 405, distance: 26.2
click at [1344, 405] on div "JanSport Save Report a mistake Apply online Due in 16 days 10 applies last week…" at bounding box center [679, 305] width 1359 height 611
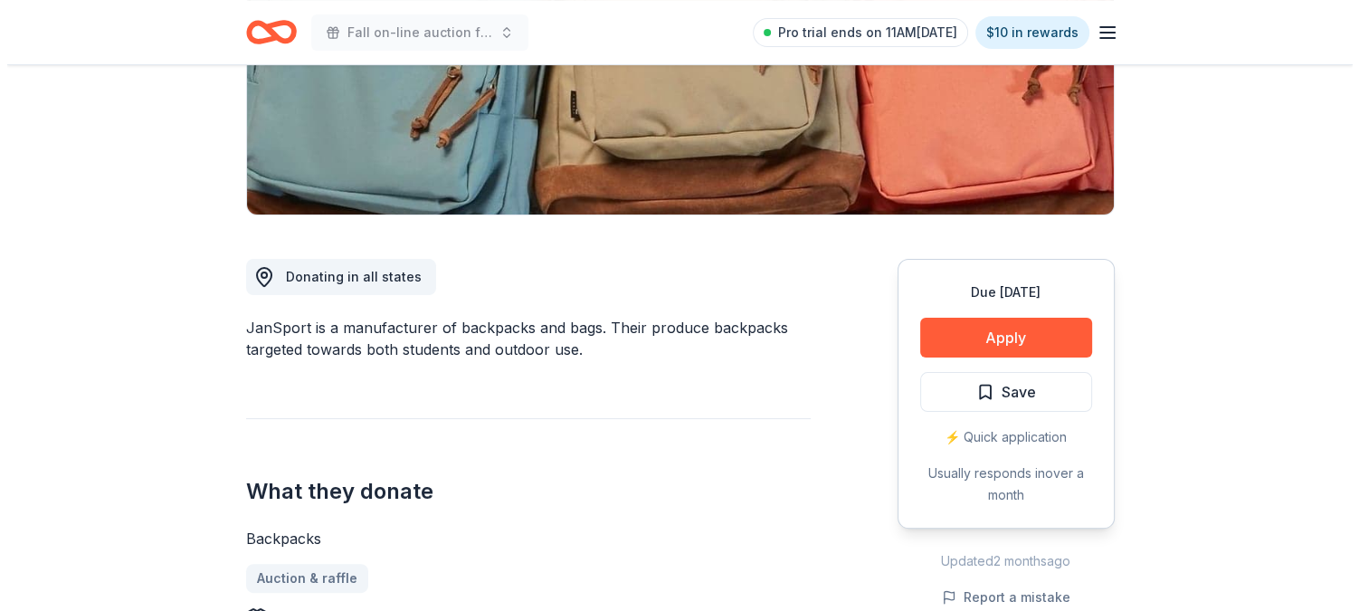
scroll to position [279, 0]
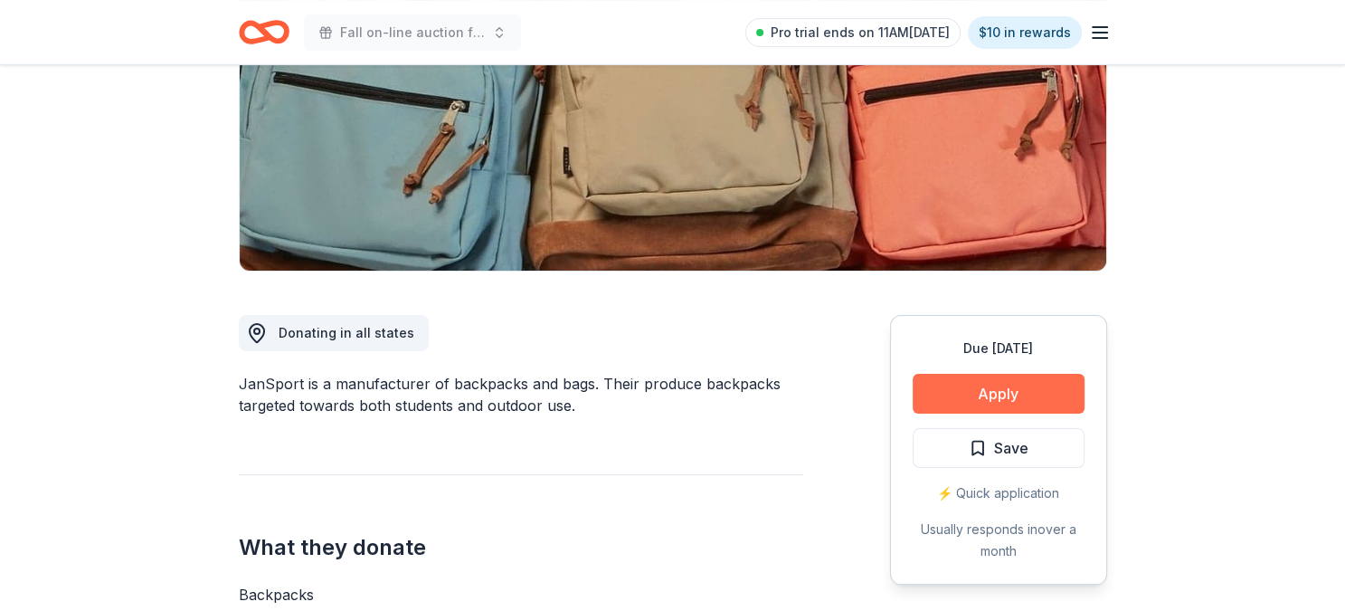
click at [984, 398] on button "Apply" at bounding box center [999, 394] width 172 height 40
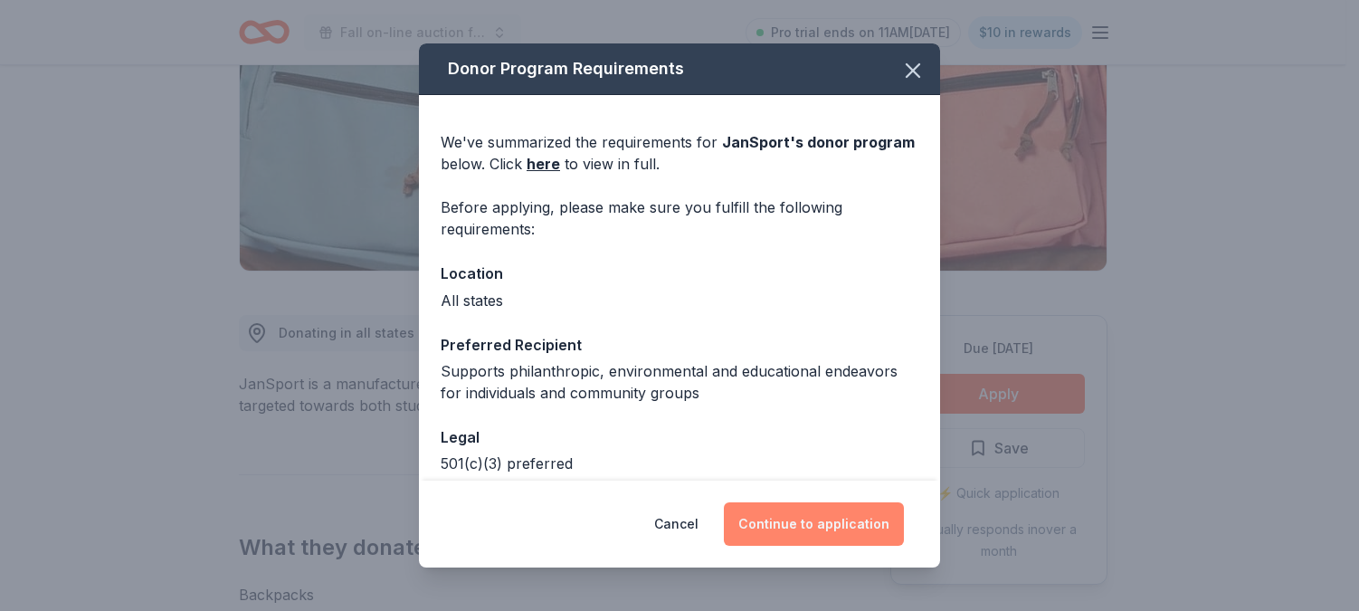
click at [842, 509] on button "Continue to application" at bounding box center [814, 523] width 180 height 43
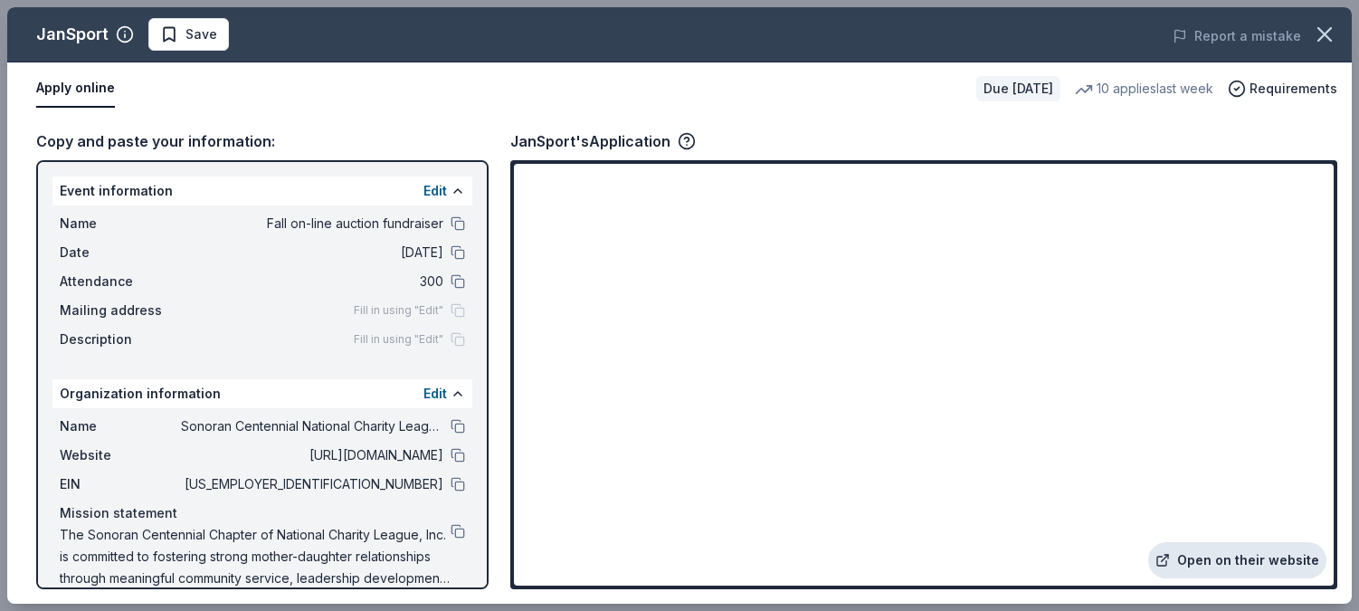
click at [1220, 564] on link "Open on their website" at bounding box center [1237, 560] width 178 height 36
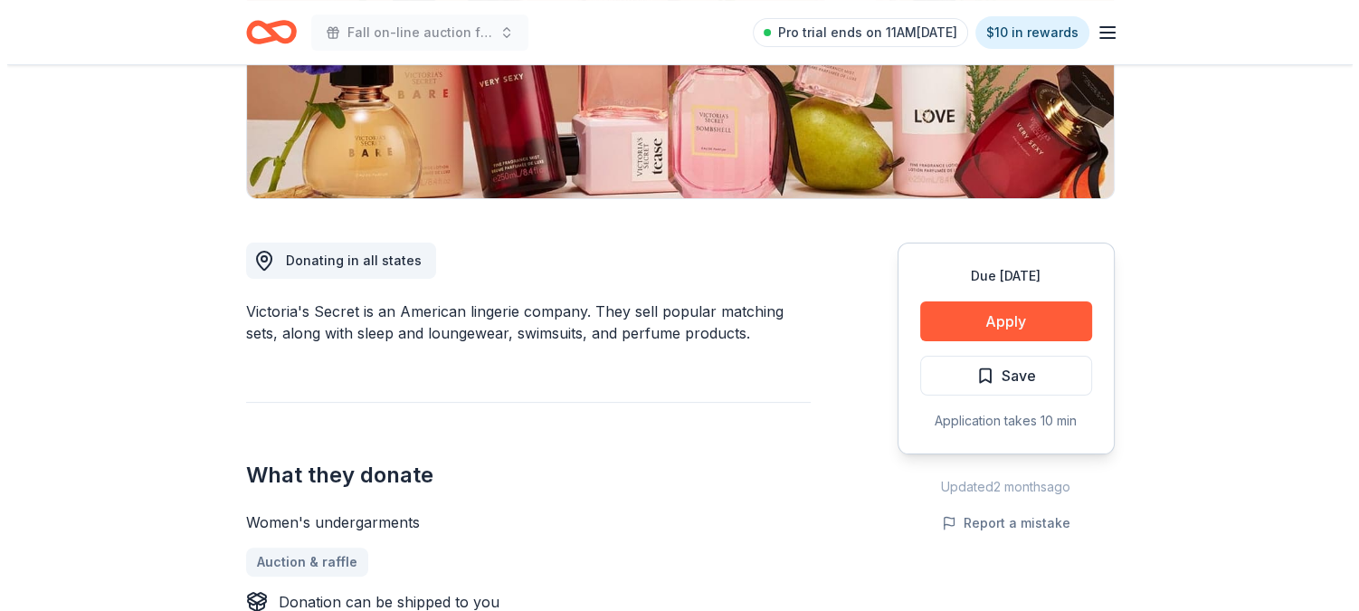
scroll to position [431, 0]
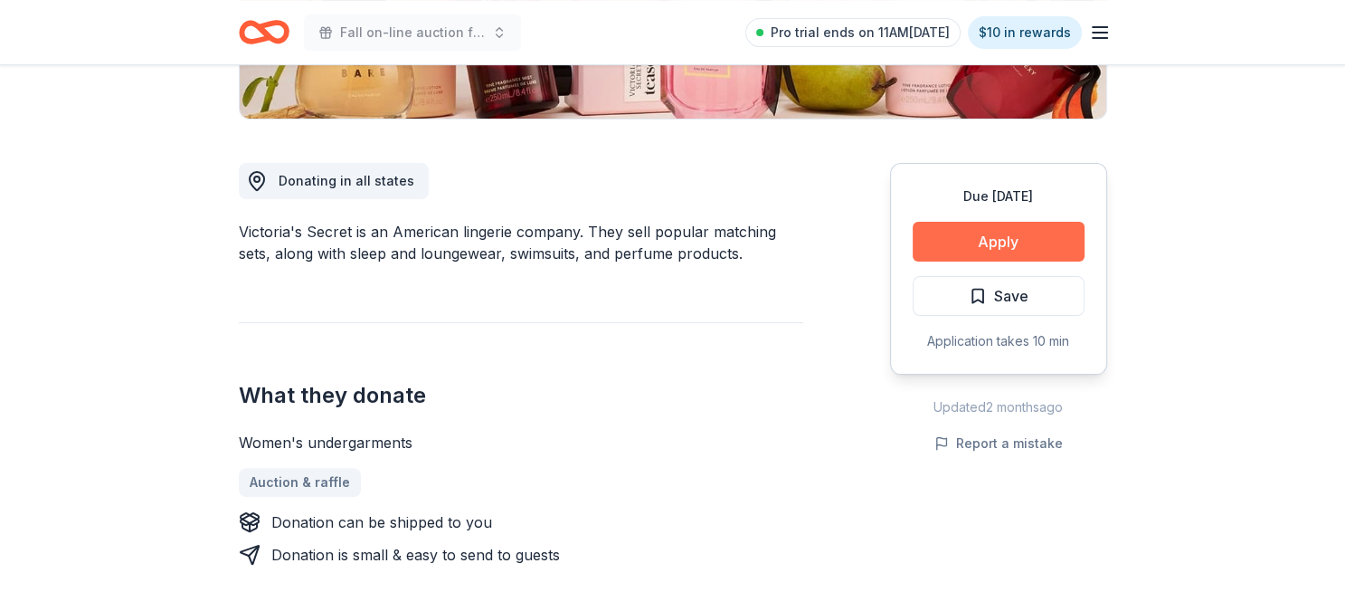
click at [1017, 242] on button "Apply" at bounding box center [999, 242] width 172 height 40
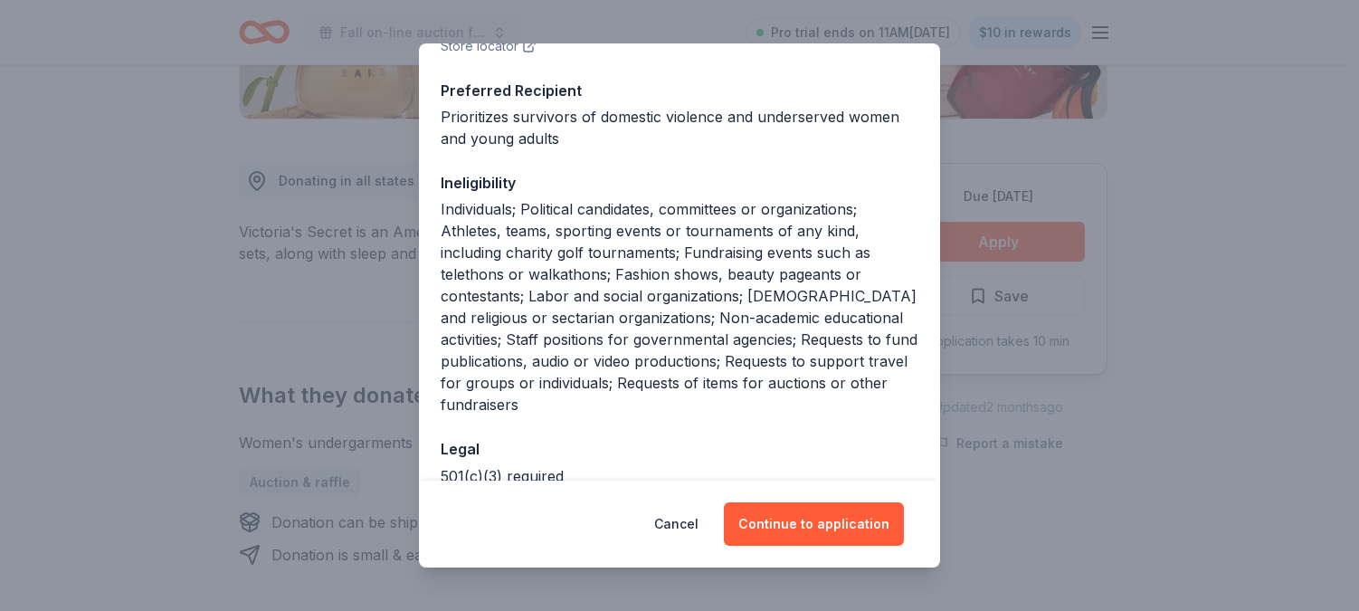
scroll to position [283, 0]
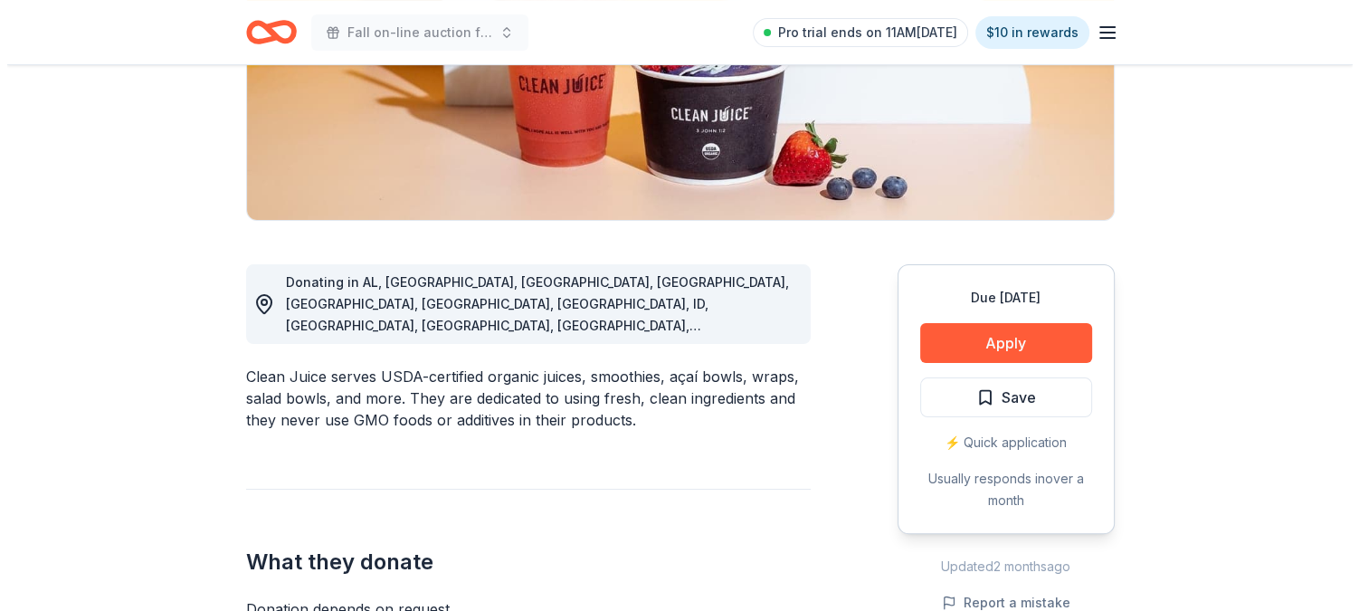
scroll to position [338, 0]
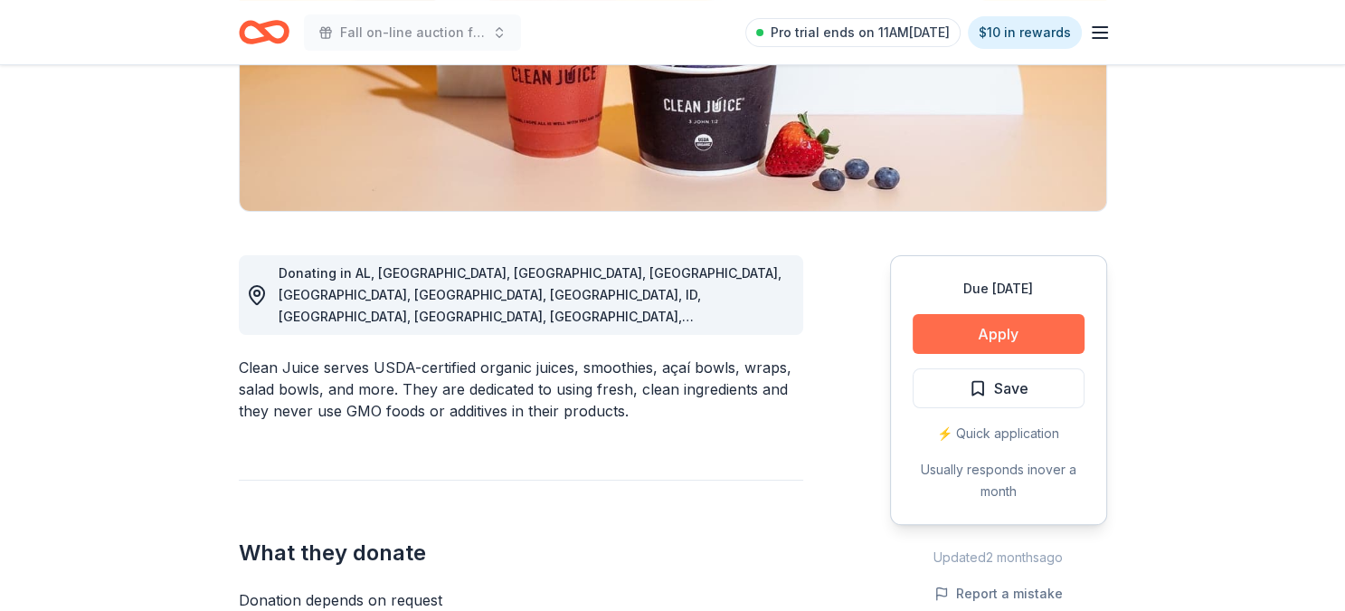
click at [978, 333] on button "Apply" at bounding box center [999, 334] width 172 height 40
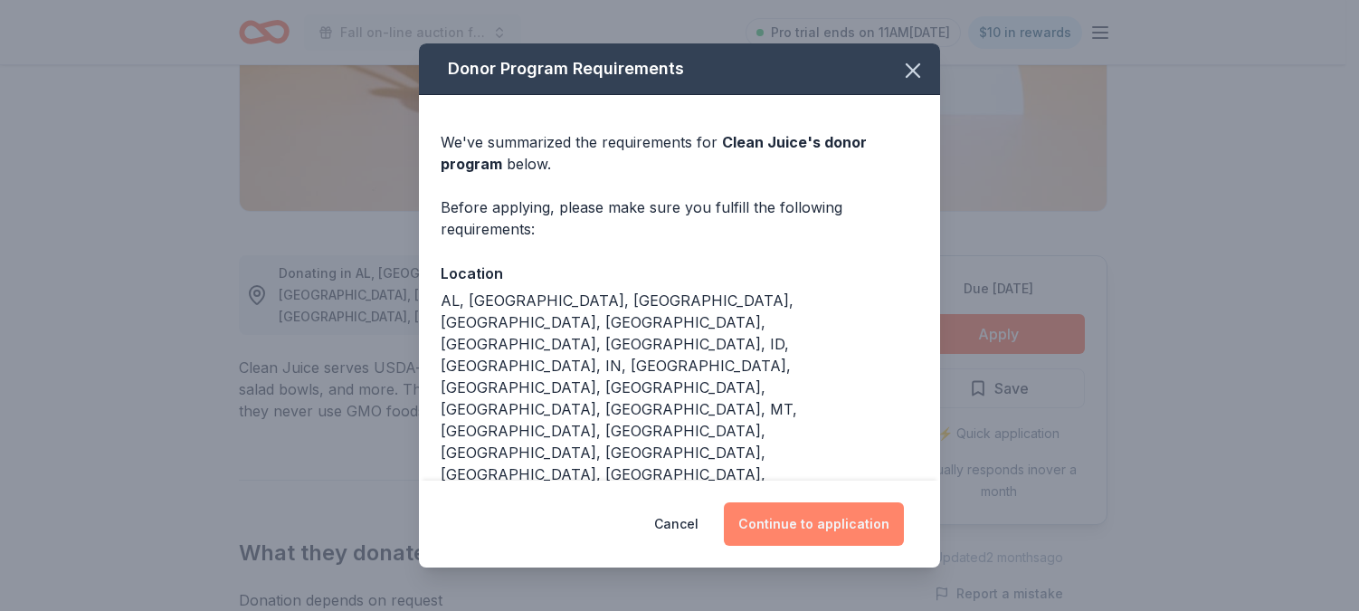
click at [843, 509] on button "Continue to application" at bounding box center [814, 523] width 180 height 43
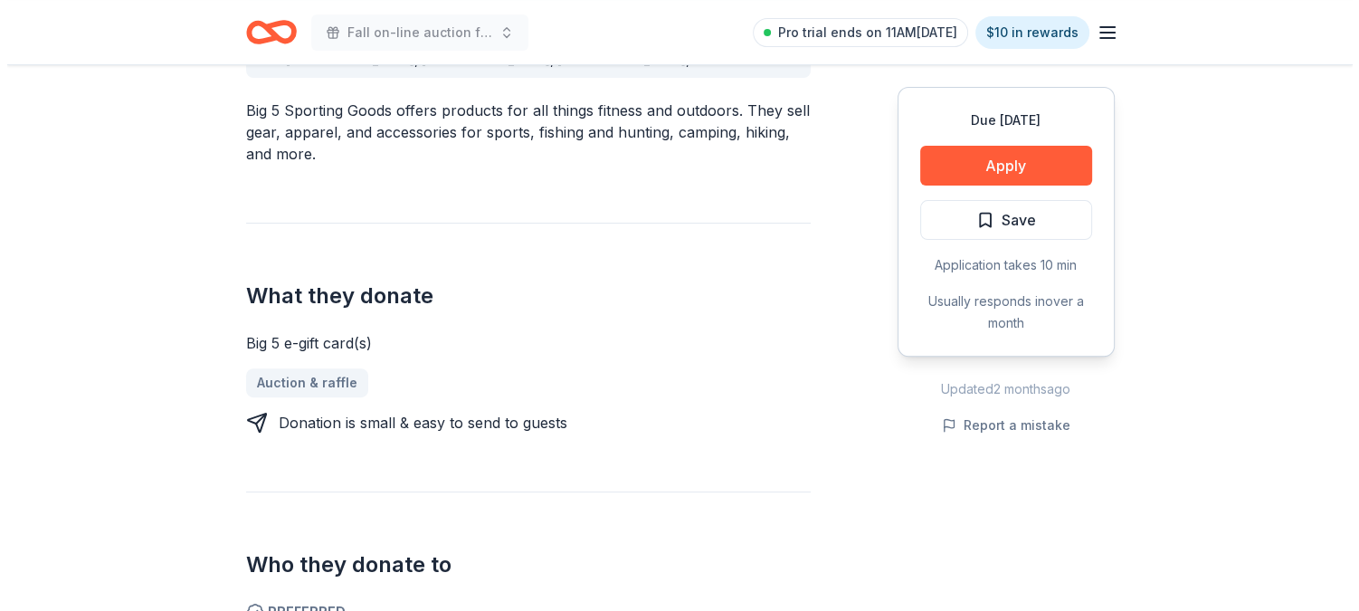
scroll to position [587, 0]
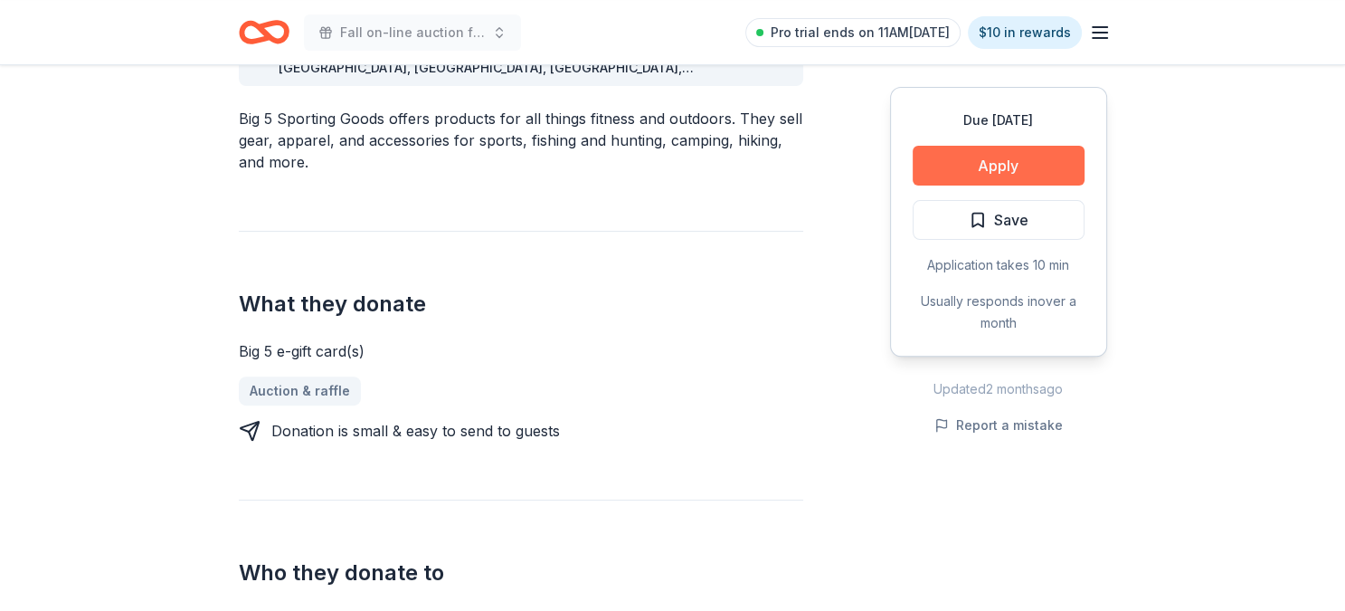
click at [1004, 162] on button "Apply" at bounding box center [999, 166] width 172 height 40
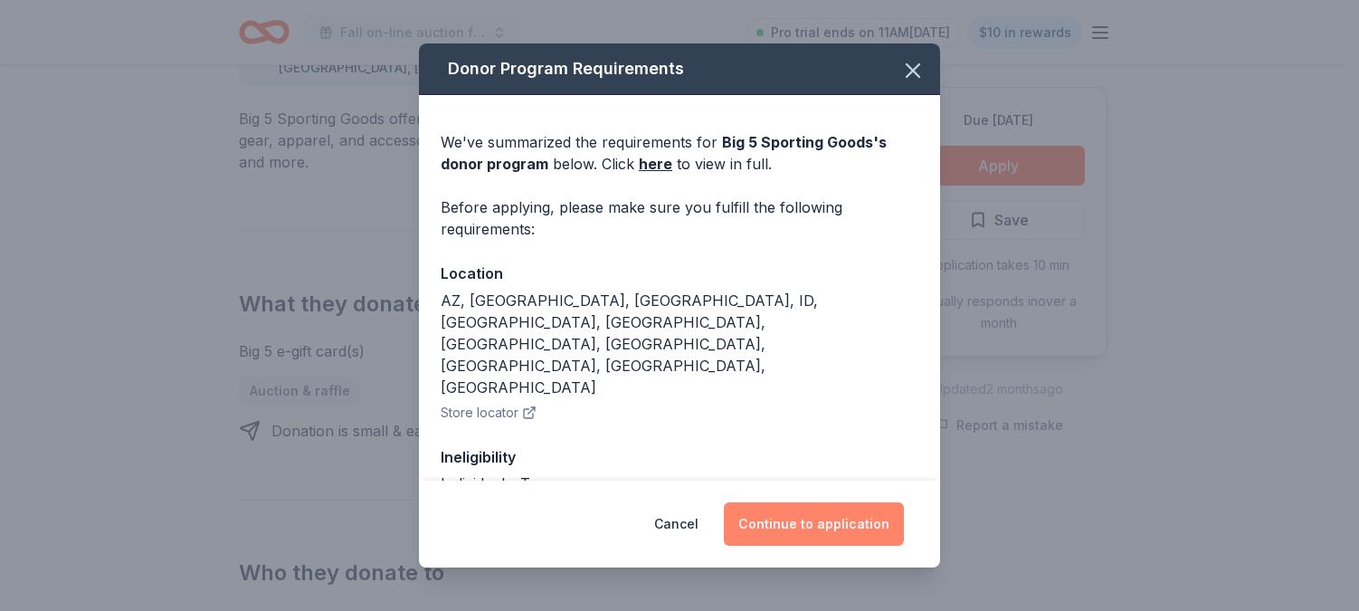
click at [795, 524] on button "Continue to application" at bounding box center [814, 523] width 180 height 43
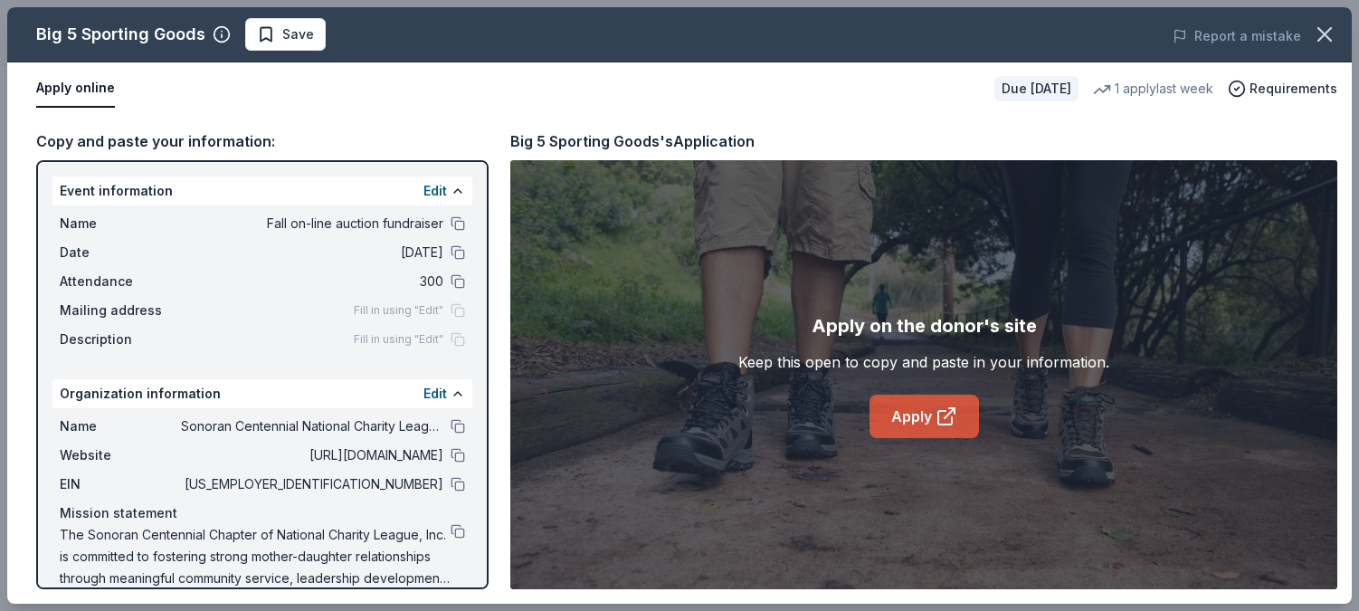
click at [911, 410] on link "Apply" at bounding box center [923, 415] width 109 height 43
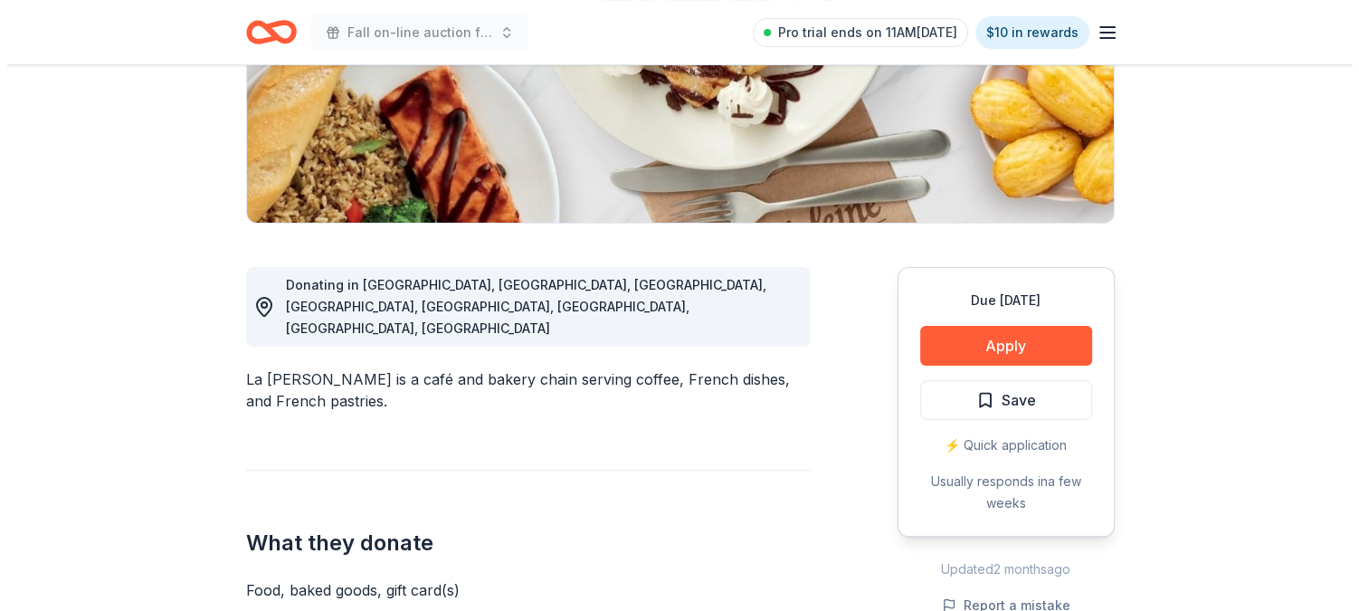
scroll to position [336, 0]
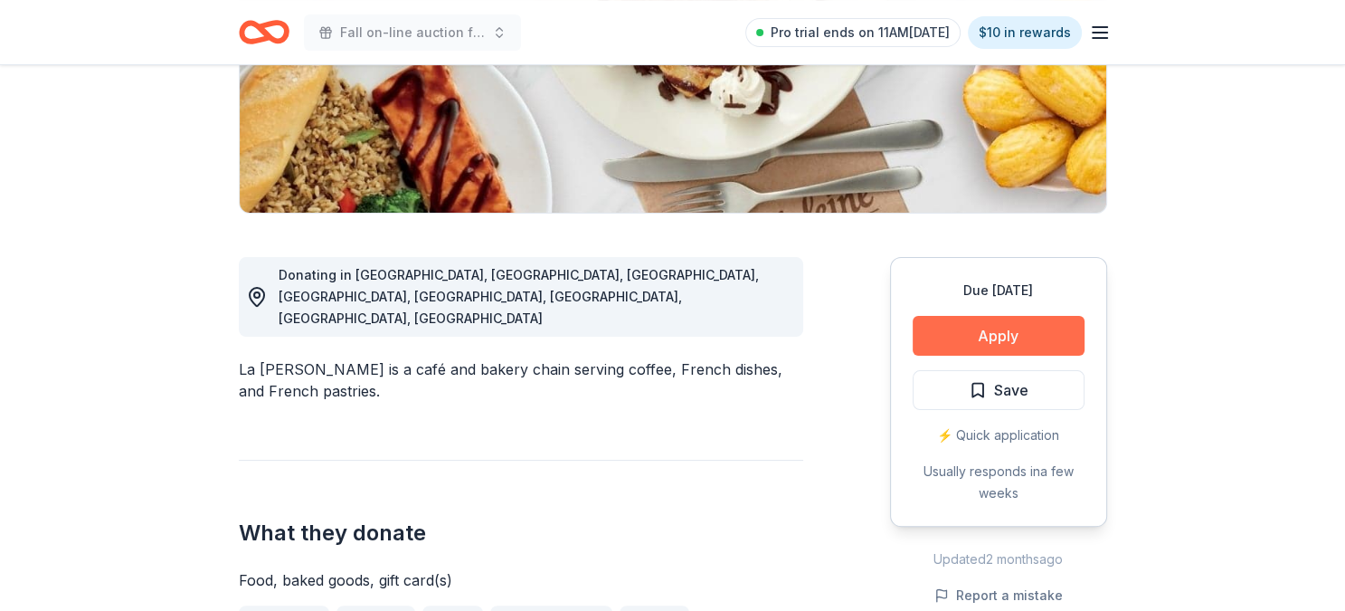
click at [992, 328] on button "Apply" at bounding box center [999, 336] width 172 height 40
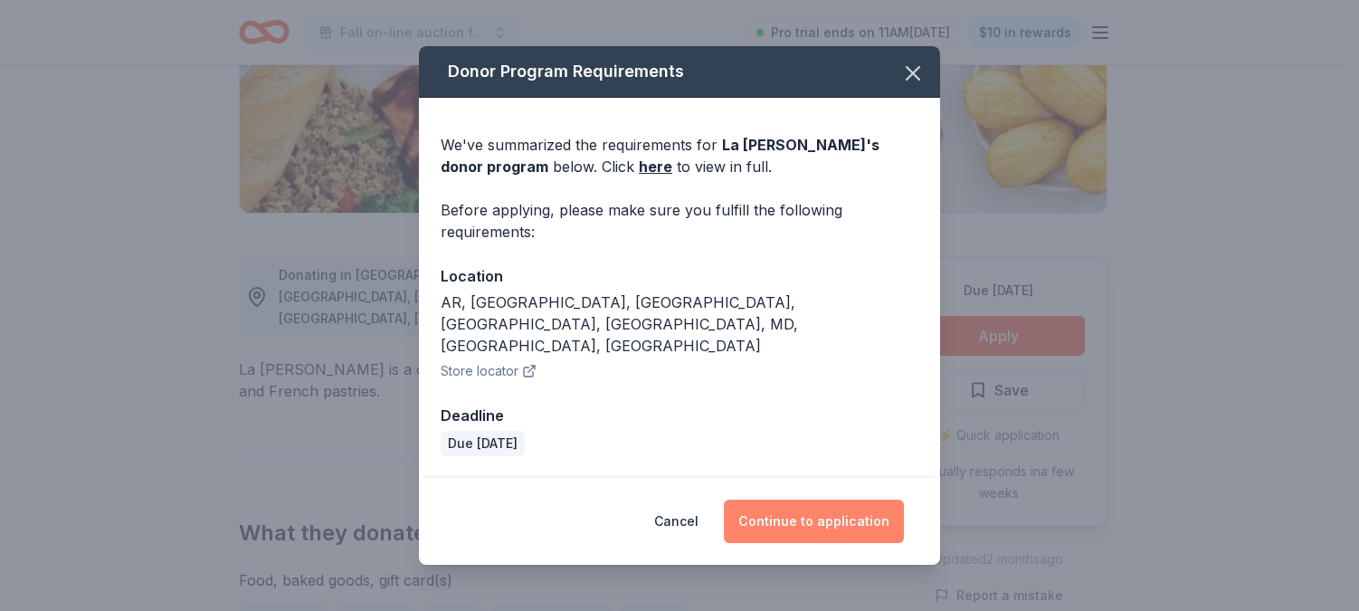
click at [829, 502] on button "Continue to application" at bounding box center [814, 520] width 180 height 43
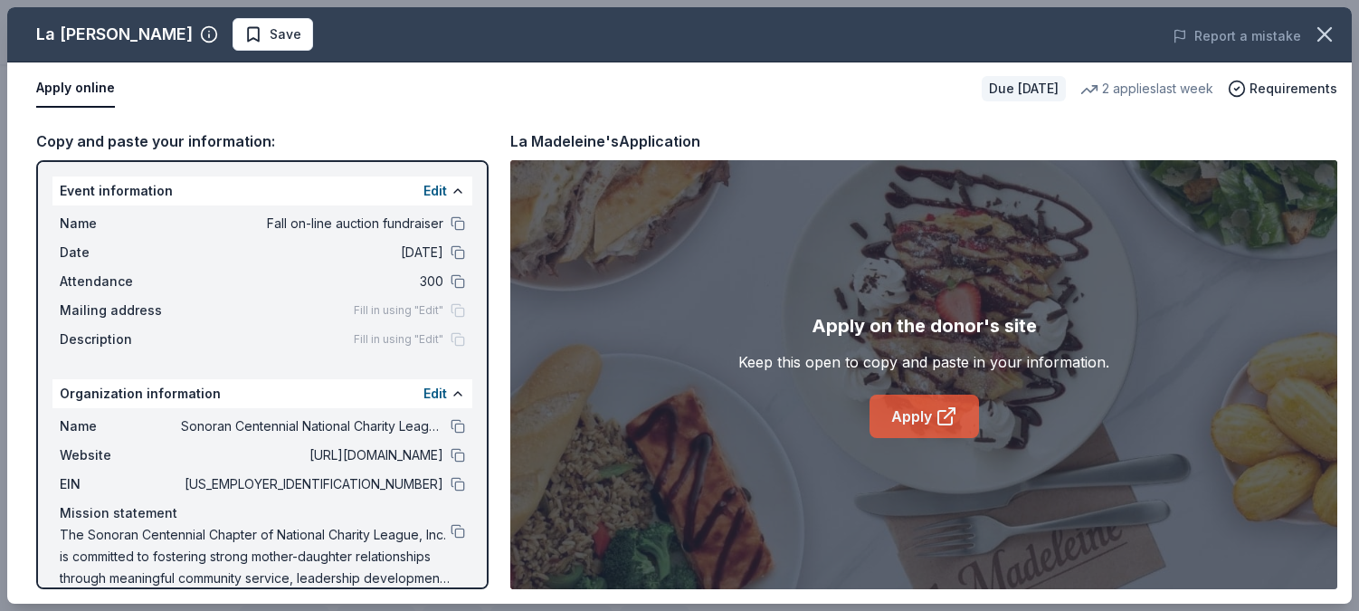
click at [936, 420] on icon at bounding box center [946, 416] width 22 height 22
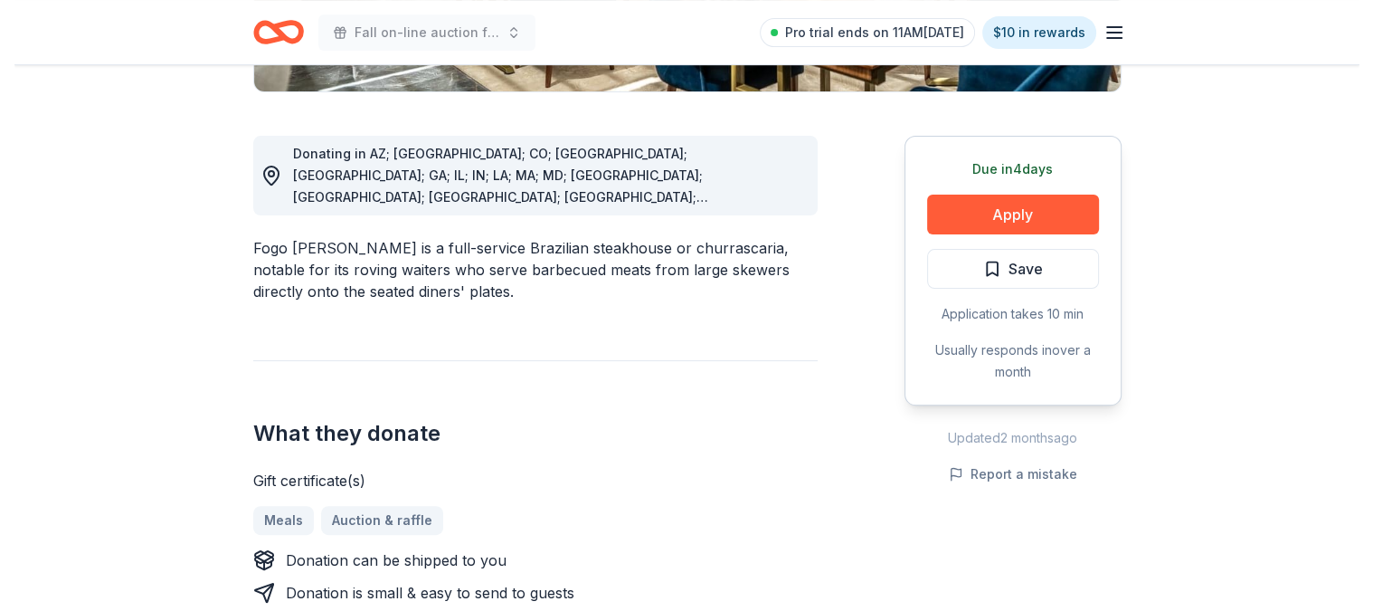
scroll to position [461, 0]
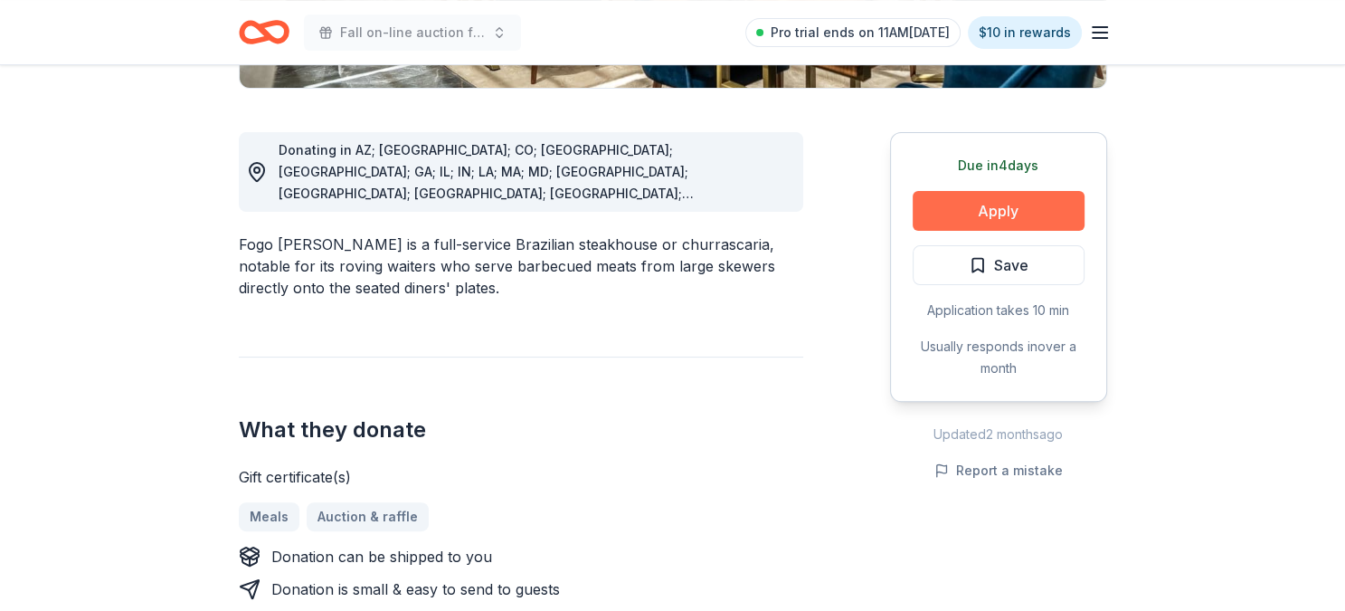
click at [993, 213] on button "Apply" at bounding box center [999, 211] width 172 height 40
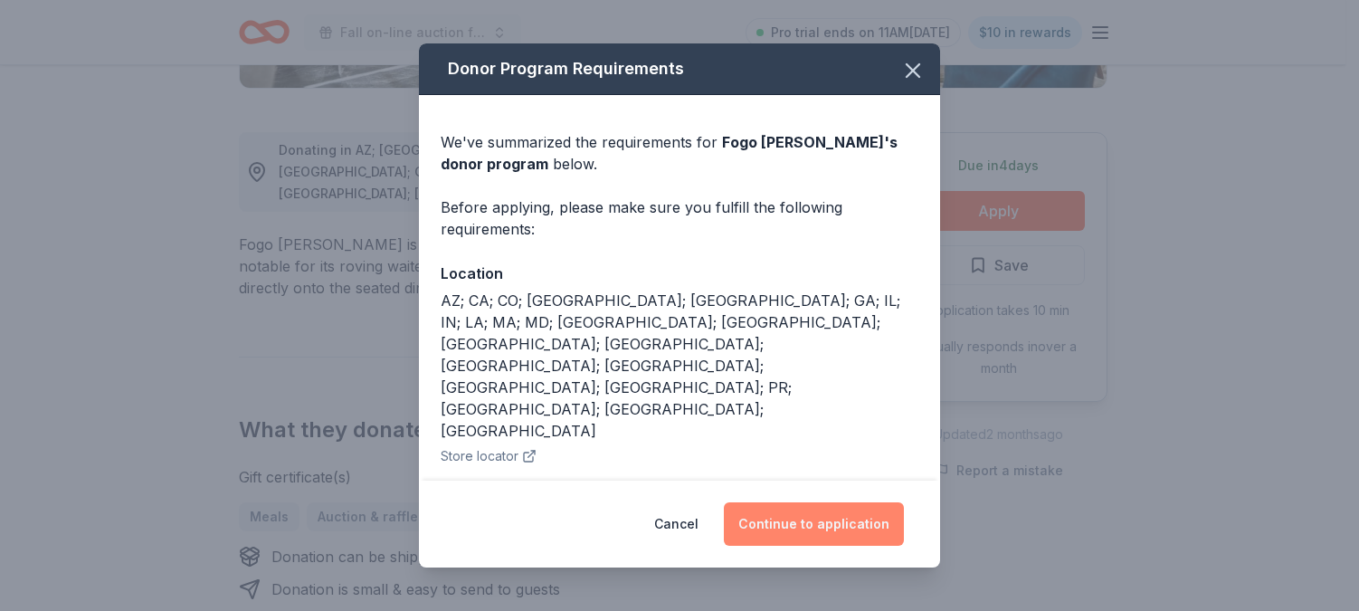
click at [808, 526] on button "Continue to application" at bounding box center [814, 523] width 180 height 43
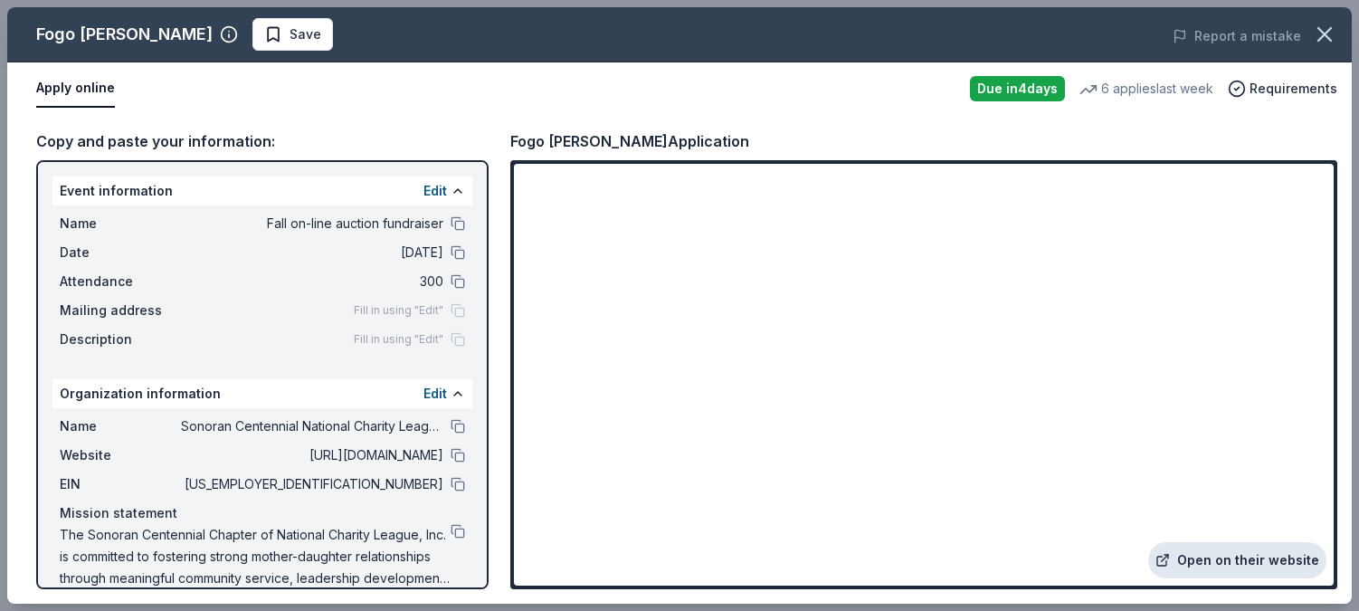
click at [1248, 560] on link "Open on their website" at bounding box center [1237, 560] width 178 height 36
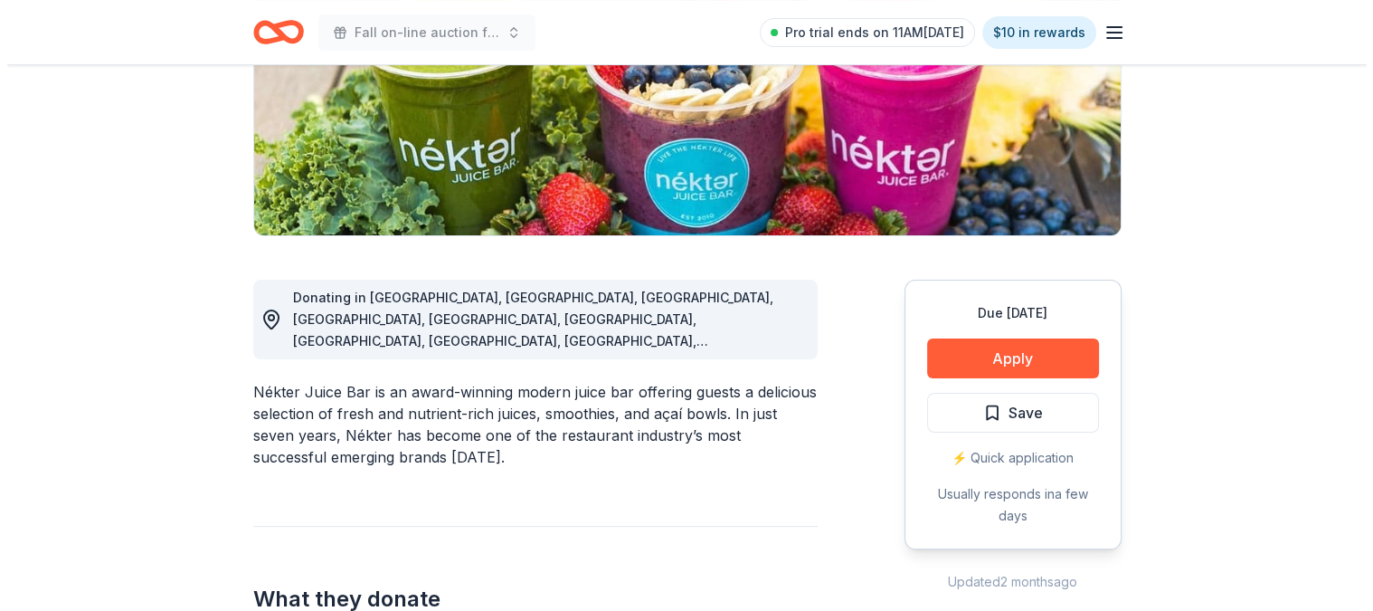
scroll to position [320, 0]
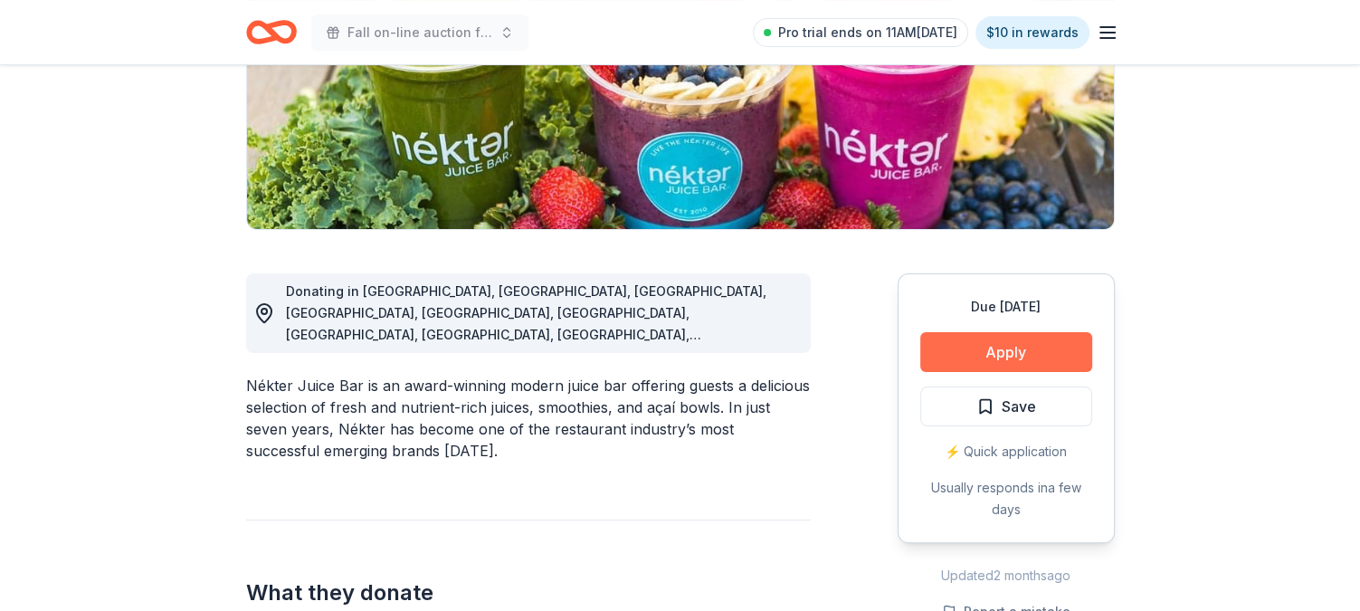
click at [1014, 350] on button "Apply" at bounding box center [1006, 352] width 172 height 40
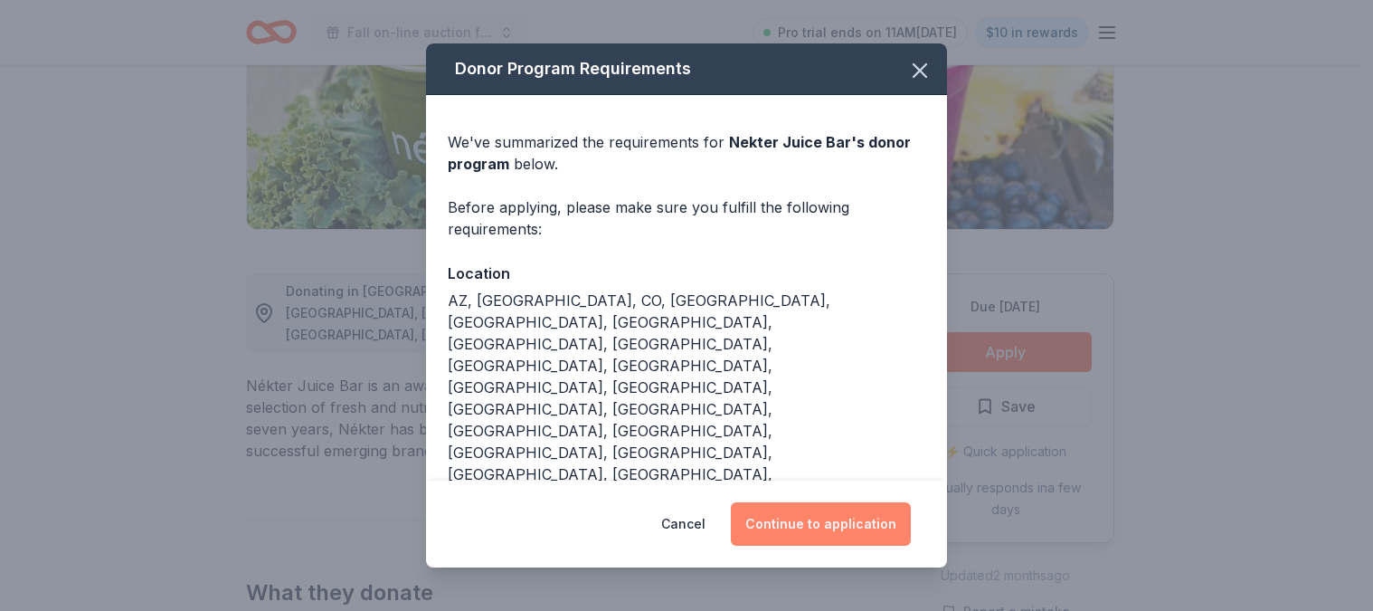
click at [823, 502] on button "Continue to application" at bounding box center [821, 523] width 180 height 43
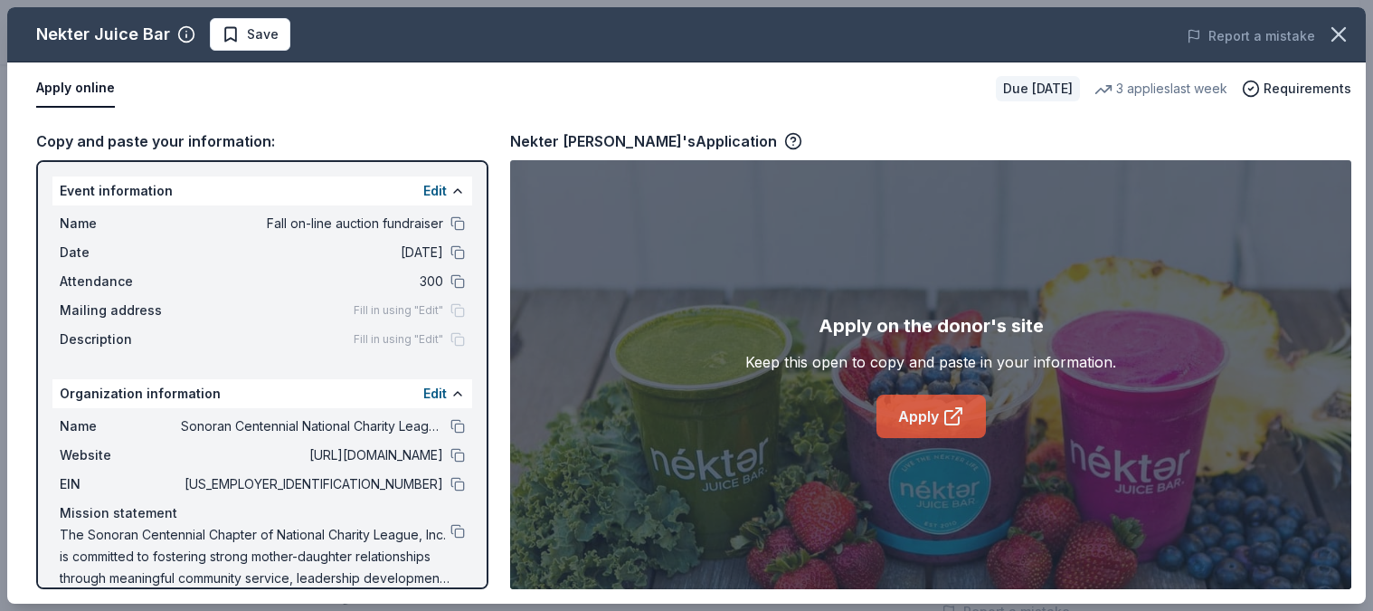
click at [937, 406] on link "Apply" at bounding box center [931, 415] width 109 height 43
